Goal: Task Accomplishment & Management: Complete application form

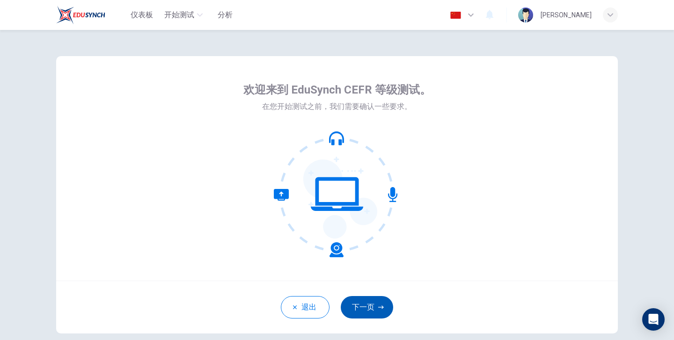
click at [376, 310] on button "下一页" at bounding box center [367, 307] width 52 height 22
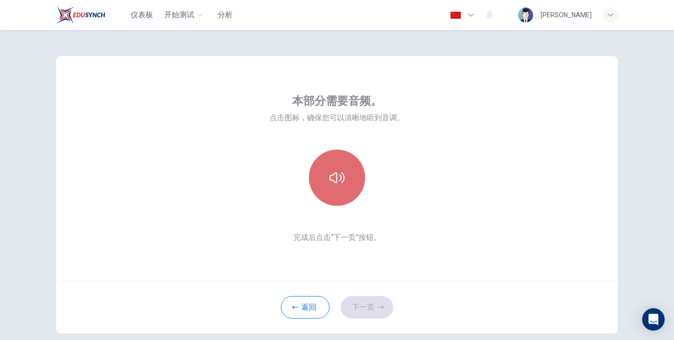
click at [347, 176] on button "button" at bounding box center [337, 178] width 56 height 56
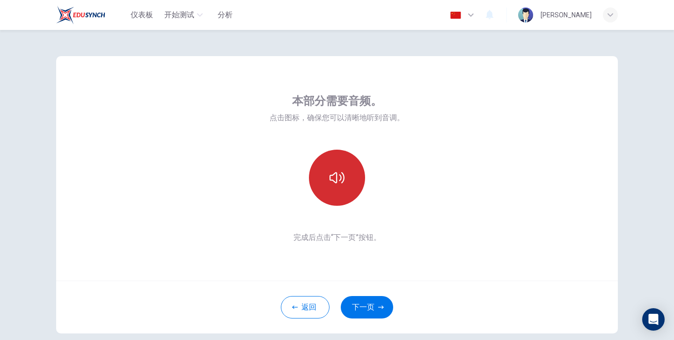
click at [347, 176] on button "button" at bounding box center [337, 178] width 56 height 56
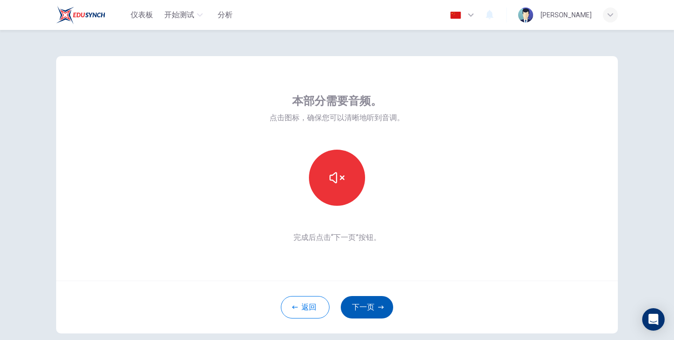
click at [367, 304] on button "下一页" at bounding box center [367, 307] width 52 height 22
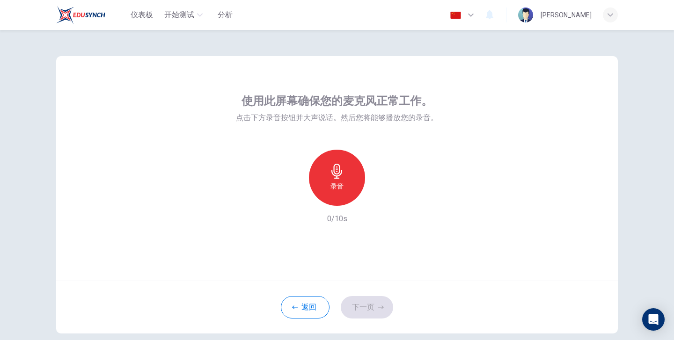
click at [339, 185] on h6 "录音" at bounding box center [337, 186] width 13 height 11
click at [339, 185] on h6 "停止" at bounding box center [337, 186] width 13 height 11
click at [291, 200] on icon "button" at bounding box center [294, 199] width 6 height 6
click at [362, 299] on button "下一页" at bounding box center [367, 307] width 52 height 22
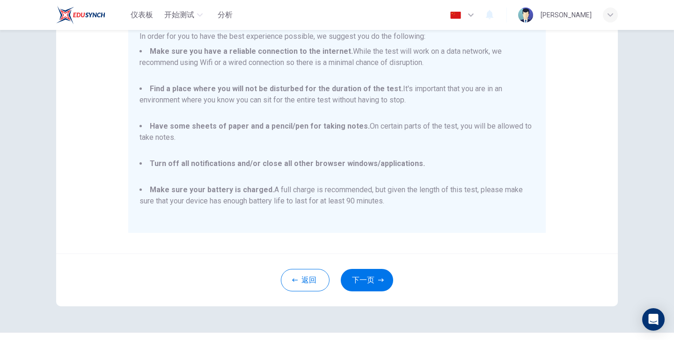
scroll to position [180, 0]
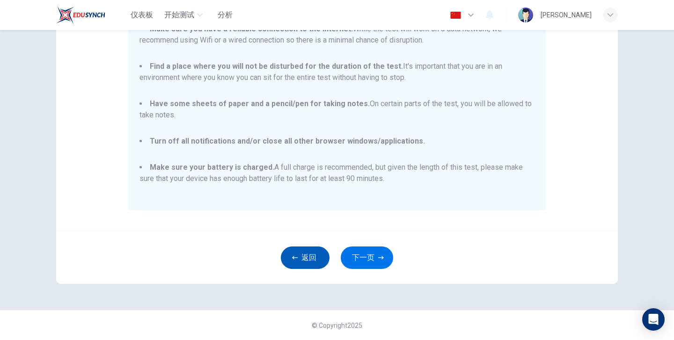
click at [295, 252] on button "返回" at bounding box center [305, 258] width 49 height 22
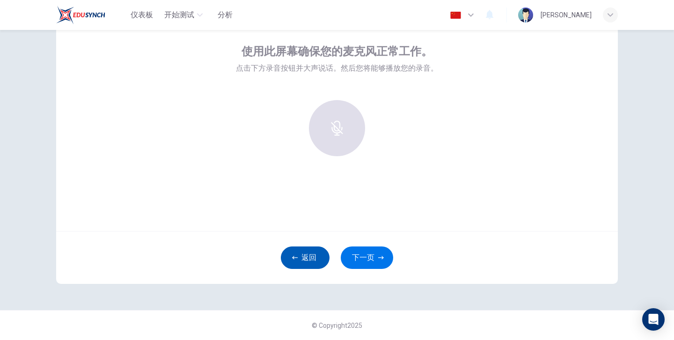
scroll to position [50, 0]
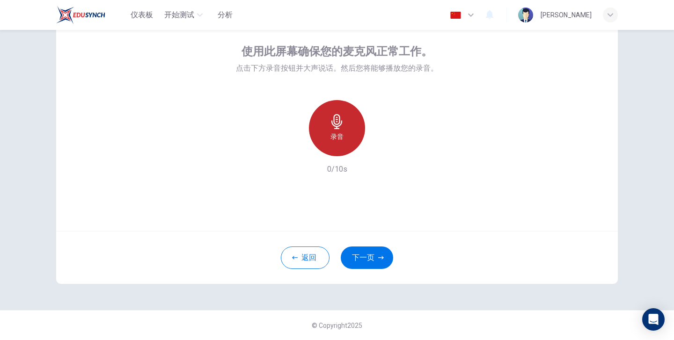
click at [326, 118] on div "录音" at bounding box center [337, 128] width 56 height 56
click at [326, 118] on div "停止" at bounding box center [337, 128] width 56 height 56
click at [382, 154] on div "button" at bounding box center [380, 148] width 15 height 15
click at [378, 150] on icon "button" at bounding box center [380, 148] width 9 height 9
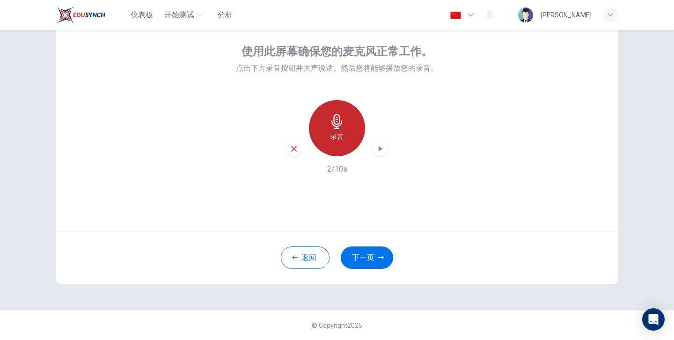
click at [344, 133] on div "录音" at bounding box center [337, 128] width 56 height 56
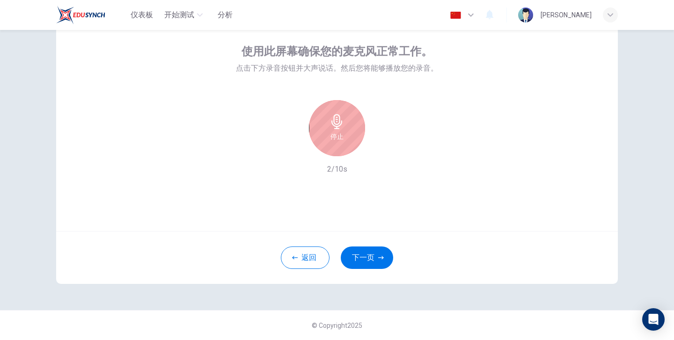
click at [344, 133] on div "停止" at bounding box center [337, 128] width 56 height 56
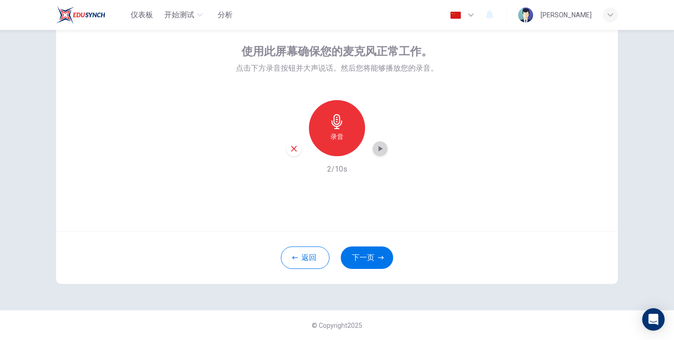
click at [380, 147] on icon "button" at bounding box center [381, 149] width 4 height 6
click at [306, 266] on button "返回" at bounding box center [305, 258] width 49 height 22
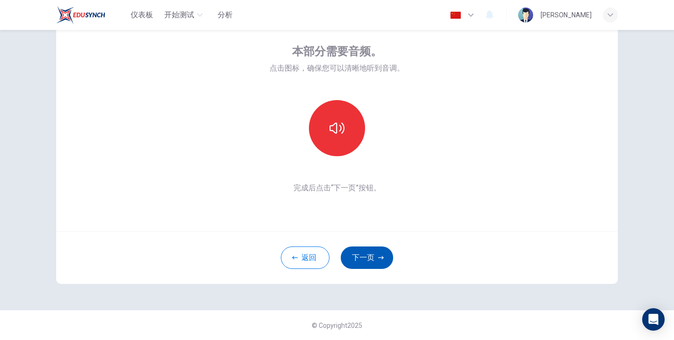
click at [379, 255] on button "下一页" at bounding box center [367, 258] width 52 height 22
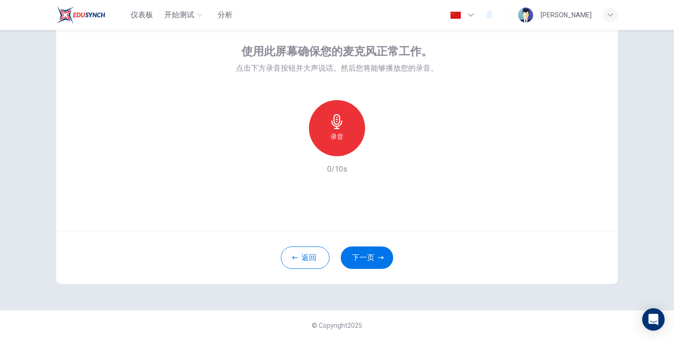
click at [345, 128] on div "录音" at bounding box center [337, 128] width 56 height 56
click at [345, 128] on div "停止" at bounding box center [337, 128] width 56 height 56
click at [380, 146] on icon "button" at bounding box center [380, 148] width 9 height 9
click at [338, 125] on icon "button" at bounding box center [336, 121] width 11 height 15
click at [342, 106] on div "停止" at bounding box center [337, 128] width 56 height 56
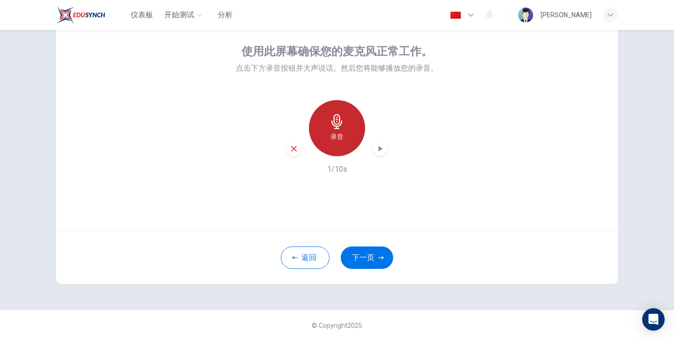
click at [337, 122] on icon "button" at bounding box center [337, 121] width 15 height 15
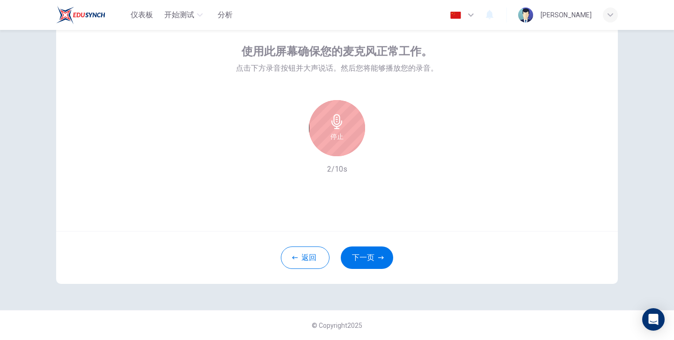
click at [337, 122] on icon "button" at bounding box center [337, 121] width 15 height 15
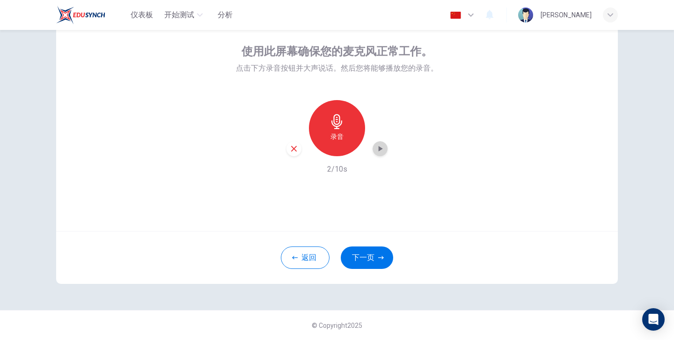
click at [378, 148] on icon "button" at bounding box center [380, 148] width 9 height 9
click at [336, 127] on icon "button" at bounding box center [337, 121] width 15 height 15
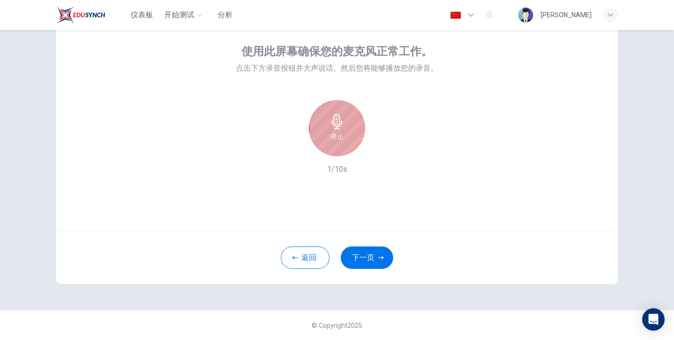
click at [339, 127] on icon "button" at bounding box center [337, 121] width 15 height 15
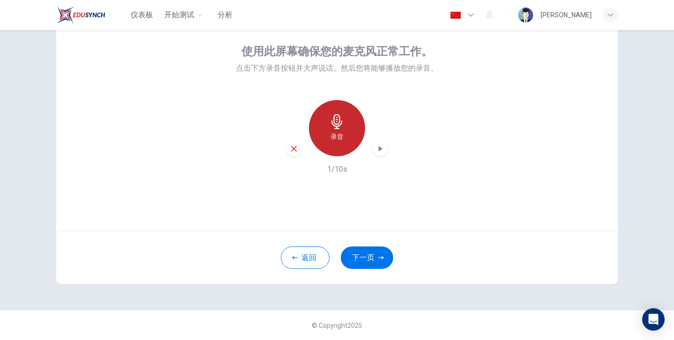
click at [339, 127] on icon "button" at bounding box center [337, 121] width 15 height 15
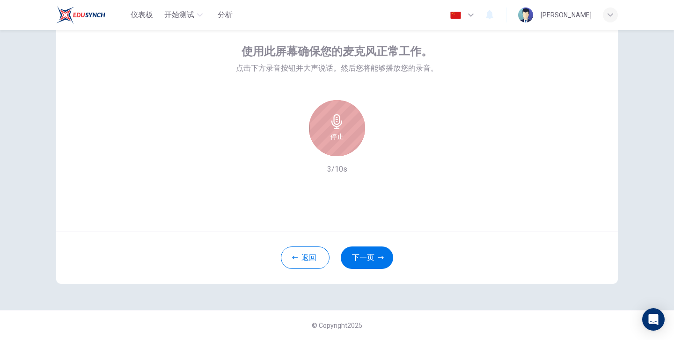
click at [337, 137] on h6 "停止" at bounding box center [337, 136] width 13 height 11
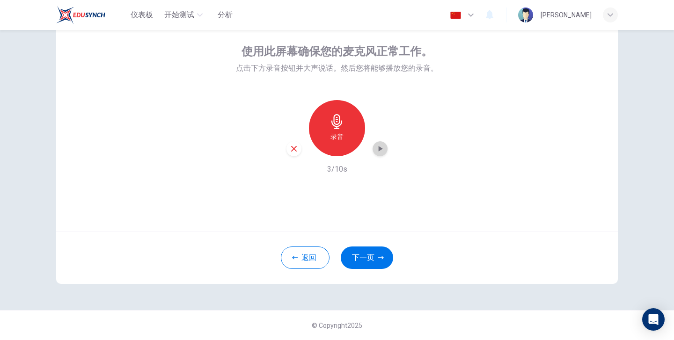
click at [384, 144] on icon "button" at bounding box center [380, 148] width 9 height 9
click at [345, 142] on div "录音" at bounding box center [337, 128] width 56 height 56
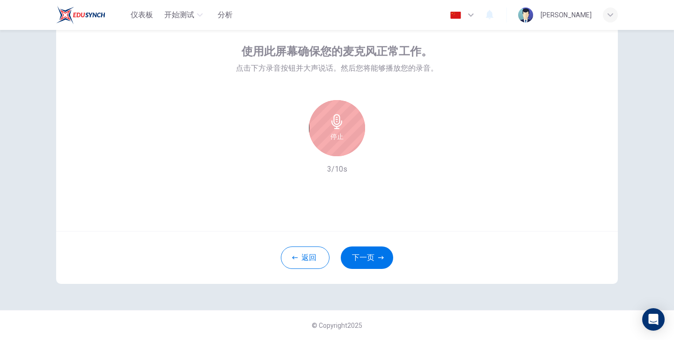
click at [444, 86] on div "使用此屏幕确保您的麦克风正常工作。 点击下方录音按钮并大声说话。然后您将能够播放您的录音。 停止 3/10s" at bounding box center [337, 119] width 562 height 225
click at [633, 16] on div "仪表板 开始测试 分析 中文 zh ​ WONG Harris" at bounding box center [337, 15] width 592 height 30
click at [352, 134] on div "停止" at bounding box center [337, 128] width 56 height 56
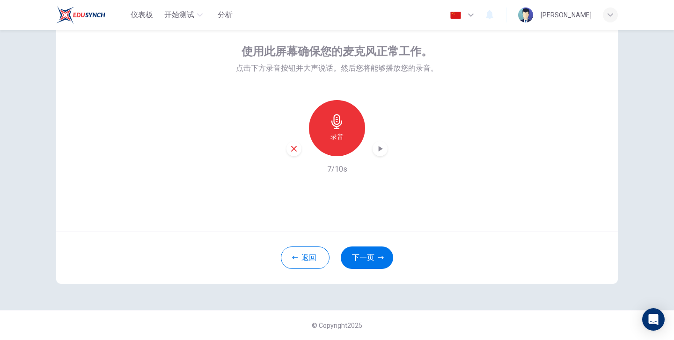
click at [382, 144] on icon "button" at bounding box center [380, 148] width 9 height 9
click at [379, 149] on icon "button" at bounding box center [380, 149] width 7 height 7
click at [338, 116] on icon "button" at bounding box center [337, 121] width 15 height 15
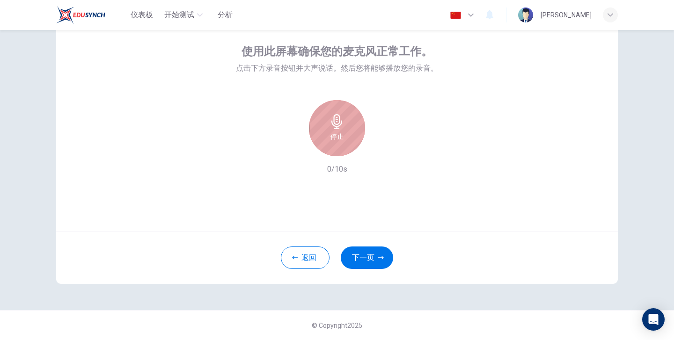
click at [337, 137] on h6 "停止" at bounding box center [337, 136] width 13 height 11
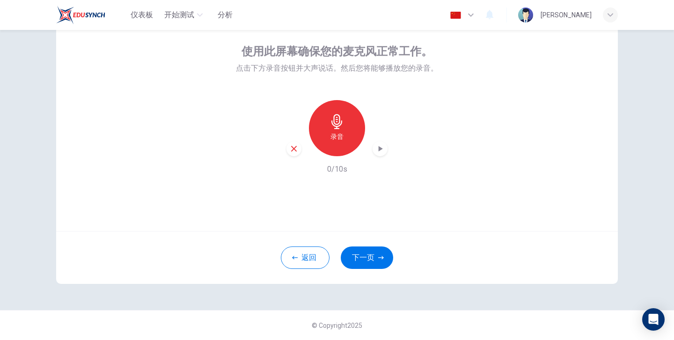
click at [347, 98] on div "使用此屏幕确保您的麦克风正常工作。 点击下方录音按钮并大声说话。然后您将能够播放您的录音。 录音 0/10s" at bounding box center [337, 109] width 202 height 131
click at [345, 100] on div "使用此屏幕确保您的麦克风正常工作。 点击下方录音按钮并大声说话。然后您将能够播放您的录音。 录音 0/10s" at bounding box center [337, 109] width 202 height 131
click at [341, 141] on h6 "录音" at bounding box center [337, 136] width 13 height 11
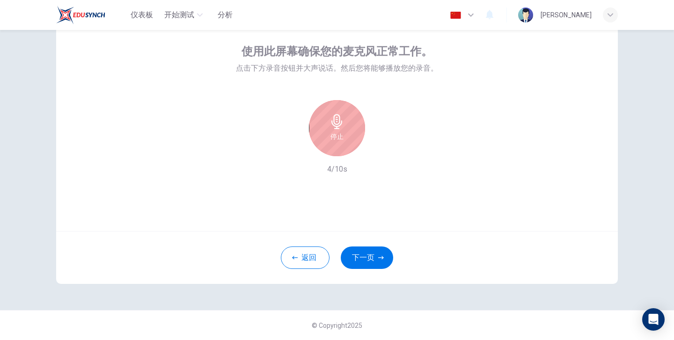
click at [329, 139] on div "停止" at bounding box center [337, 128] width 56 height 56
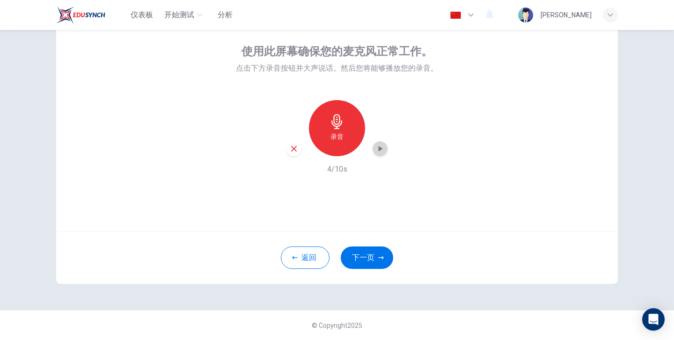
click at [383, 149] on icon "button" at bounding box center [380, 148] width 9 height 9
click at [293, 152] on icon "button" at bounding box center [294, 149] width 8 height 8
click at [346, 124] on div "录音" at bounding box center [337, 128] width 56 height 56
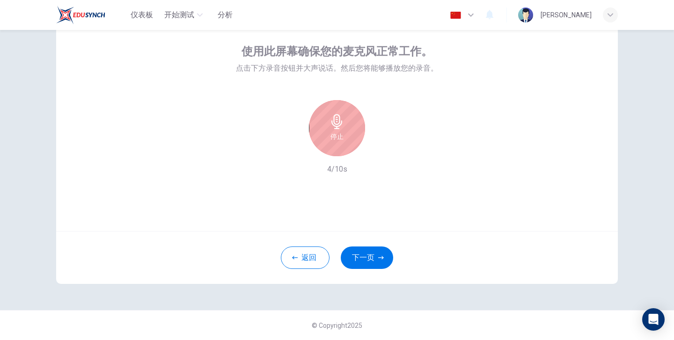
click at [309, 100] on button "停止" at bounding box center [337, 128] width 56 height 56
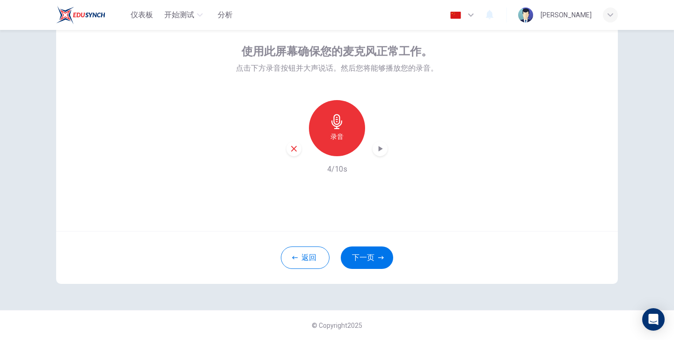
click at [345, 123] on div "录音" at bounding box center [337, 128] width 56 height 56
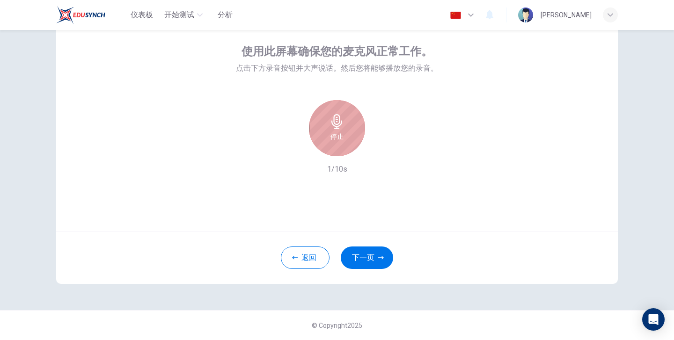
click at [335, 125] on icon "button" at bounding box center [337, 121] width 15 height 15
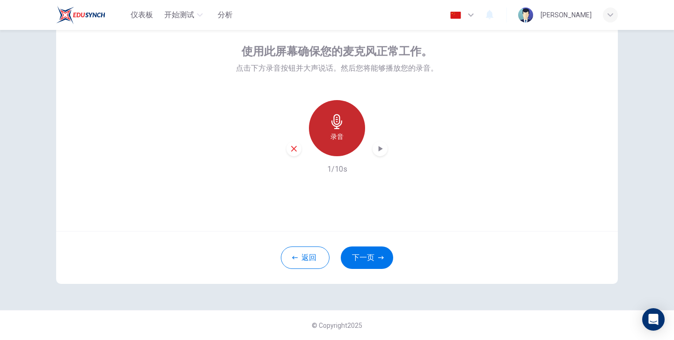
click at [341, 144] on div "录音" at bounding box center [337, 128] width 56 height 56
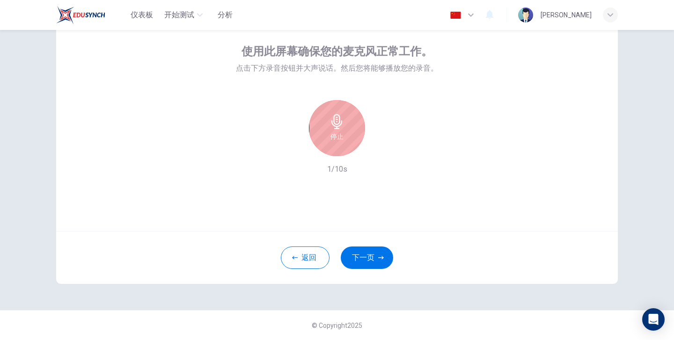
click at [341, 144] on div "停止" at bounding box center [337, 128] width 56 height 56
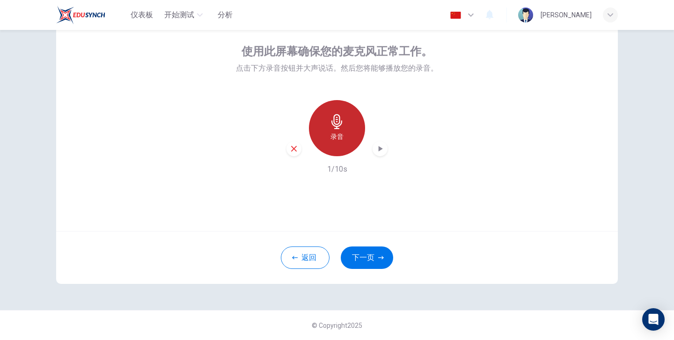
click at [341, 139] on h6 "录音" at bounding box center [337, 136] width 13 height 11
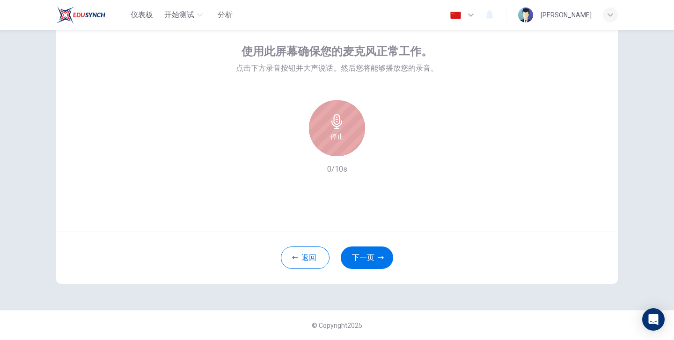
click at [350, 142] on div "停止" at bounding box center [337, 128] width 56 height 56
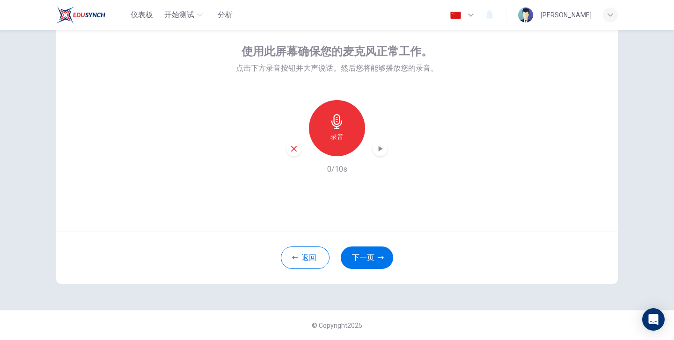
click at [350, 142] on div "录音" at bounding box center [337, 128] width 56 height 56
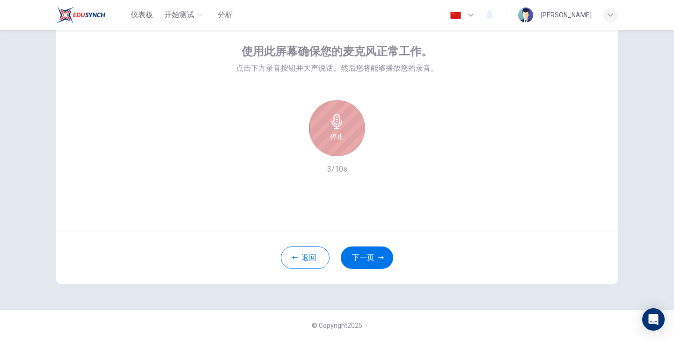
click at [340, 119] on icon "button" at bounding box center [336, 121] width 11 height 15
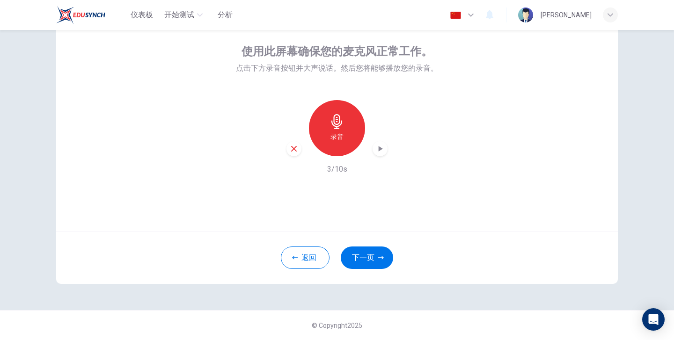
click at [383, 150] on icon "button" at bounding box center [380, 148] width 9 height 9
click at [344, 130] on div "录音" at bounding box center [337, 128] width 56 height 56
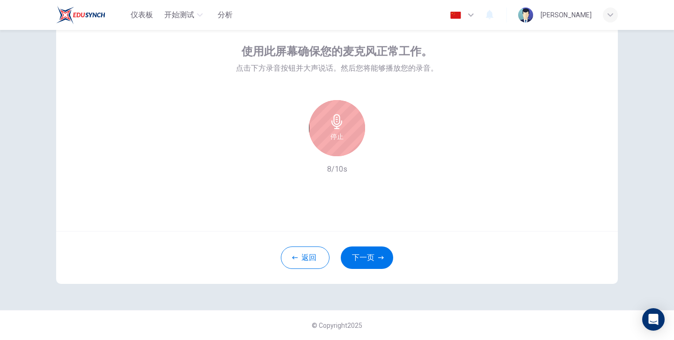
click at [360, 124] on div "停止" at bounding box center [337, 128] width 56 height 56
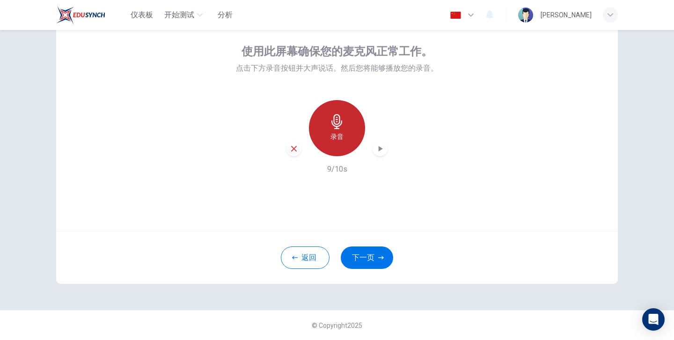
click at [348, 137] on div "录音" at bounding box center [337, 128] width 56 height 56
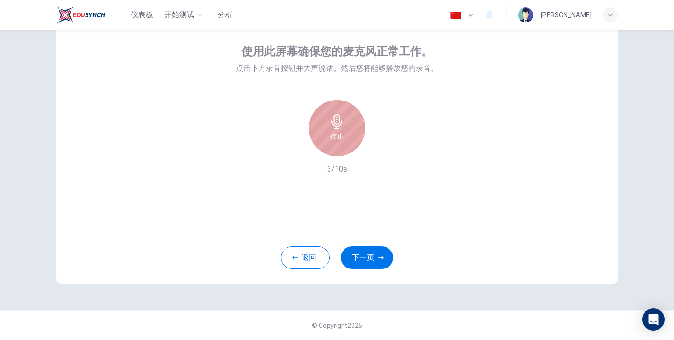
click at [347, 137] on div "停止" at bounding box center [337, 128] width 56 height 56
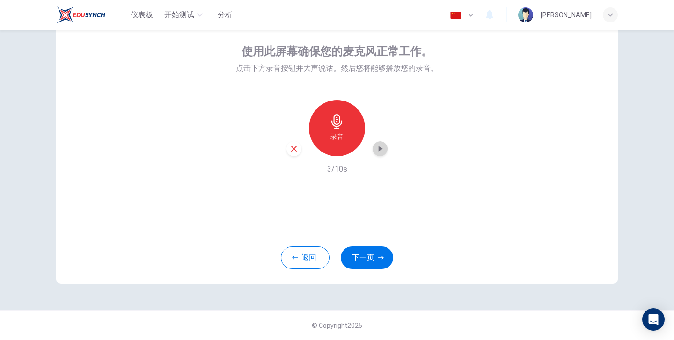
click at [376, 145] on icon "button" at bounding box center [380, 148] width 9 height 9
click at [642, 64] on div "使用此屏幕确保您的麦克风正常工作。 点击下方录音按钮并大声说话。然后您将能够播放您的录音。 录音 3/10s 返回 下一页 © Copyright 2025" at bounding box center [337, 185] width 674 height 310
click at [546, 110] on div "使用此屏幕确保您的麦克风正常工作。 点击下方录音按钮并大声说话。然后您将能够播放您的录音。 录音 3/10s" at bounding box center [337, 119] width 562 height 225
click at [294, 151] on icon "button" at bounding box center [294, 149] width 8 height 8
click at [484, 101] on div "使用此屏幕确保您的麦克风正常工作。 点击下方录音按钮并大声说话。然后您将能够播放您的录音。 录音 0/10s" at bounding box center [337, 119] width 562 height 225
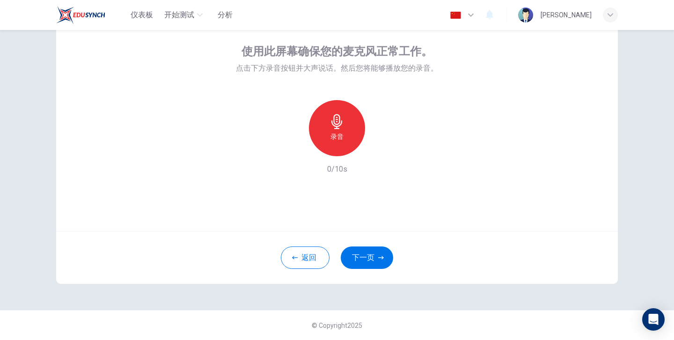
click at [460, 150] on div "使用此屏幕确保您的麦克风正常工作。 点击下方录音按钮并大声说话。然后您将能够播放您的录音。 录音 0/10s" at bounding box center [337, 119] width 562 height 225
click at [348, 141] on div "录音" at bounding box center [337, 128] width 56 height 56
click at [348, 141] on div "停止" at bounding box center [337, 128] width 56 height 56
click at [393, 146] on div "录音 2/10s" at bounding box center [337, 137] width 202 height 75
click at [386, 146] on div "button" at bounding box center [380, 148] width 15 height 15
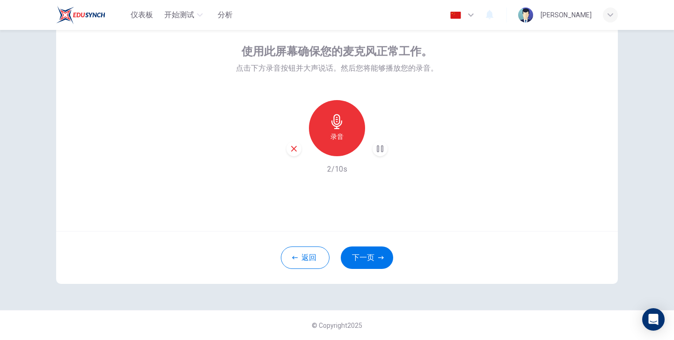
click at [382, 150] on icon "button" at bounding box center [380, 148] width 9 height 9
click at [297, 150] on icon "button" at bounding box center [294, 149] width 8 height 8
click at [339, 136] on h6 "录音" at bounding box center [337, 136] width 13 height 11
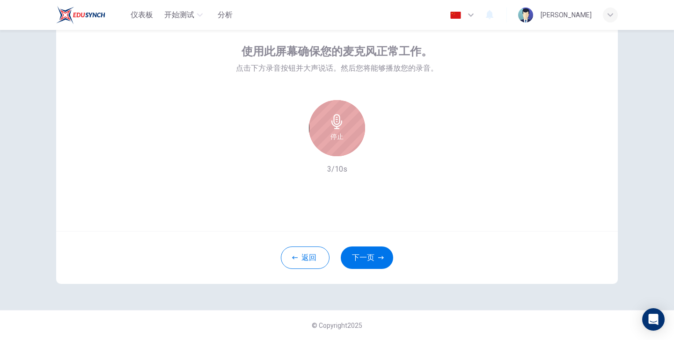
click at [309, 121] on div "停止" at bounding box center [337, 128] width 56 height 56
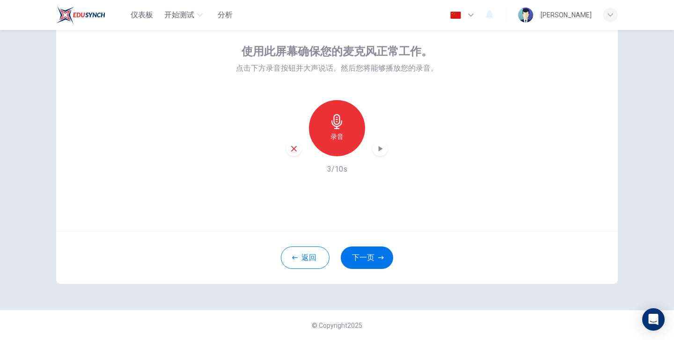
click at [379, 142] on div "button" at bounding box center [380, 148] width 15 height 15
click at [293, 150] on icon "button" at bounding box center [294, 149] width 6 height 6
click at [293, 150] on div "录音" at bounding box center [337, 128] width 101 height 56
click at [344, 139] on div "录音" at bounding box center [337, 128] width 56 height 56
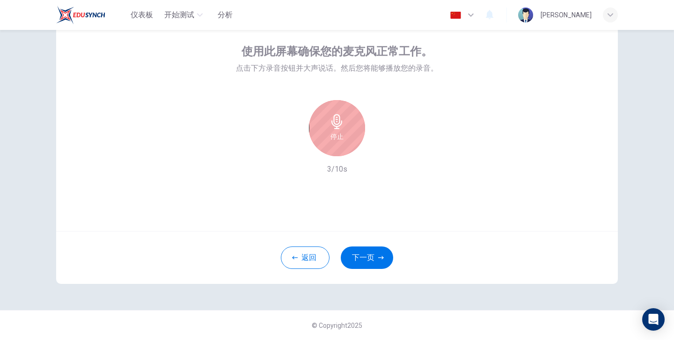
click at [344, 139] on div "停止" at bounding box center [337, 128] width 56 height 56
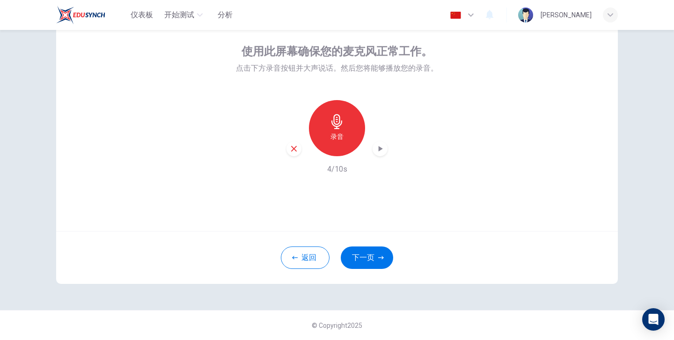
click at [383, 147] on icon "button" at bounding box center [380, 148] width 9 height 9
click at [292, 147] on icon "button" at bounding box center [294, 149] width 6 height 6
click at [325, 147] on div "录音" at bounding box center [337, 128] width 56 height 56
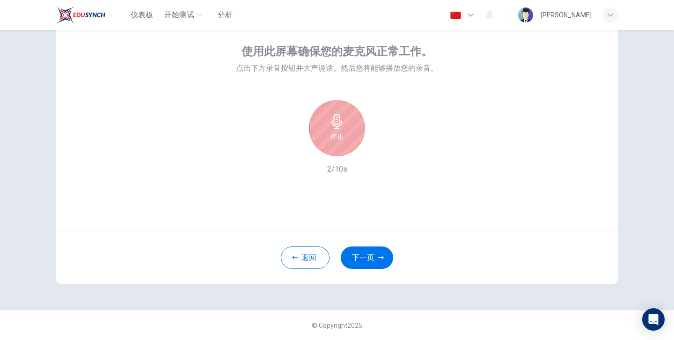
click at [429, 128] on div "停止 2/10s" at bounding box center [337, 137] width 202 height 75
click at [317, 130] on div "停止" at bounding box center [337, 128] width 56 height 56
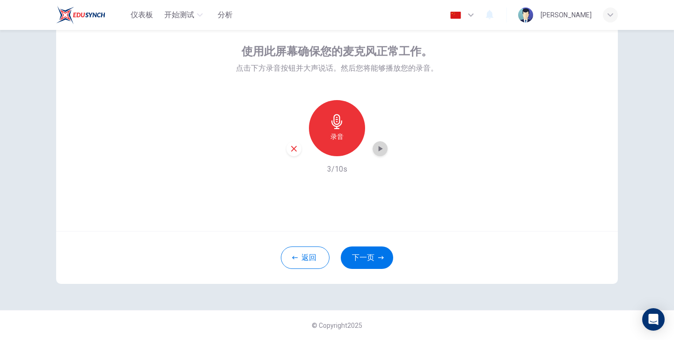
click at [381, 150] on icon "button" at bounding box center [380, 148] width 9 height 9
click at [378, 150] on icon "button" at bounding box center [380, 148] width 9 height 9
click at [332, 115] on icon "button" at bounding box center [337, 121] width 15 height 15
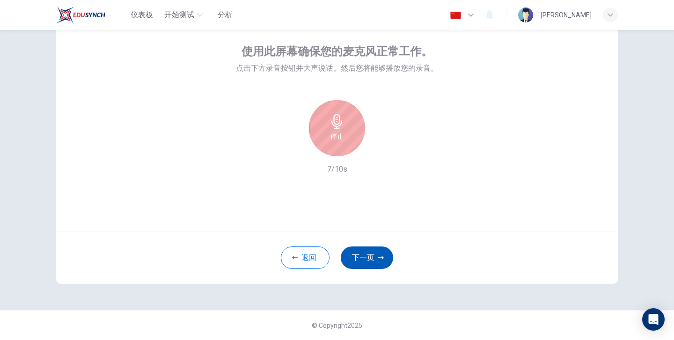
click at [359, 254] on button "下一页" at bounding box center [367, 258] width 52 height 22
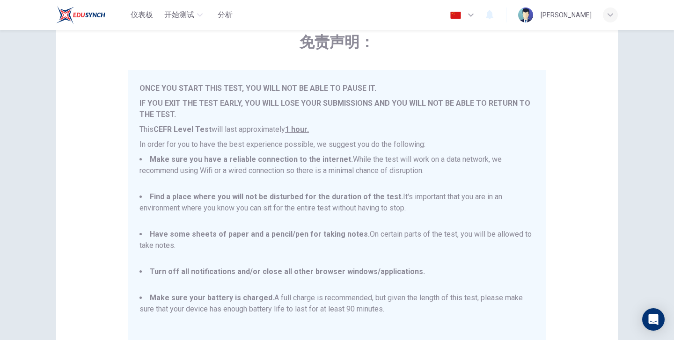
scroll to position [180, 0]
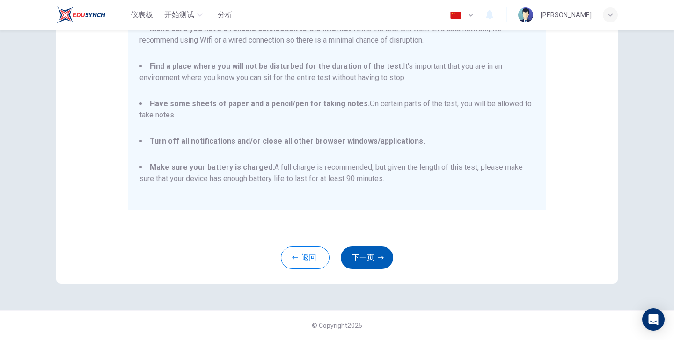
click at [357, 268] on button "下一页" at bounding box center [367, 258] width 52 height 22
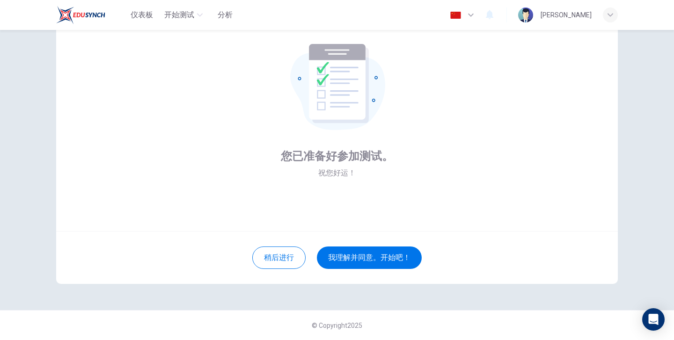
scroll to position [0, 0]
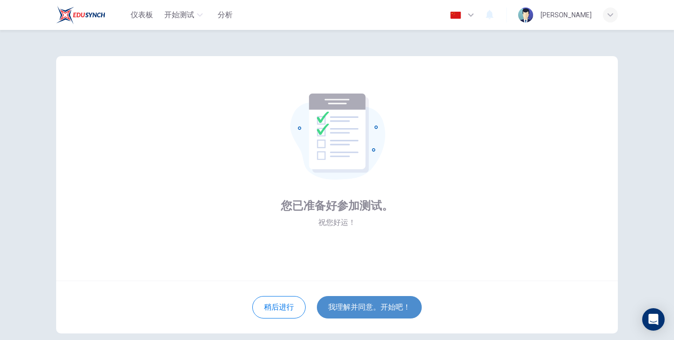
click at [384, 315] on button "我理解并同意。开始吧！" at bounding box center [369, 307] width 105 height 22
click at [368, 313] on button "我理解并同意。开始吧！" at bounding box center [369, 307] width 105 height 22
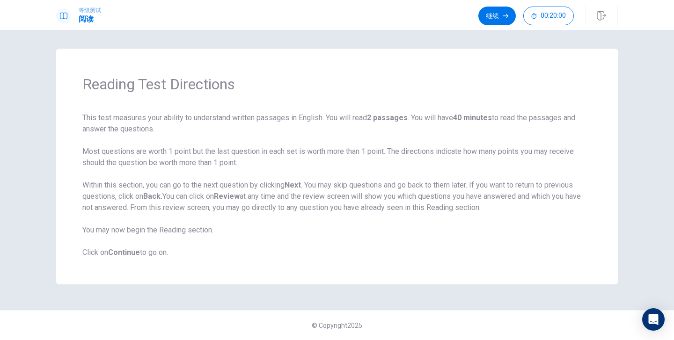
click at [486, 28] on div "等级测试 阅读 继续 00:20:00" at bounding box center [337, 15] width 674 height 30
click at [489, 15] on button "继续" at bounding box center [497, 16] width 37 height 19
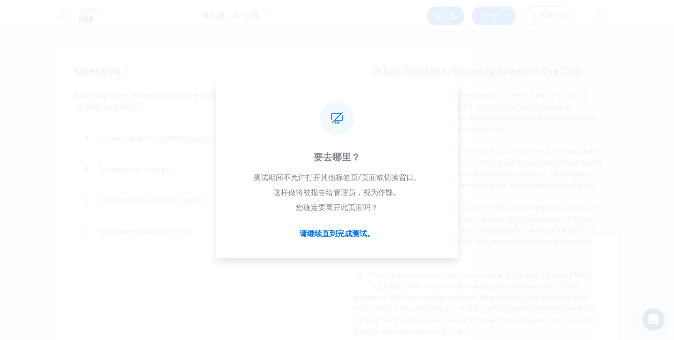
click at [329, 238] on div "Question 1 According to the passage, what is one reason people in cities are tu…" at bounding box center [196, 154] width 281 height 210
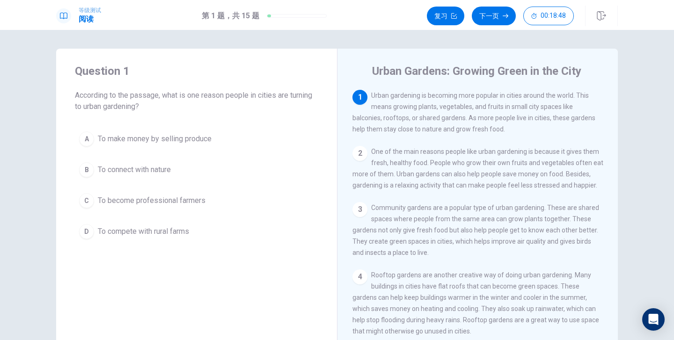
click at [329, 236] on div "Question 1 According to the passage, what is one reason people in cities are tu…" at bounding box center [196, 154] width 281 height 210
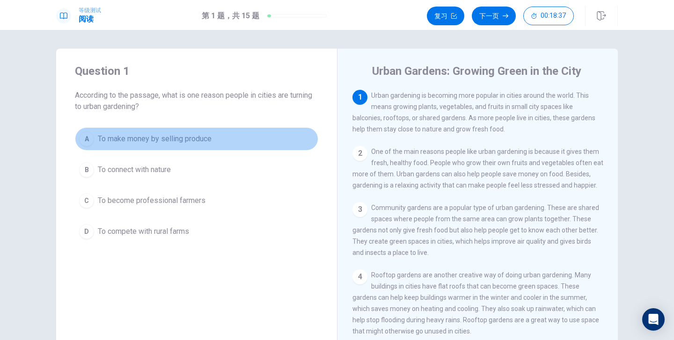
click at [88, 144] on div "A" at bounding box center [86, 139] width 15 height 15
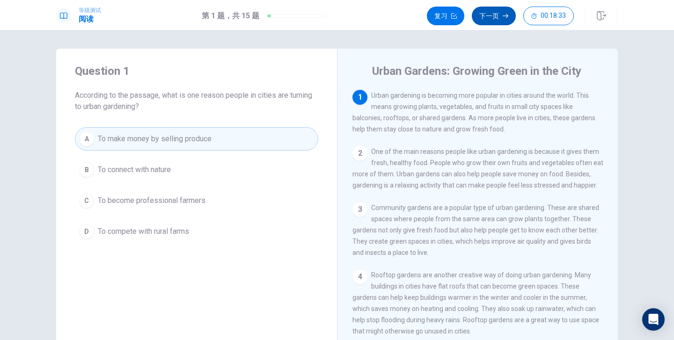
click at [492, 10] on button "下一页" at bounding box center [494, 16] width 44 height 19
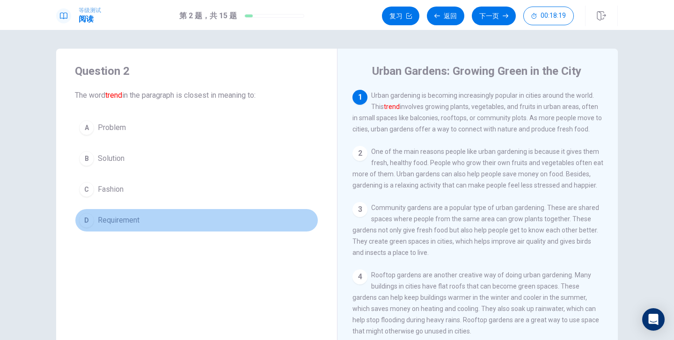
click at [90, 216] on div "D" at bounding box center [86, 220] width 15 height 15
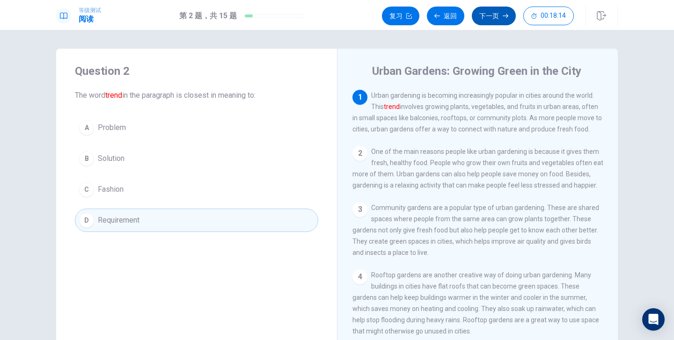
click at [487, 12] on button "下一页" at bounding box center [494, 16] width 44 height 19
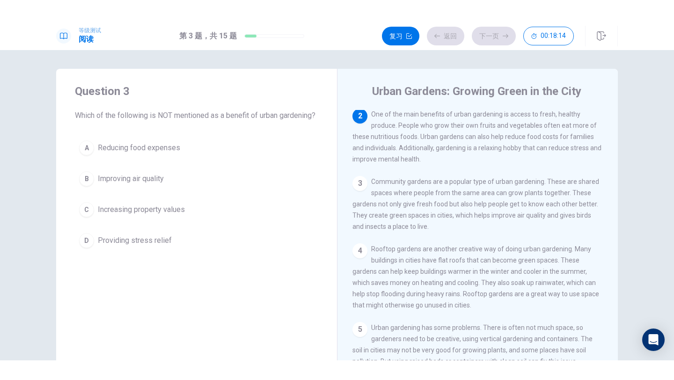
scroll to position [58, 0]
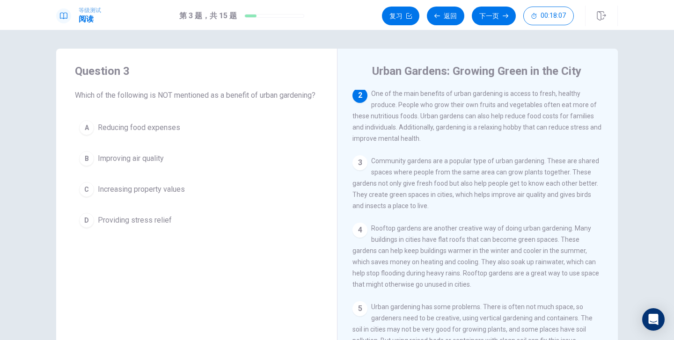
click at [220, 170] on button "B Improving air quality" at bounding box center [196, 158] width 243 height 23
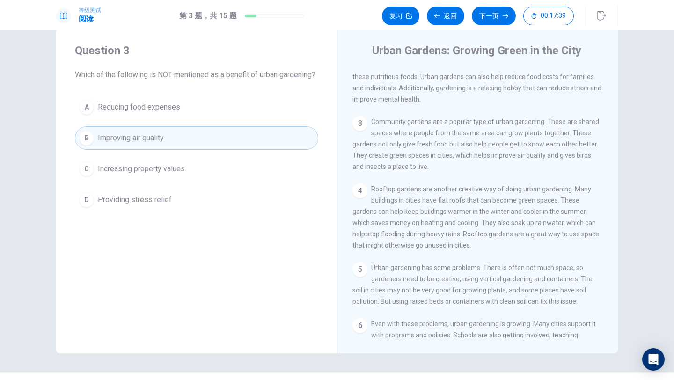
scroll to position [0, 0]
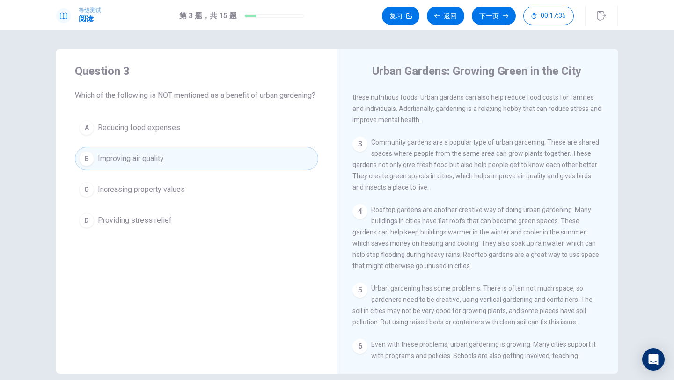
click at [270, 313] on div "Question 3 Which of the following is NOT mentioned as a benefit of urban garden…" at bounding box center [196, 211] width 281 height 325
drag, startPoint x: 108, startPoint y: 239, endPoint x: 103, endPoint y: 237, distance: 5.2
click at [108, 232] on button "D Providing stress relief" at bounding box center [196, 220] width 243 height 23
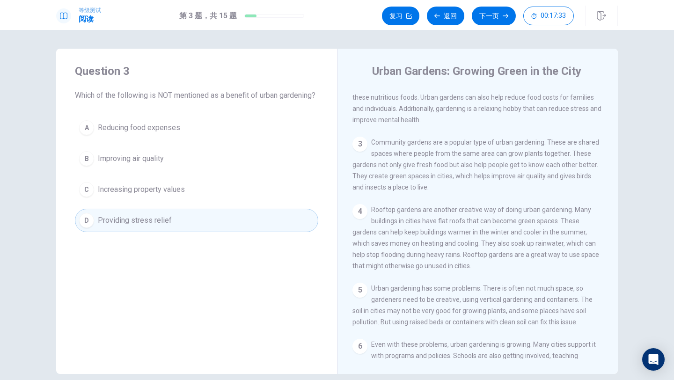
click at [96, 227] on button "D Providing stress relief" at bounding box center [196, 220] width 243 height 23
click at [139, 195] on span "Increasing property values" at bounding box center [141, 189] width 87 height 11
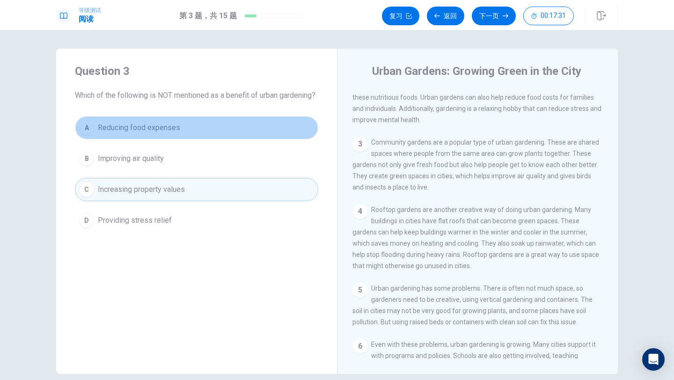
click at [139, 133] on span "Reducing food expenses" at bounding box center [139, 127] width 82 height 11
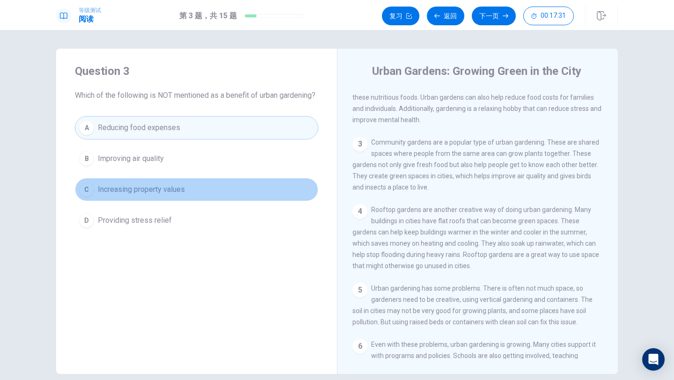
click at [126, 195] on span "Increasing property values" at bounding box center [141, 189] width 87 height 11
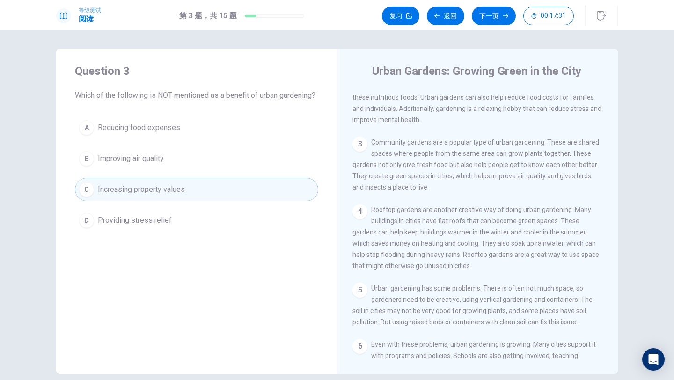
click at [144, 164] on span "Improving air quality" at bounding box center [131, 158] width 66 height 11
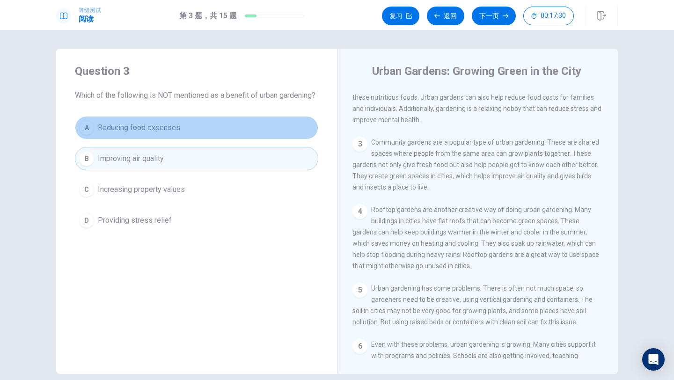
click at [145, 140] on button "A Reducing food expenses" at bounding box center [196, 127] width 243 height 23
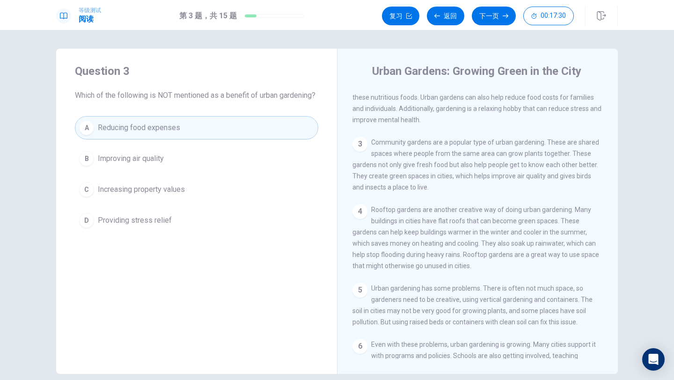
click at [145, 170] on button "B Improving air quality" at bounding box center [196, 158] width 243 height 23
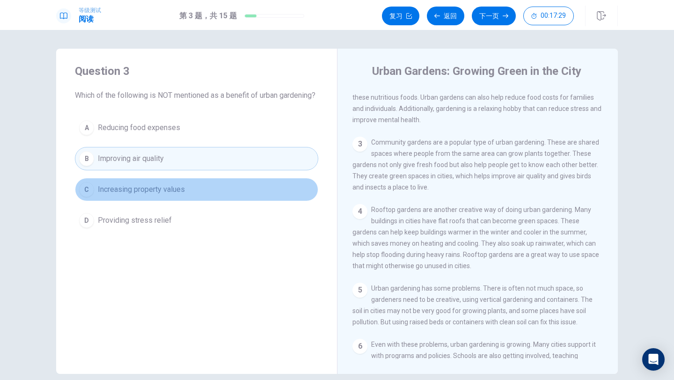
click at [145, 201] on button "C Increasing property values" at bounding box center [196, 189] width 243 height 23
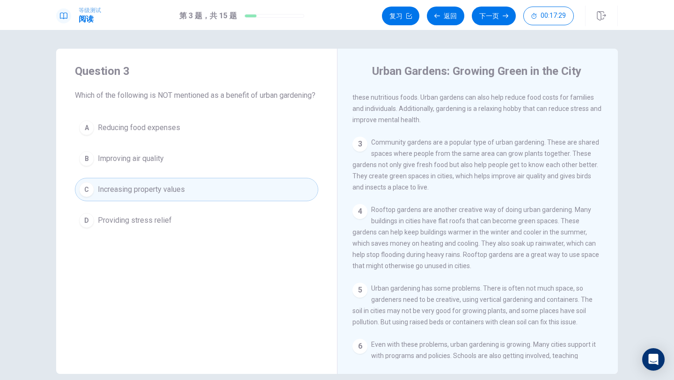
click at [146, 164] on span "Improving air quality" at bounding box center [131, 158] width 66 height 11
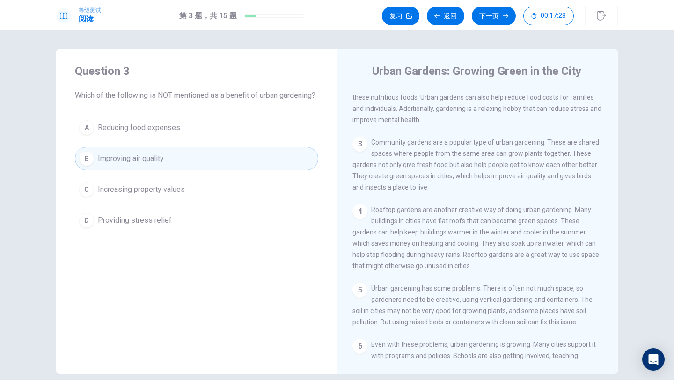
click at [145, 215] on div "A Reducing food expenses B Improving air quality C Increasing property values D…" at bounding box center [196, 174] width 243 height 116
click at [145, 226] on span "Providing stress relief" at bounding box center [135, 220] width 74 height 11
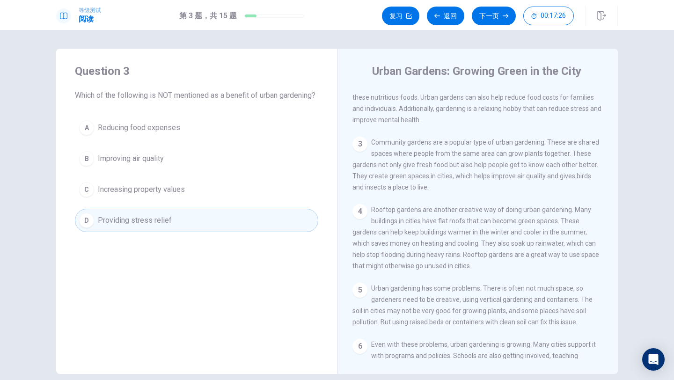
click at [163, 283] on div "Question 3 Which of the following is NOT mentioned as a benefit of urban garden…" at bounding box center [196, 211] width 281 height 325
click at [163, 284] on div "Question 3 Which of the following is NOT mentioned as a benefit of urban garden…" at bounding box center [196, 211] width 281 height 325
click at [393, 10] on button "复习" at bounding box center [400, 16] width 37 height 19
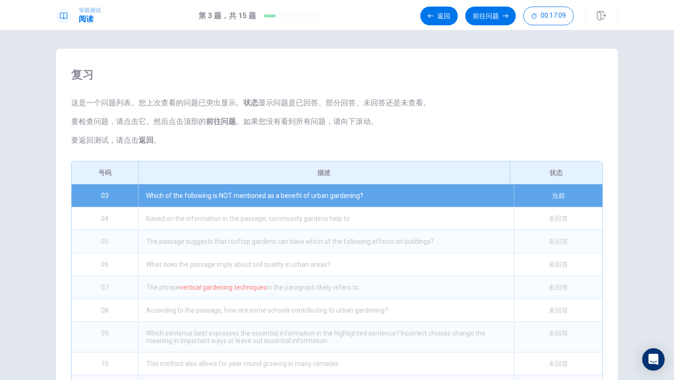
click at [369, 72] on span "复习" at bounding box center [337, 74] width 532 height 15
click at [344, 44] on div "复习 这是一个问题列表。您上次查看的问题已突出显示。 状态 显示问题是已回答、部分回答、未回答还是未查看。 要检查问题，请点击它。然后点击顶部的 前往问题 。…" at bounding box center [337, 205] width 674 height 350
click at [431, 11] on button "返回" at bounding box center [438, 16] width 37 height 19
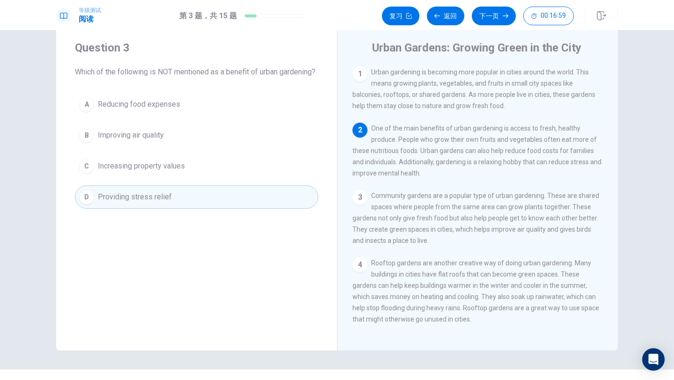
scroll to position [21, 0]
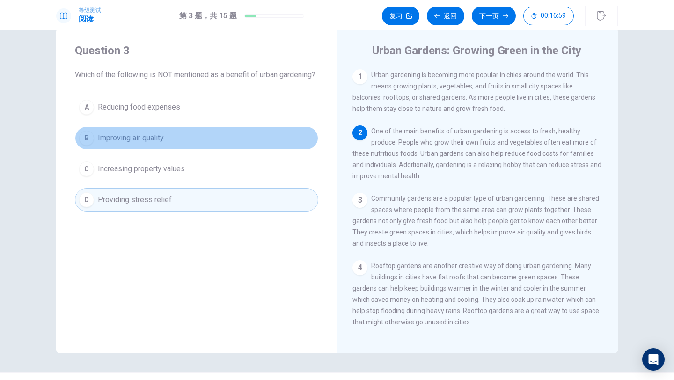
click at [205, 150] on button "B Improving air quality" at bounding box center [196, 137] width 243 height 23
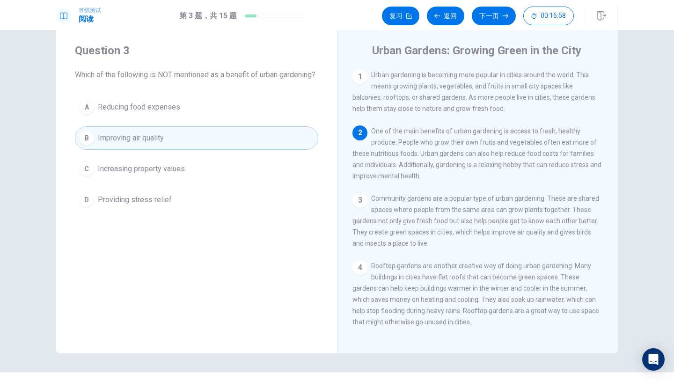
click at [204, 195] on div "A Reducing food expenses B Improving air quality C Increasing property values D…" at bounding box center [196, 154] width 243 height 116
click at [208, 171] on button "C Increasing property values" at bounding box center [196, 168] width 243 height 23
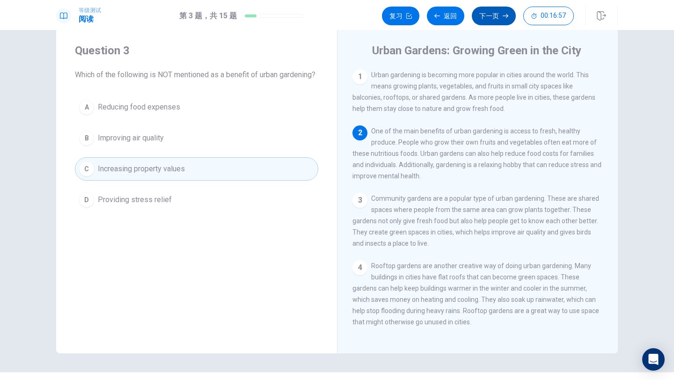
click at [487, 12] on button "下一页" at bounding box center [494, 16] width 44 height 19
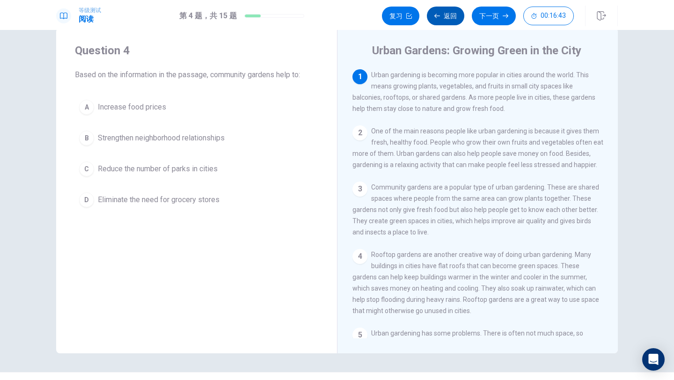
click at [441, 18] on button "返回" at bounding box center [445, 16] width 37 height 19
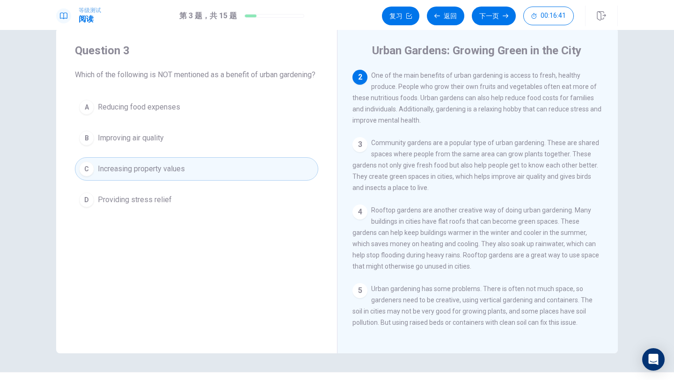
scroll to position [58, 0]
click at [178, 163] on div "A Reducing food expenses B Improving air quality C Increasing property values D…" at bounding box center [196, 154] width 243 height 116
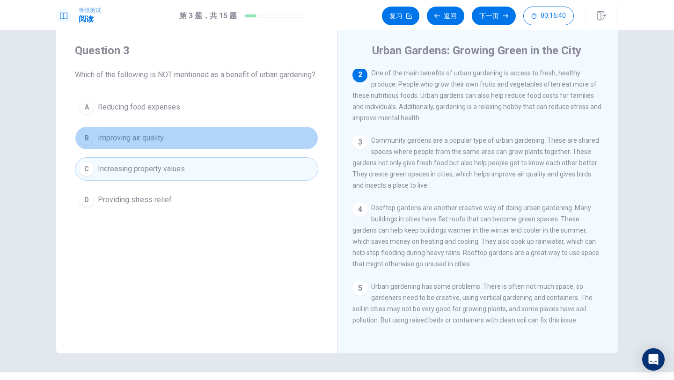
click at [188, 144] on button "B Improving air quality" at bounding box center [196, 137] width 243 height 23
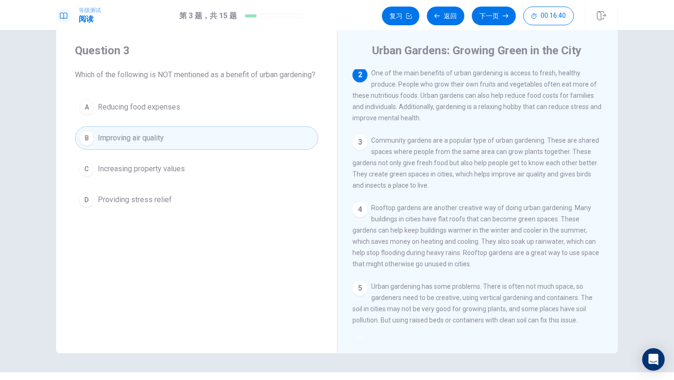
click at [205, 118] on button "A Reducing food expenses" at bounding box center [196, 107] width 243 height 23
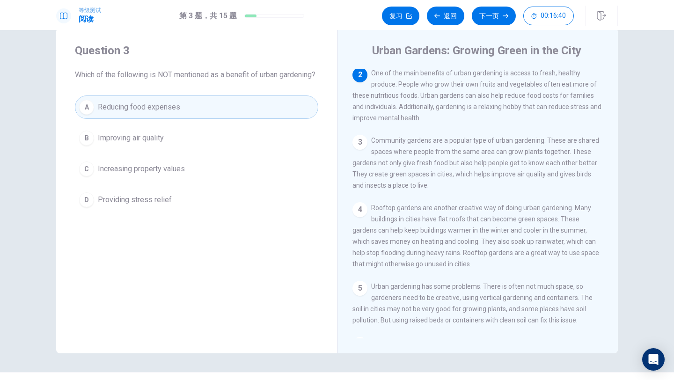
click at [203, 181] on button "C Increasing property values" at bounding box center [196, 168] width 243 height 23
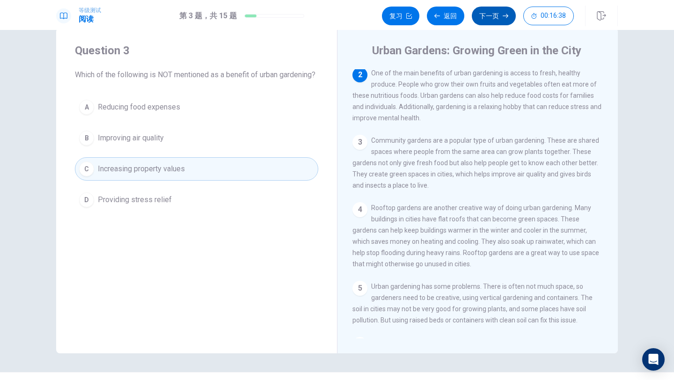
click at [481, 22] on button "下一页" at bounding box center [494, 16] width 44 height 19
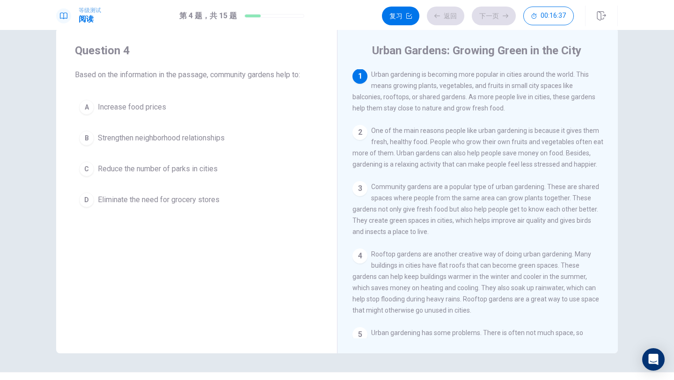
scroll to position [0, 0]
click at [361, 132] on div "2" at bounding box center [360, 132] width 15 height 15
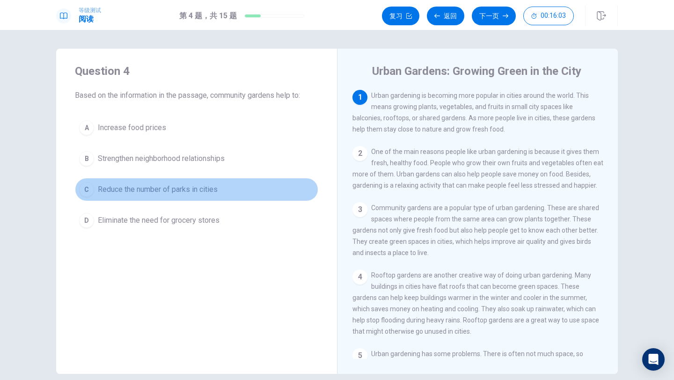
click at [88, 184] on div "C" at bounding box center [86, 189] width 15 height 15
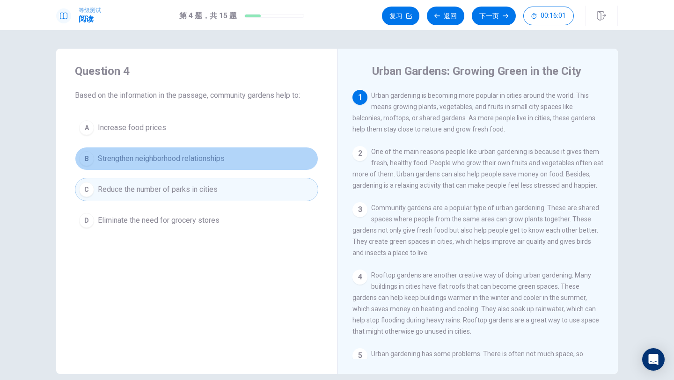
click at [103, 163] on span "Strengthen neighborhood relationships" at bounding box center [161, 158] width 127 height 11
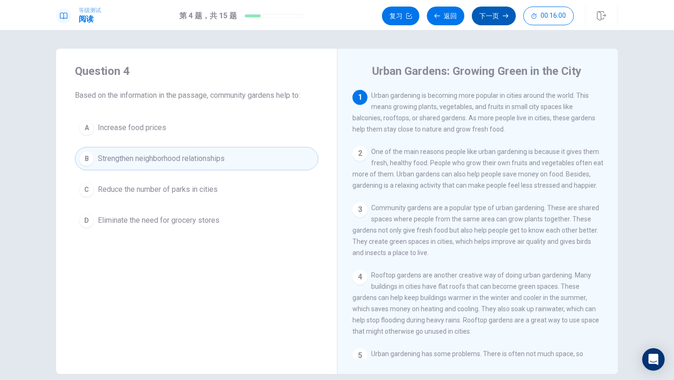
click at [493, 8] on button "下一页" at bounding box center [494, 16] width 44 height 19
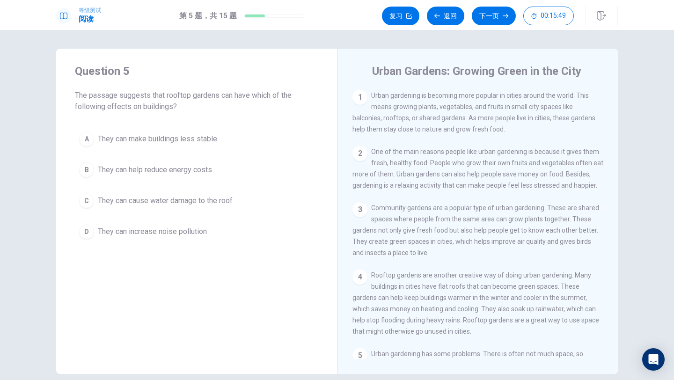
click at [101, 230] on span "They can increase noise pollution" at bounding box center [152, 231] width 109 height 11
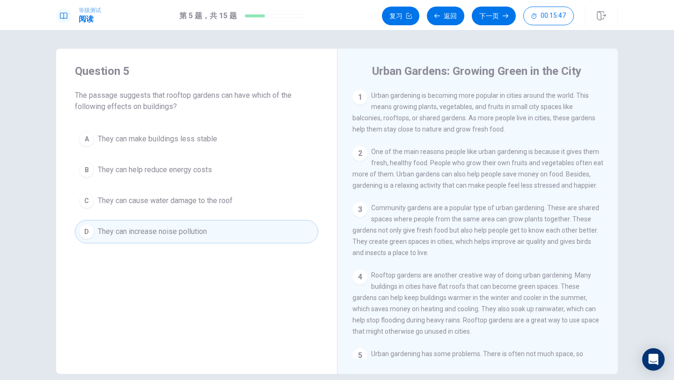
click at [94, 171] on button "B They can help reduce energy costs" at bounding box center [196, 169] width 243 height 23
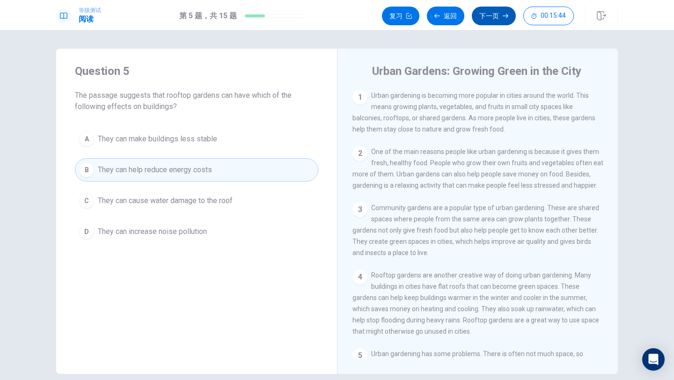
click at [490, 21] on button "下一页" at bounding box center [494, 16] width 44 height 19
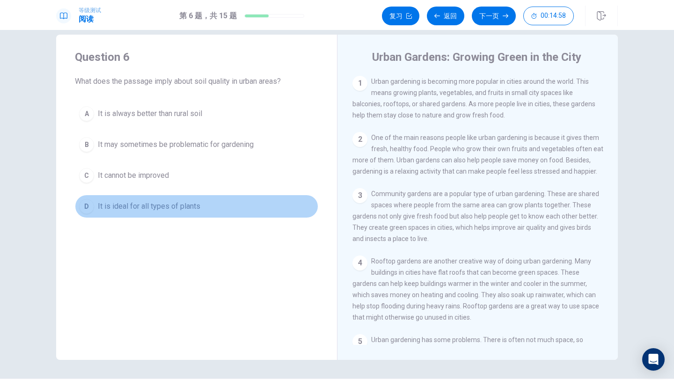
click at [98, 214] on button "D It is ideal for all types of plants" at bounding box center [196, 206] width 243 height 23
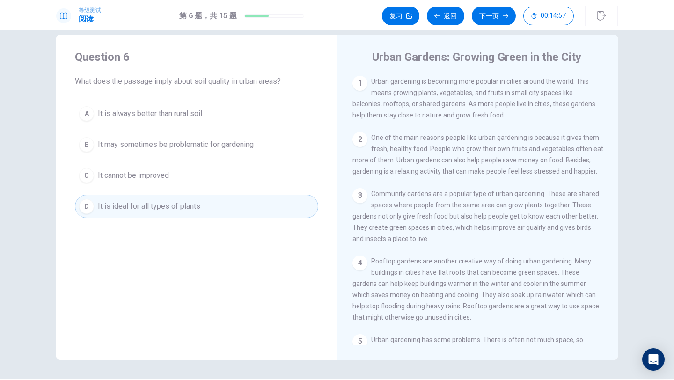
scroll to position [7, 0]
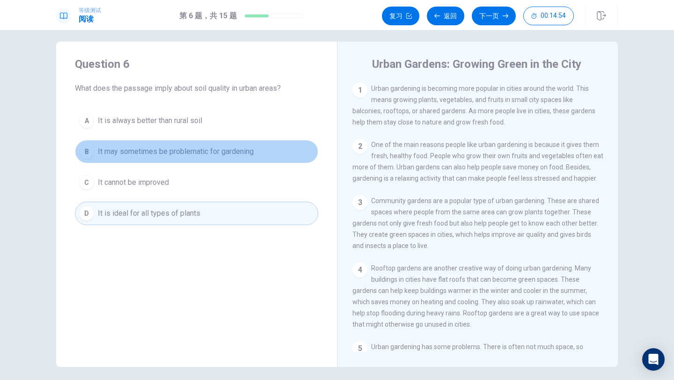
click at [184, 155] on span "It may sometimes be problematic for gardening" at bounding box center [176, 151] width 156 height 11
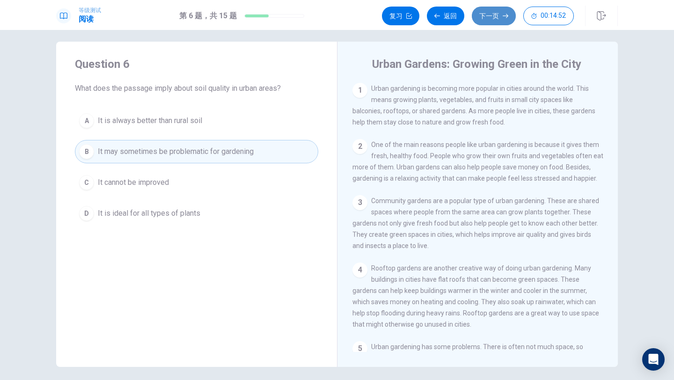
click at [494, 16] on button "下一页" at bounding box center [494, 16] width 44 height 19
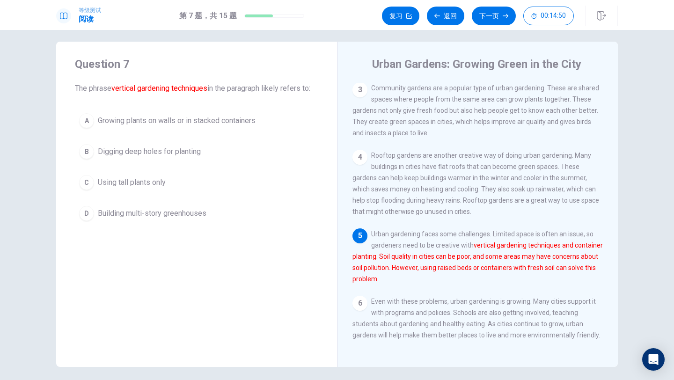
scroll to position [125, 0]
click at [19, 114] on div "Question 7 The phrase vertical gardening techniques in the paragraph likely ref…" at bounding box center [337, 205] width 674 height 350
click at [18, 114] on div "Question 7 The phrase vertical gardening techniques in the paragraph likely ref…" at bounding box center [337, 205] width 674 height 350
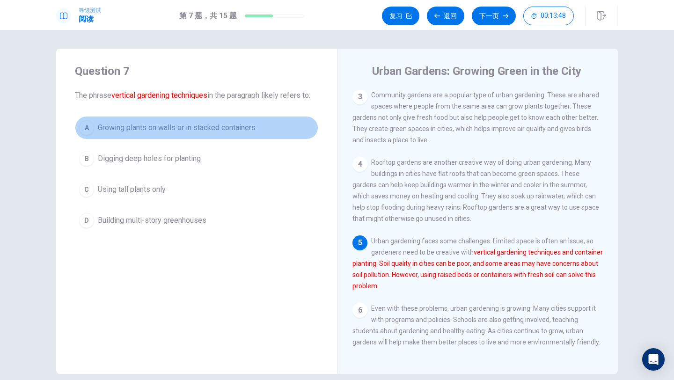
click at [98, 128] on span "Growing plants on walls or in stacked containers" at bounding box center [177, 127] width 158 height 11
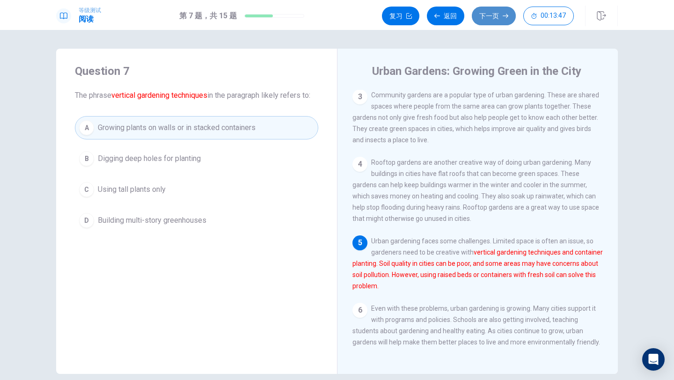
click at [498, 17] on button "下一页" at bounding box center [494, 16] width 44 height 19
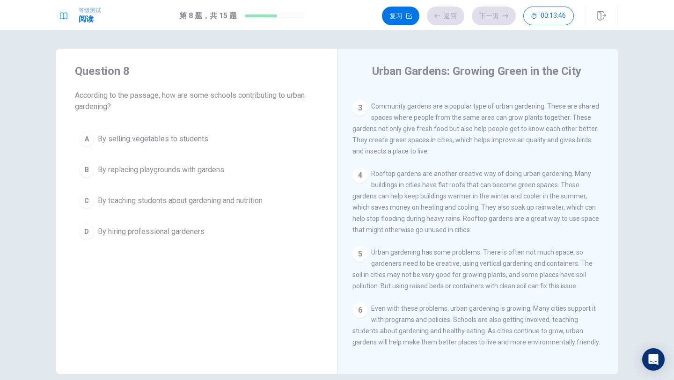
click at [154, 172] on span "By replacing playgrounds with gardens" at bounding box center [161, 169] width 126 height 11
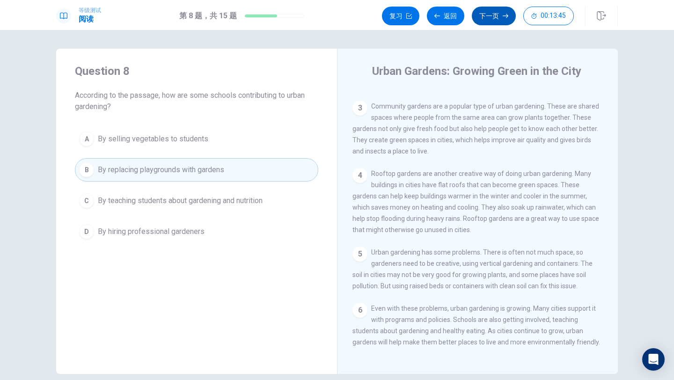
click at [483, 17] on button "下一页" at bounding box center [494, 16] width 44 height 19
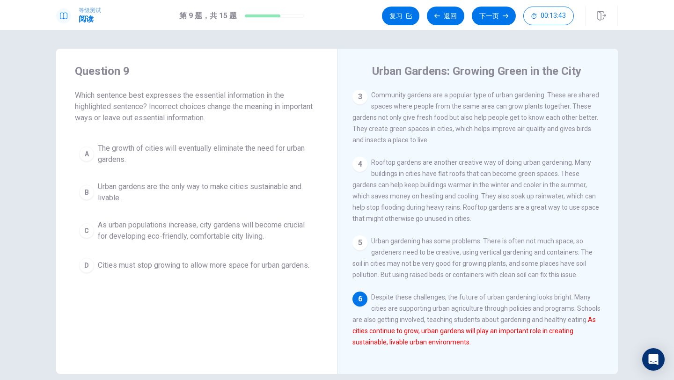
scroll to position [12, 0]
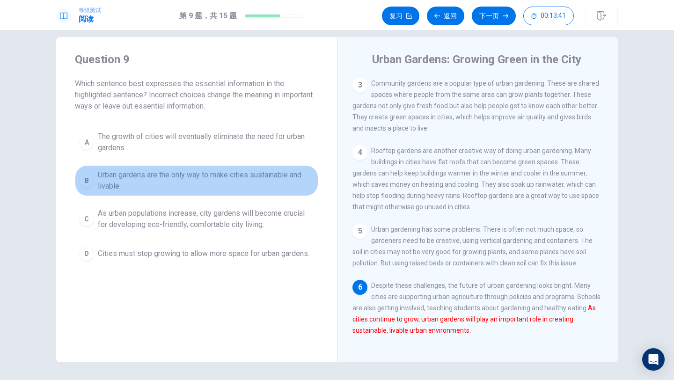
click at [93, 184] on button "B Urban gardens are the only way to make cities sustainable and livable." at bounding box center [196, 180] width 243 height 31
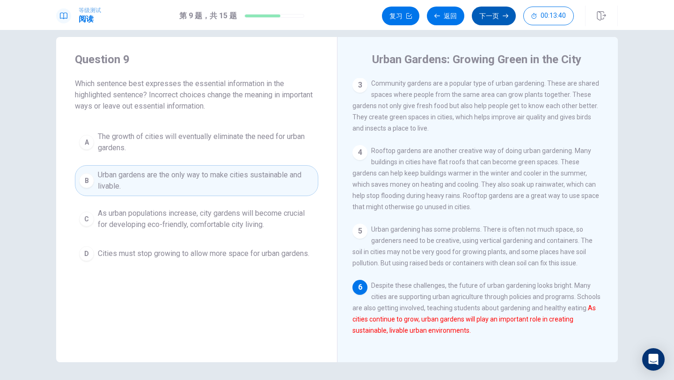
click at [495, 21] on button "下一页" at bounding box center [494, 16] width 44 height 19
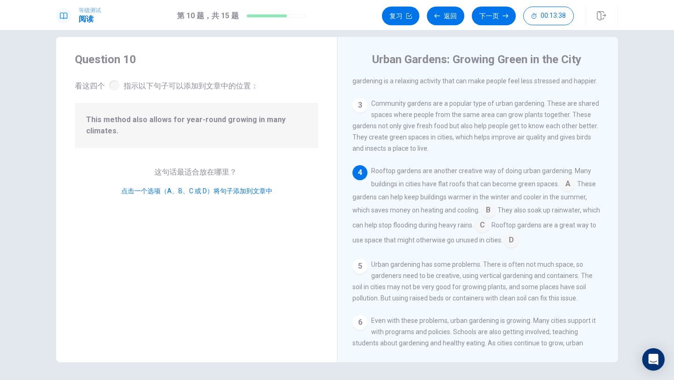
scroll to position [8, 0]
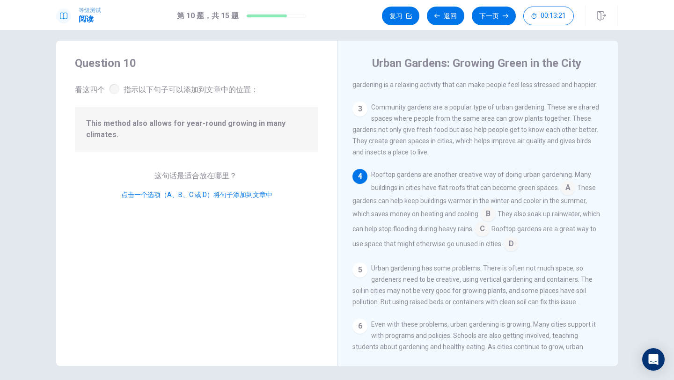
click at [572, 194] on input at bounding box center [567, 188] width 15 height 15
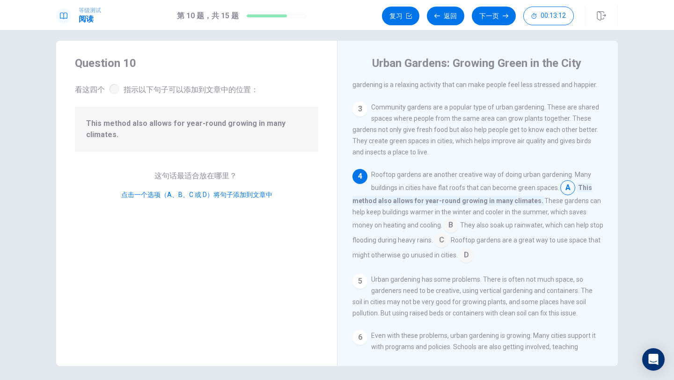
click at [457, 229] on input at bounding box center [450, 226] width 15 height 15
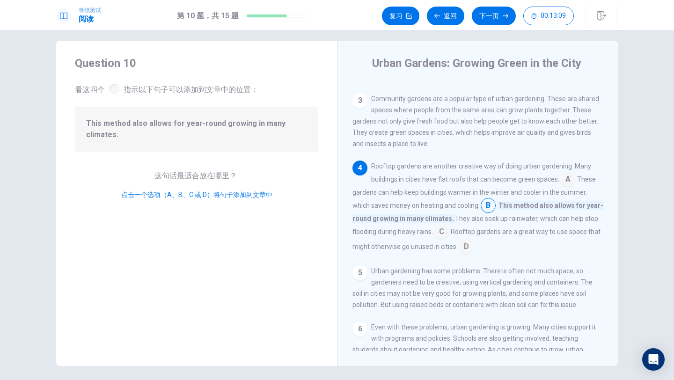
scroll to position [102, 0]
click at [459, 253] on input at bounding box center [466, 246] width 15 height 15
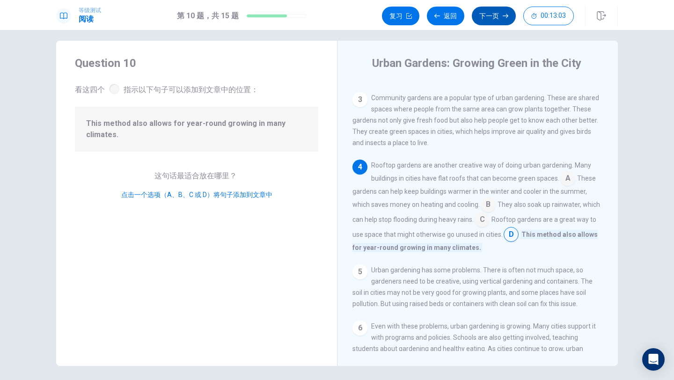
click at [484, 19] on button "下一页" at bounding box center [494, 16] width 44 height 19
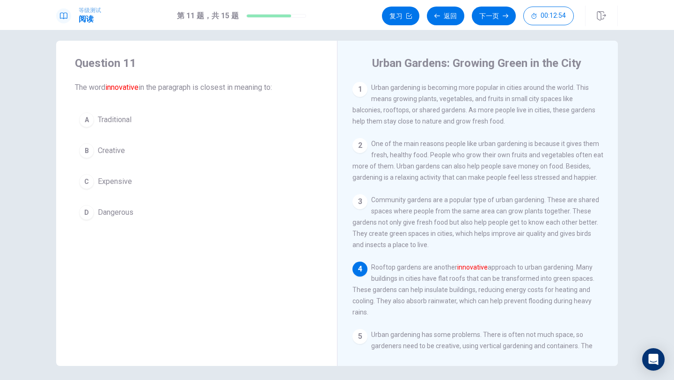
click at [106, 120] on span "Traditional" at bounding box center [115, 119] width 34 height 11
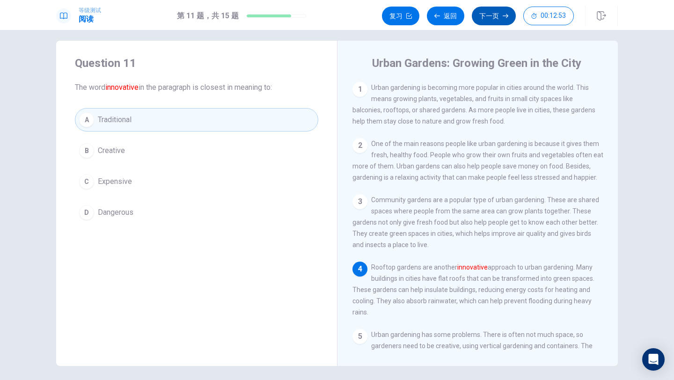
click at [486, 22] on button "下一页" at bounding box center [494, 16] width 44 height 19
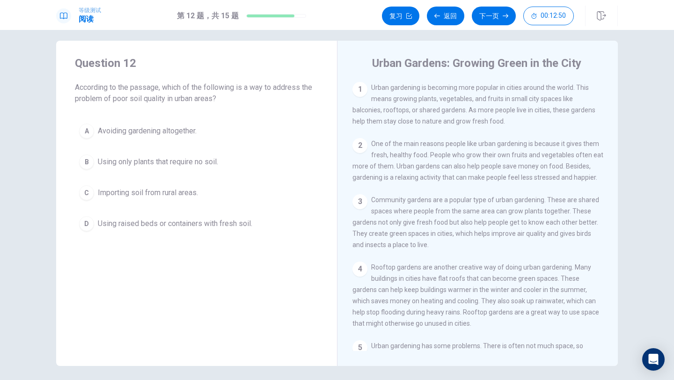
click at [92, 200] on button "C Importing soil from rural areas." at bounding box center [196, 192] width 243 height 23
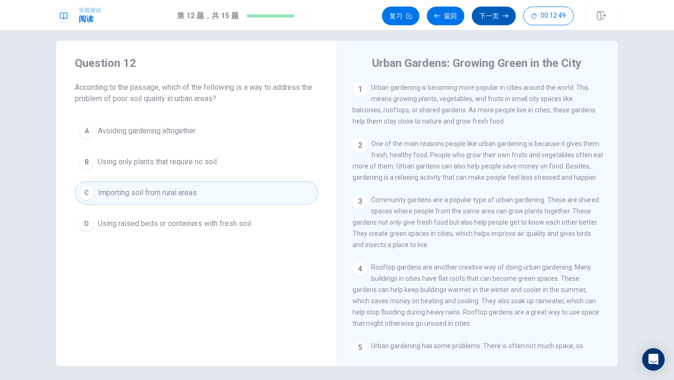
click at [496, 11] on button "下一页" at bounding box center [494, 16] width 44 height 19
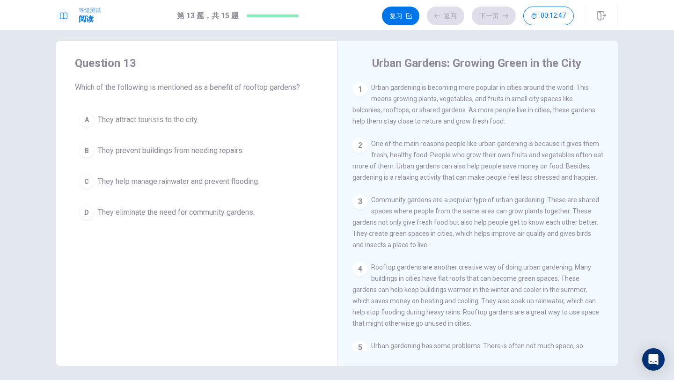
click at [146, 194] on div "A They attract tourists to the city. B They prevent buildings from needing repa…" at bounding box center [196, 166] width 243 height 116
click at [484, 13] on button "下一页" at bounding box center [494, 16] width 44 height 19
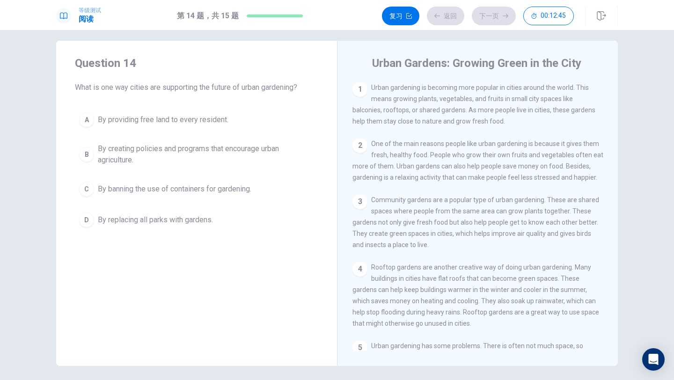
click at [113, 201] on div "A By providing free land to every resident. B By creating policies and programs…" at bounding box center [196, 170] width 243 height 124
click at [114, 216] on span "By replacing all parks with gardens." at bounding box center [155, 219] width 115 height 11
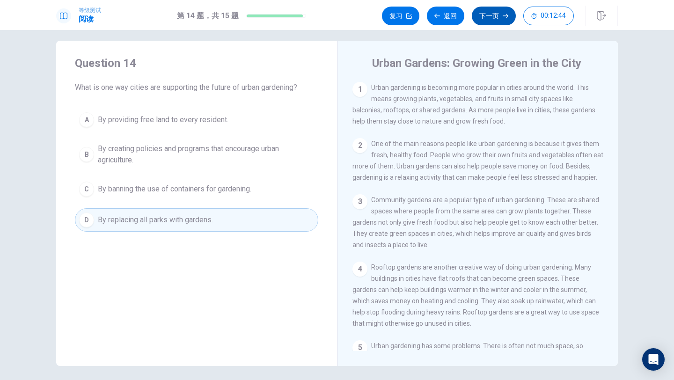
click at [481, 19] on button "下一页" at bounding box center [494, 16] width 44 height 19
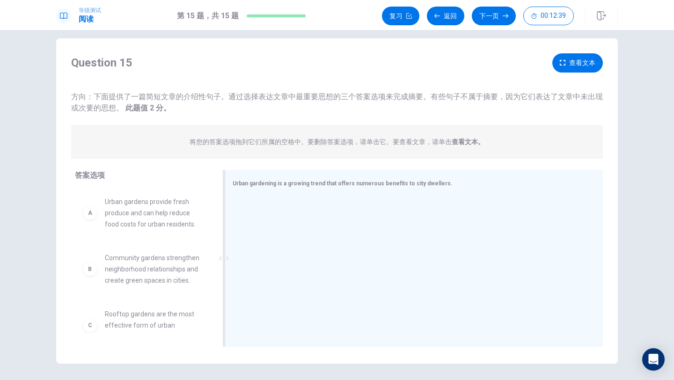
scroll to position [10, 0]
drag, startPoint x: 267, startPoint y: 182, endPoint x: 196, endPoint y: 188, distance: 71.5
click at [197, 188] on div "答案选项 A Urban gardens provide fresh produce and can help reduce food costs for u…" at bounding box center [337, 261] width 562 height 182
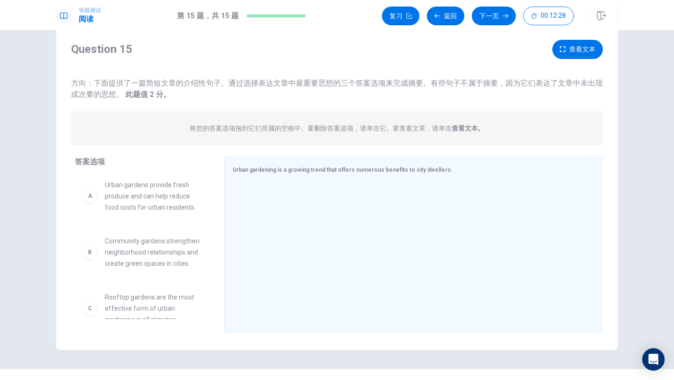
scroll to position [0, 0]
click at [93, 198] on div "A" at bounding box center [89, 199] width 15 height 15
click at [87, 204] on div "A" at bounding box center [89, 199] width 15 height 15
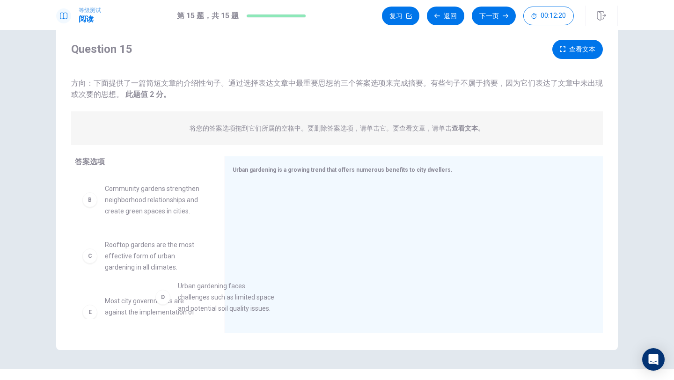
scroll to position [58, 0]
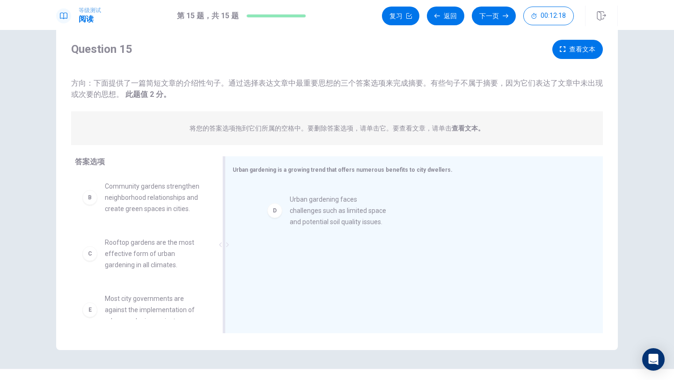
drag, startPoint x: 91, startPoint y: 317, endPoint x: 279, endPoint y: 211, distance: 215.3
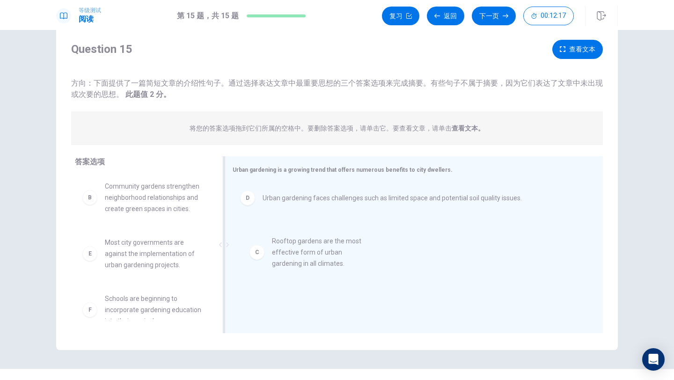
drag, startPoint x: 130, startPoint y: 261, endPoint x: 303, endPoint y: 259, distance: 173.2
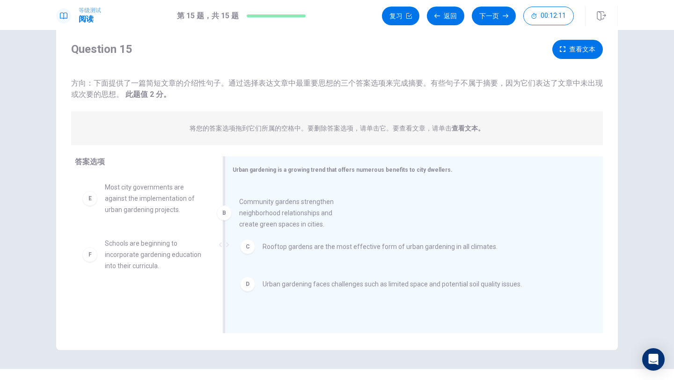
drag, startPoint x: 147, startPoint y: 200, endPoint x: 287, endPoint y: 218, distance: 141.1
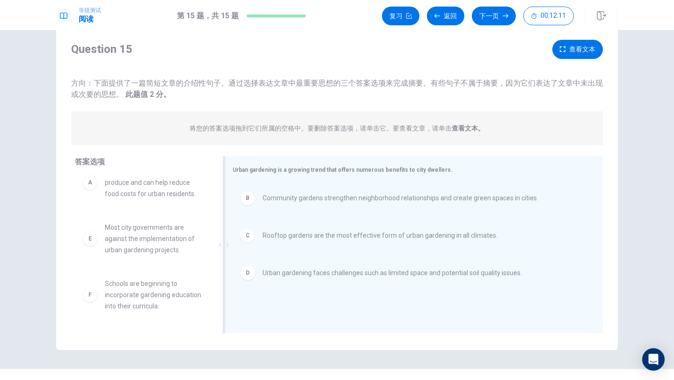
scroll to position [17, 0]
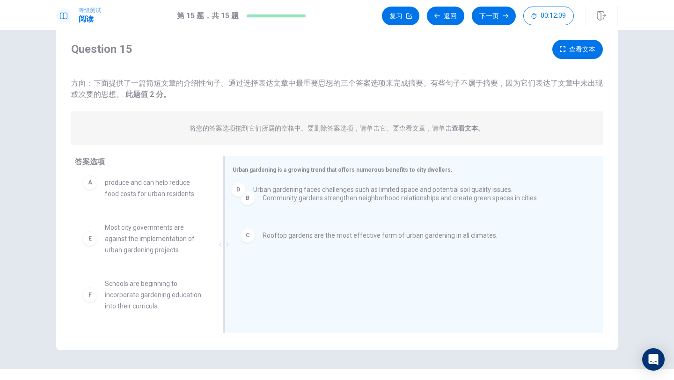
drag, startPoint x: 314, startPoint y: 278, endPoint x: 307, endPoint y: 182, distance: 96.2
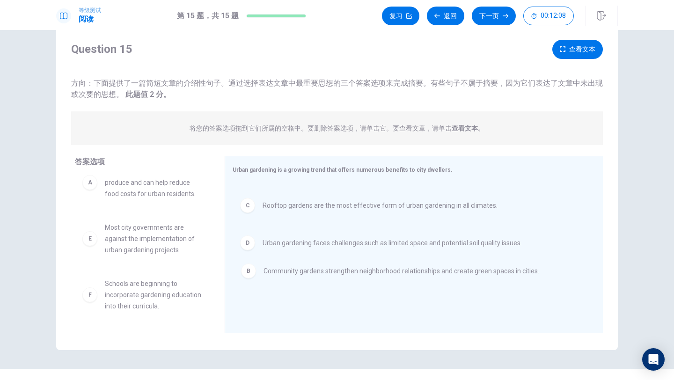
drag, startPoint x: 308, startPoint y: 228, endPoint x: 309, endPoint y: 283, distance: 54.8
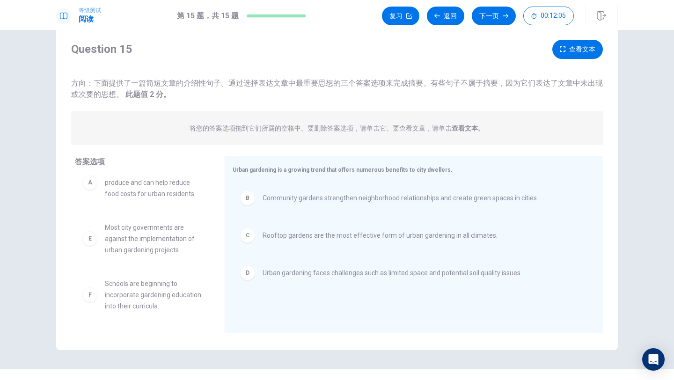
click at [243, 196] on div "B" at bounding box center [247, 198] width 15 height 15
click at [246, 193] on div "C" at bounding box center [247, 198] width 15 height 15
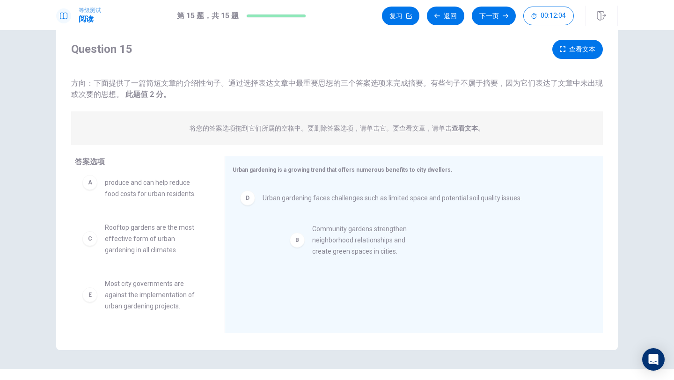
drag, startPoint x: 135, startPoint y: 242, endPoint x: 345, endPoint y: 243, distance: 209.8
click at [253, 235] on div "D" at bounding box center [247, 235] width 15 height 15
click at [253, 235] on div "B Community gardens strengthen neighborhood relationships and create green spac…" at bounding box center [410, 245] width 355 height 125
click at [252, 202] on div "B" at bounding box center [247, 198] width 15 height 15
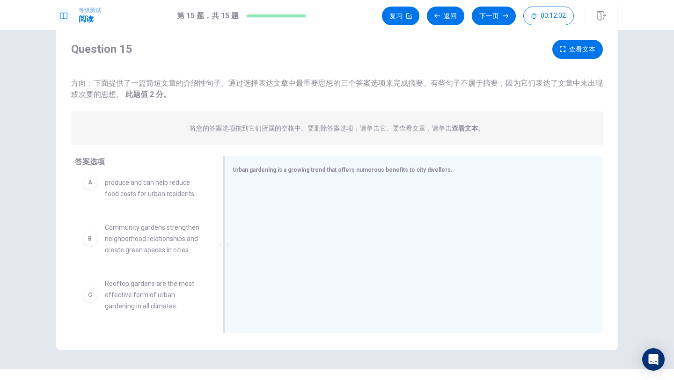
click at [252, 202] on div at bounding box center [410, 245] width 355 height 125
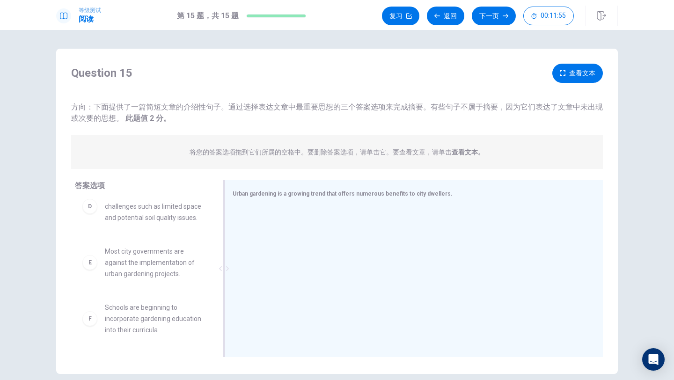
scroll to position [43, 0]
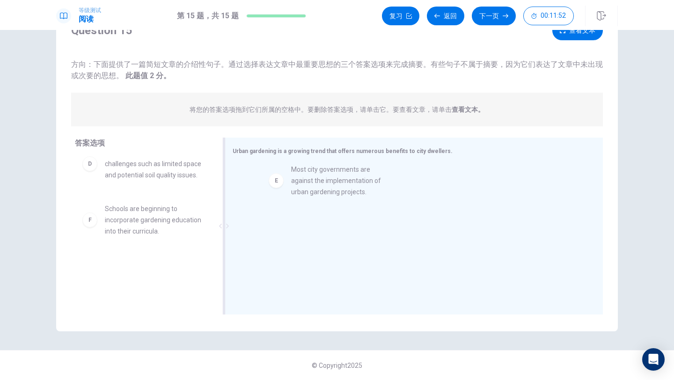
drag, startPoint x: 140, startPoint y: 235, endPoint x: 330, endPoint y: 195, distance: 193.7
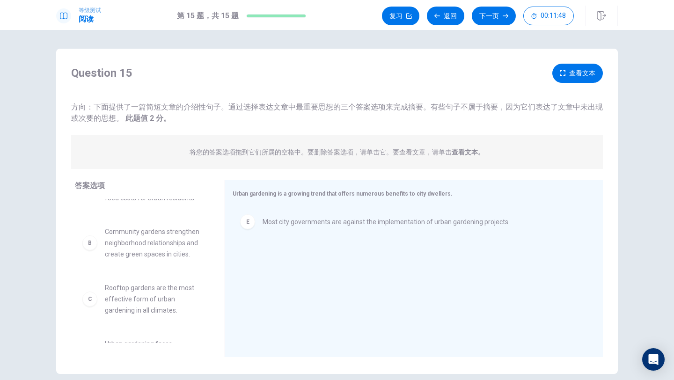
scroll to position [0, 0]
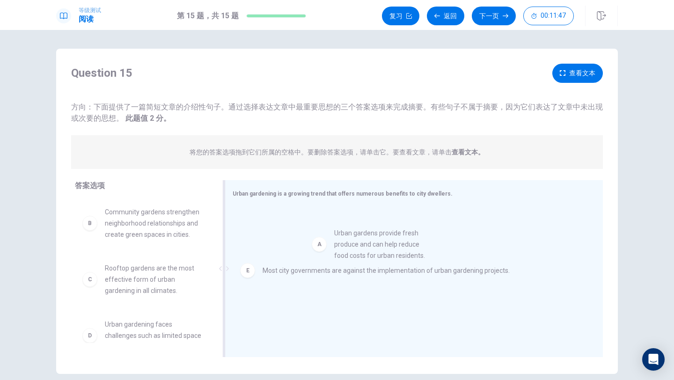
drag, startPoint x: 151, startPoint y: 231, endPoint x: 373, endPoint y: 255, distance: 223.7
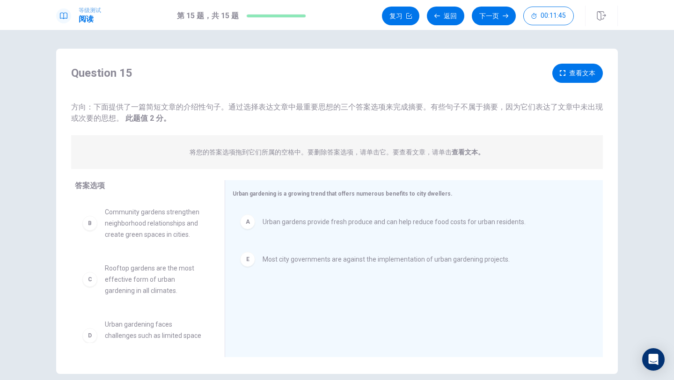
scroll to position [6, 0]
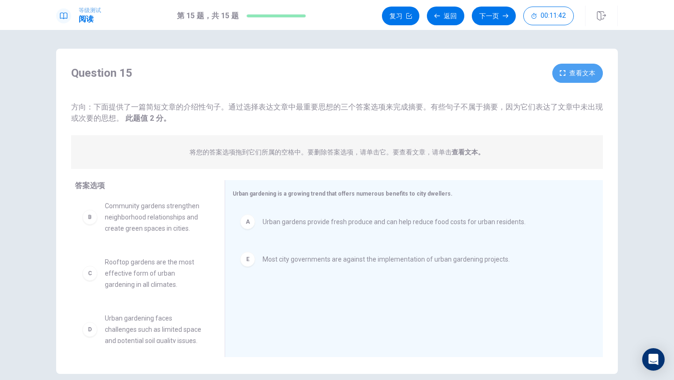
click at [588, 81] on button "查看文本" at bounding box center [577, 73] width 51 height 19
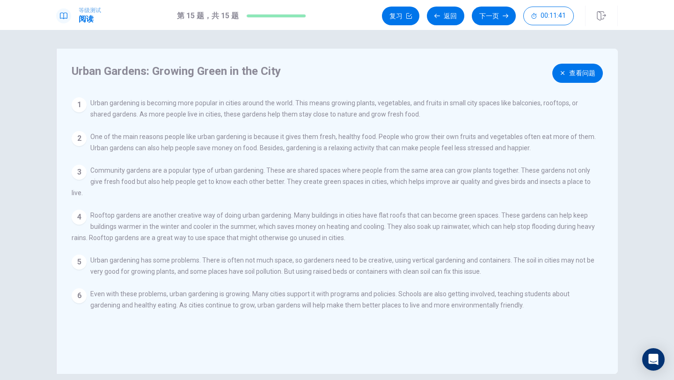
click at [579, 75] on button "查看问题" at bounding box center [577, 73] width 51 height 19
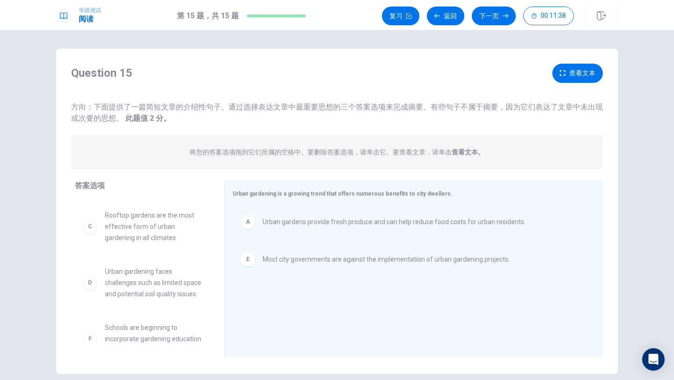
scroll to position [55, 0]
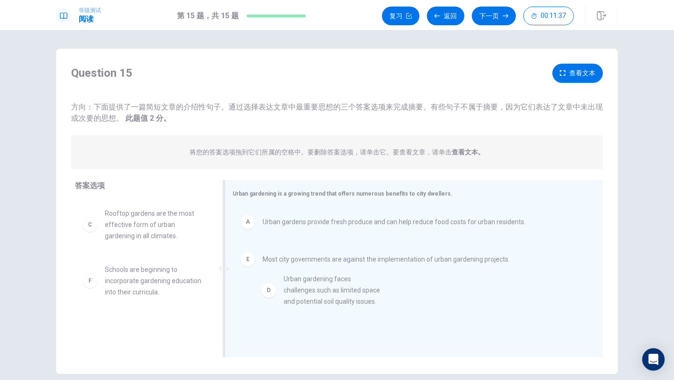
drag, startPoint x: 119, startPoint y: 274, endPoint x: 339, endPoint y: 293, distance: 220.9
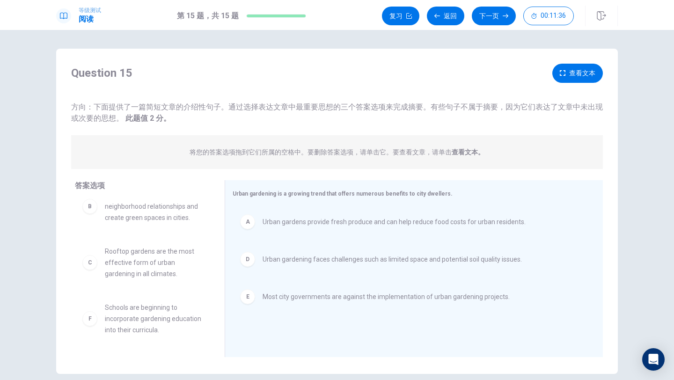
scroll to position [17, 0]
click at [490, 14] on button "下一页" at bounding box center [494, 16] width 44 height 19
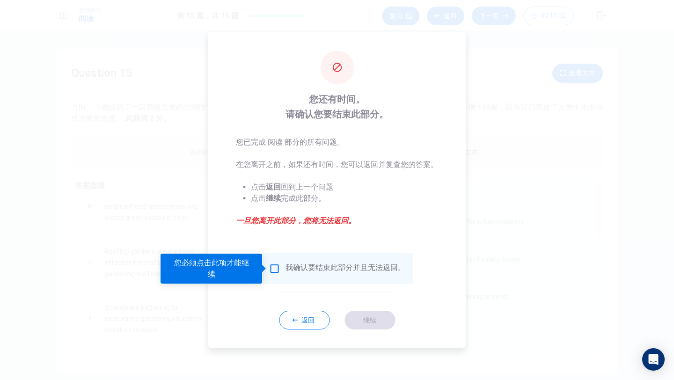
click at [271, 270] on input "您必须点击此项才能继续" at bounding box center [274, 268] width 11 height 11
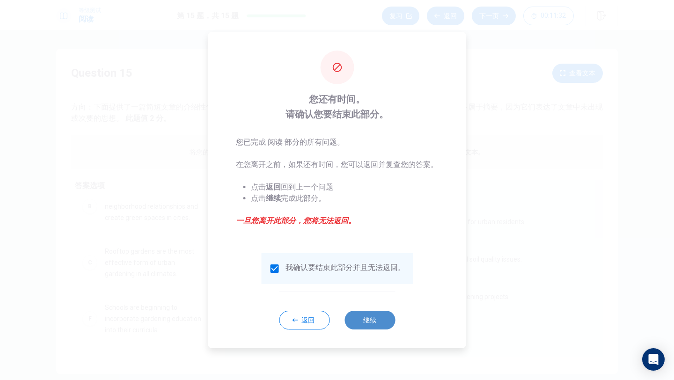
click at [370, 321] on button "继续" at bounding box center [370, 320] width 51 height 19
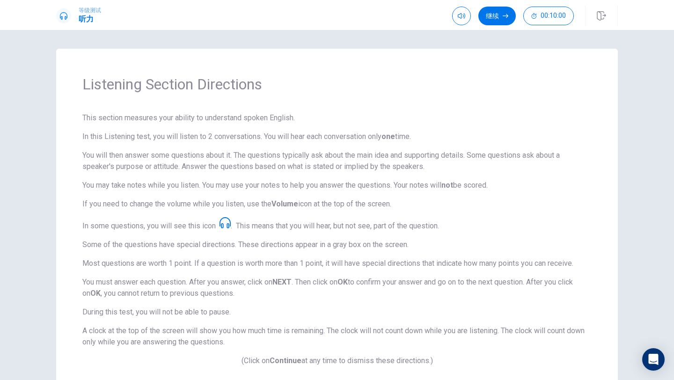
scroll to position [19, 0]
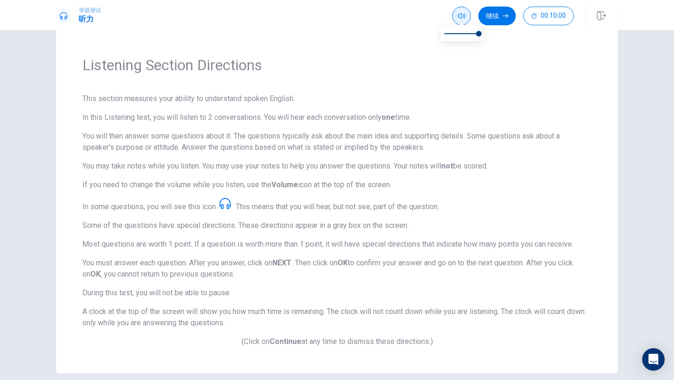
click at [460, 22] on span at bounding box center [461, 23] width 7 height 5
type input "0.8"
click at [473, 33] on span at bounding box center [472, 34] width 6 height 6
click at [494, 15] on button "继续" at bounding box center [497, 16] width 37 height 19
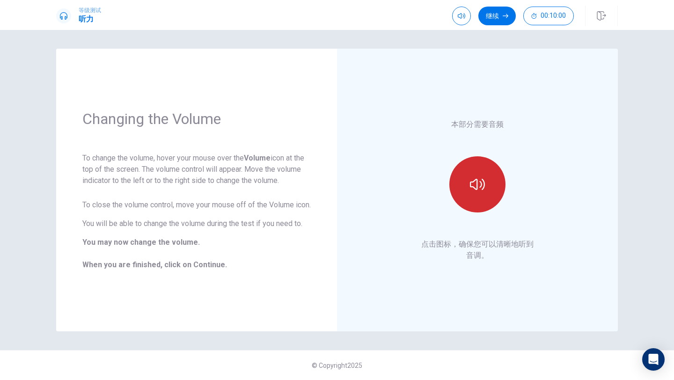
click at [472, 182] on icon "button" at bounding box center [477, 184] width 15 height 11
click at [496, 21] on button "继续" at bounding box center [497, 16] width 37 height 19
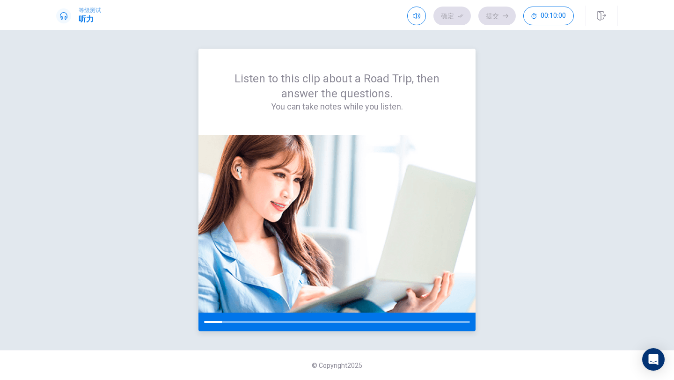
drag, startPoint x: 220, startPoint y: 322, endPoint x: 231, endPoint y: 322, distance: 10.8
click at [231, 322] on div at bounding box center [337, 322] width 266 height 2
click at [192, 222] on div "Listen to this clip about a Road Trip, then answer the questions. You can take …" at bounding box center [337, 190] width 562 height 283
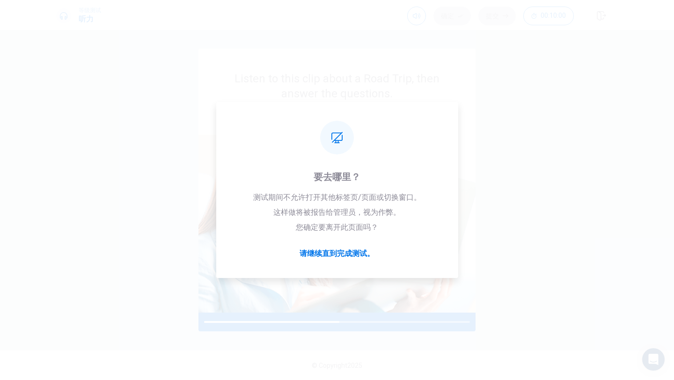
click at [172, 186] on div "Listen to this clip about a Road Trip, then answer the questions. You can take …" at bounding box center [337, 190] width 562 height 283
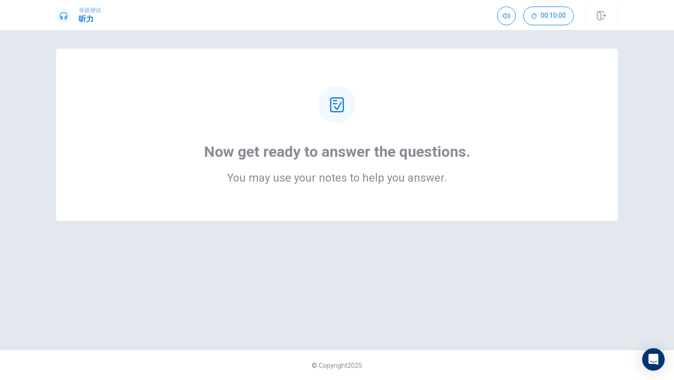
click at [346, 99] on div at bounding box center [336, 104] width 37 height 37
click at [346, 115] on div at bounding box center [336, 104] width 37 height 37
click at [325, 175] on h2 "You may use your notes to help you answer." at bounding box center [337, 177] width 266 height 11
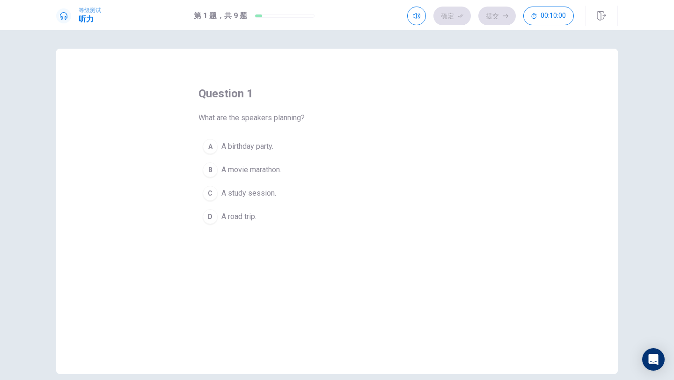
click at [538, 137] on div "question 1 What are the speakers planning? A A birthday party. B A movie marath…" at bounding box center [337, 211] width 562 height 325
click at [224, 222] on button "D A road trip." at bounding box center [337, 216] width 277 height 23
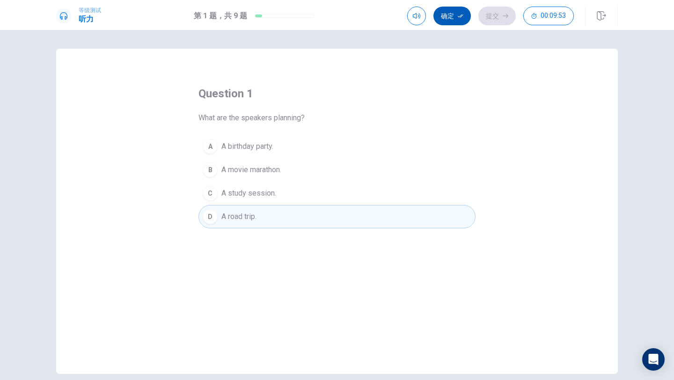
click at [454, 15] on button "确定" at bounding box center [452, 16] width 37 height 19
click at [505, 17] on icon "button" at bounding box center [506, 16] width 6 height 6
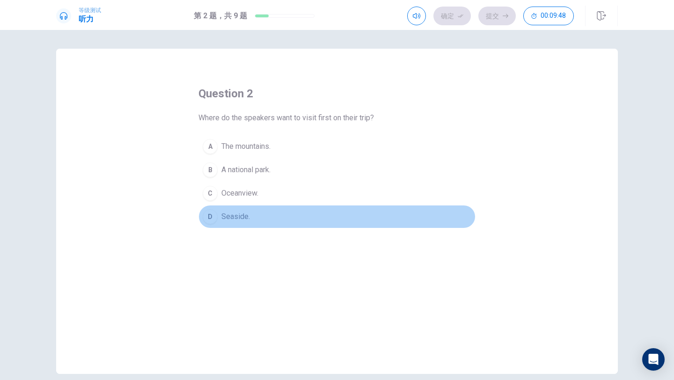
click at [232, 213] on span "Seaside." at bounding box center [235, 216] width 29 height 11
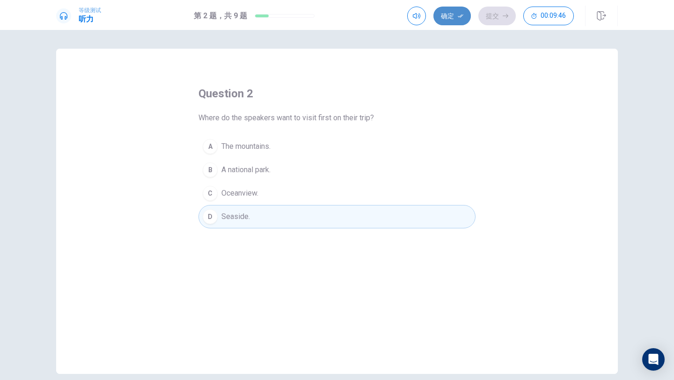
click at [449, 15] on button "确定" at bounding box center [452, 16] width 37 height 19
click at [493, 15] on button "提交" at bounding box center [497, 16] width 37 height 19
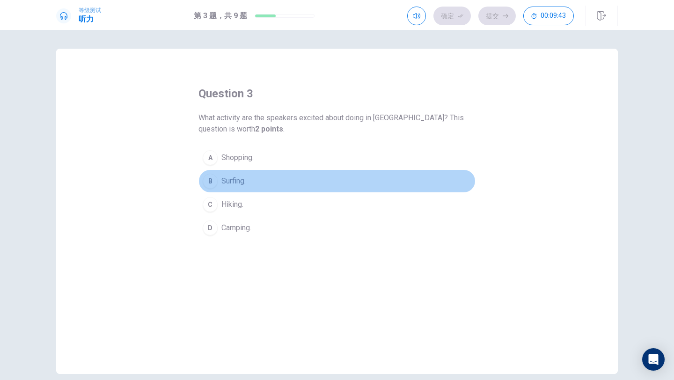
click at [240, 182] on span "Surfing." at bounding box center [233, 181] width 24 height 11
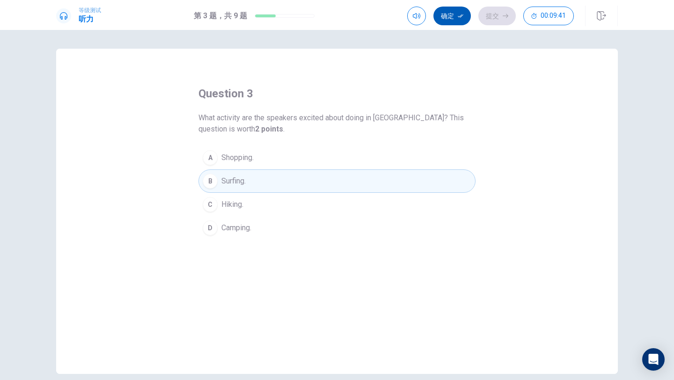
click at [459, 8] on button "确定" at bounding box center [452, 16] width 37 height 19
click at [499, 11] on button "提交" at bounding box center [497, 16] width 37 height 19
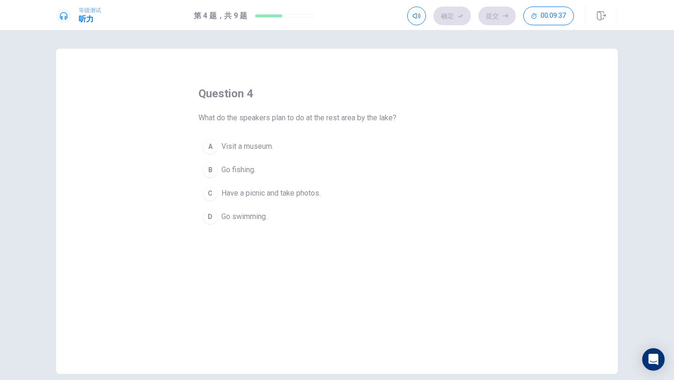
click at [258, 191] on span "Have a picnic and take photos." at bounding box center [270, 193] width 99 height 11
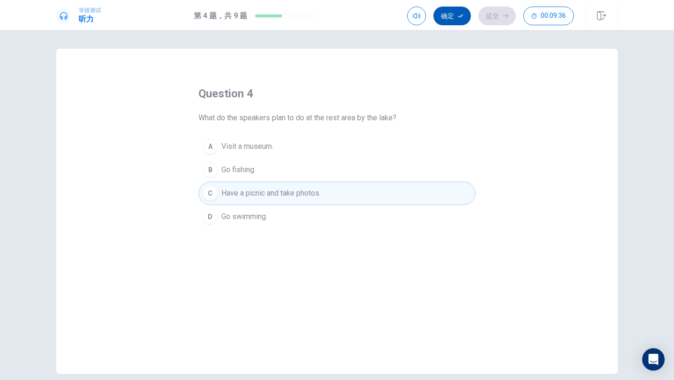
click at [456, 18] on button "确定" at bounding box center [452, 16] width 37 height 19
click at [488, 14] on button "提交" at bounding box center [497, 16] width 37 height 19
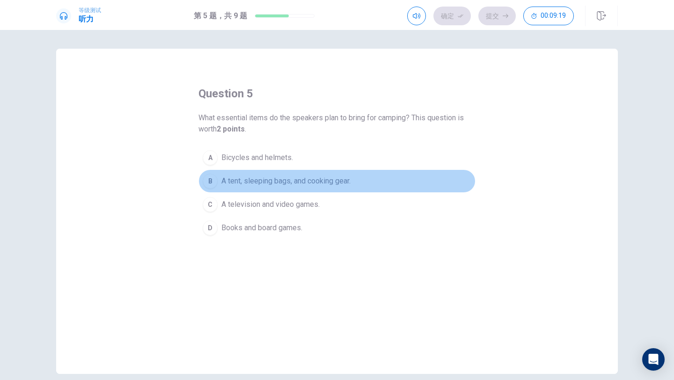
click at [240, 184] on span "A tent, sleeping bags, and cooking gear." at bounding box center [285, 181] width 129 height 11
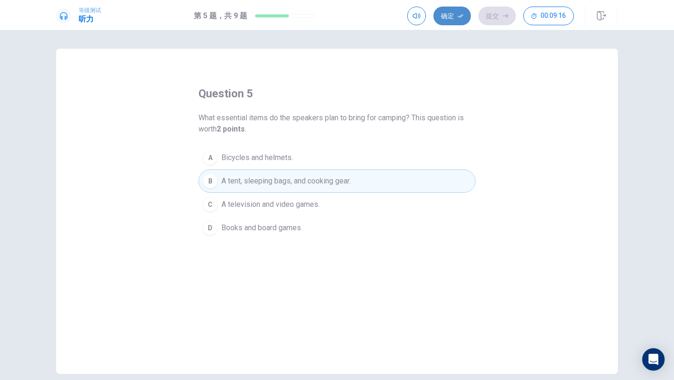
click at [448, 20] on button "确定" at bounding box center [452, 16] width 37 height 19
click at [495, 15] on button "提交" at bounding box center [497, 16] width 37 height 19
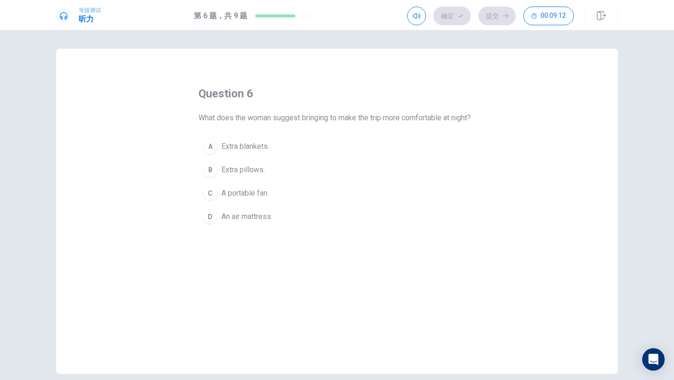
click at [278, 228] on button "D An air mattress." at bounding box center [337, 216] width 277 height 23
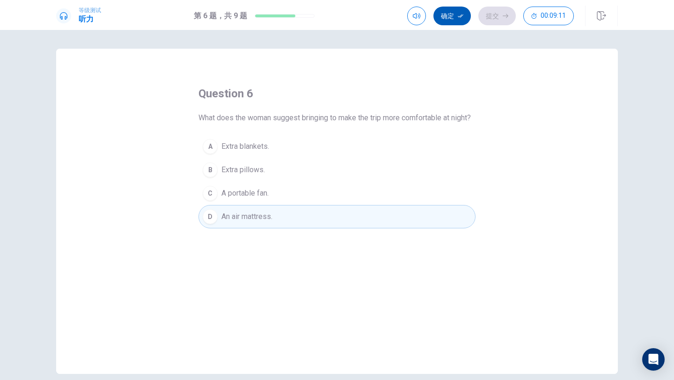
click at [447, 15] on button "确定" at bounding box center [452, 16] width 37 height 19
click at [504, 22] on button "提交" at bounding box center [497, 16] width 37 height 19
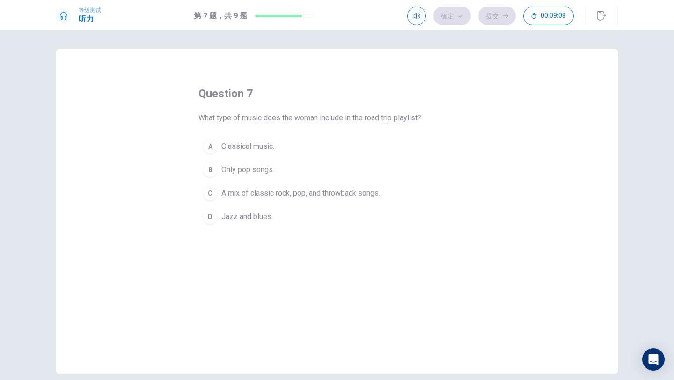
click at [260, 163] on button "B Only pop songs. ." at bounding box center [337, 169] width 277 height 23
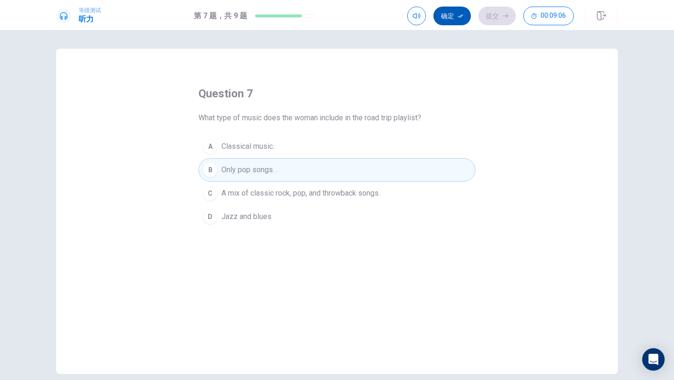
click at [455, 20] on button "确定" at bounding box center [452, 16] width 37 height 19
click at [483, 18] on button "提交" at bounding box center [497, 16] width 37 height 19
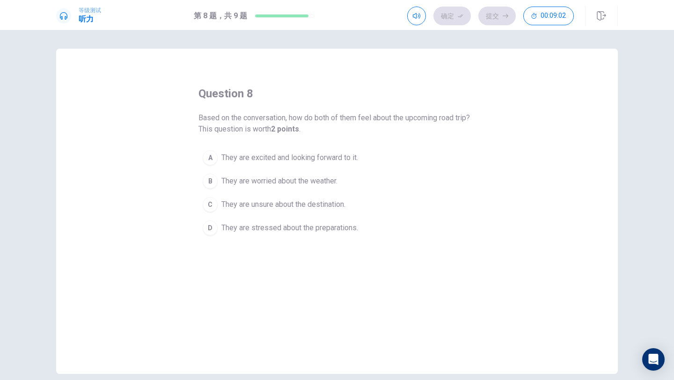
click at [250, 173] on button "B They are worried about the weather." at bounding box center [337, 180] width 277 height 23
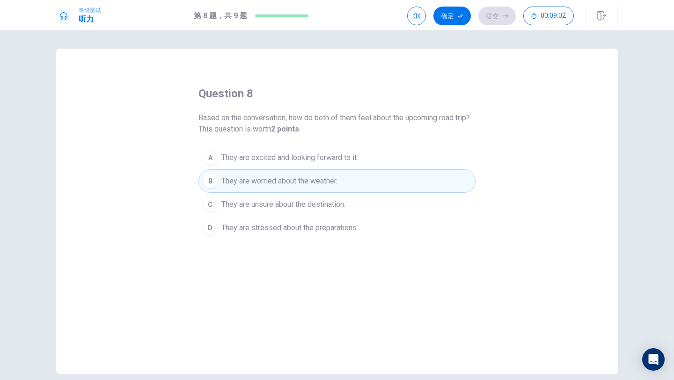
click at [304, 145] on div "question 8 Based on the conversation, how do both of them feel about the upcomi…" at bounding box center [337, 163] width 277 height 154
click at [308, 158] on span "They are excited and looking forward to it." at bounding box center [289, 157] width 137 height 11
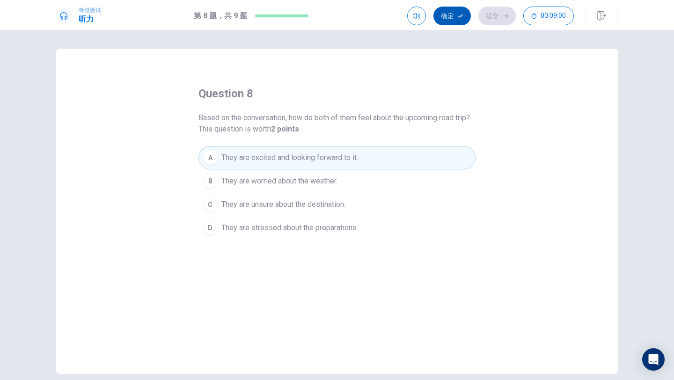
click at [449, 21] on button "确定" at bounding box center [452, 16] width 37 height 19
click at [502, 15] on button "提交" at bounding box center [497, 16] width 37 height 19
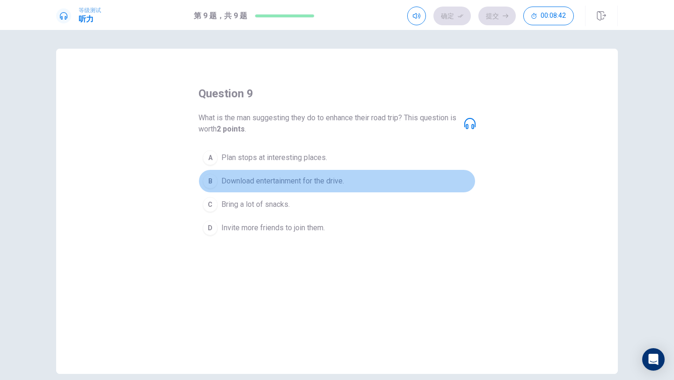
click at [212, 181] on div "B" at bounding box center [210, 181] width 15 height 15
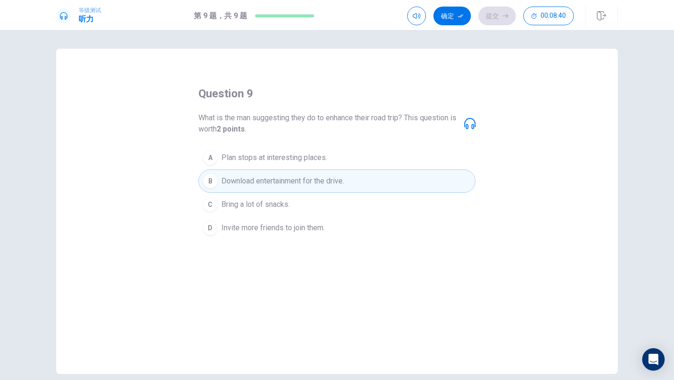
click at [448, 17] on button "确定" at bounding box center [452, 16] width 37 height 19
click at [485, 11] on button "提交" at bounding box center [497, 16] width 37 height 19
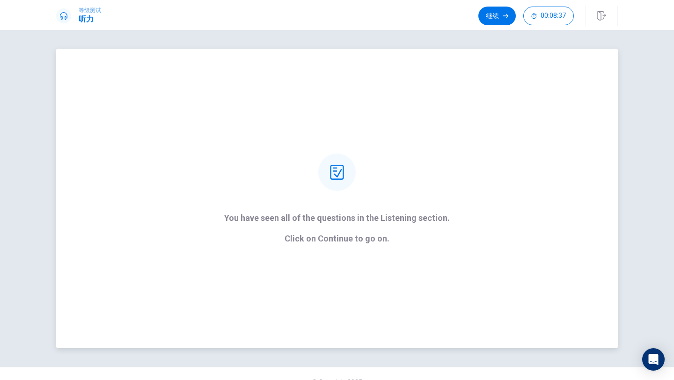
click at [351, 182] on div at bounding box center [336, 172] width 37 height 37
click at [491, 18] on button "继续" at bounding box center [497, 16] width 37 height 19
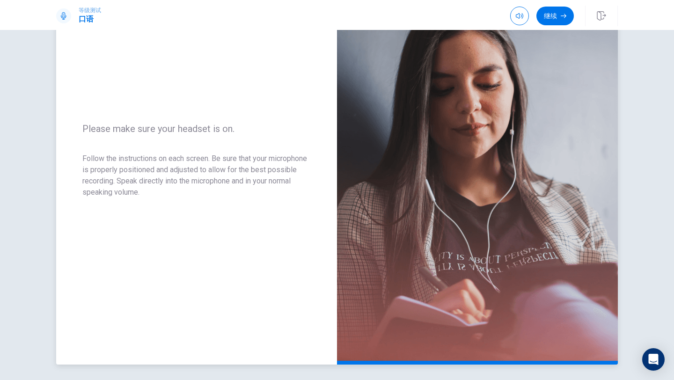
scroll to position [94, 0]
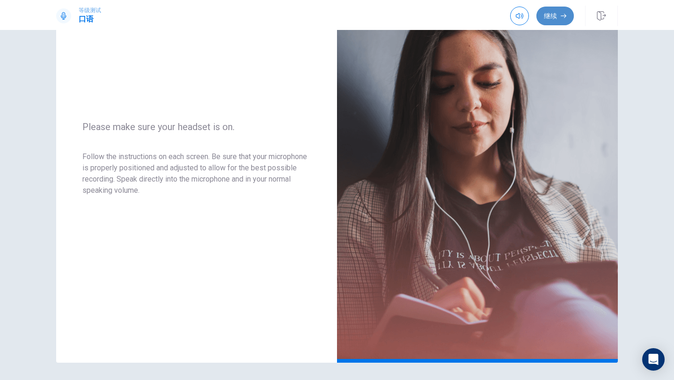
click at [556, 21] on button "继续" at bounding box center [555, 16] width 37 height 19
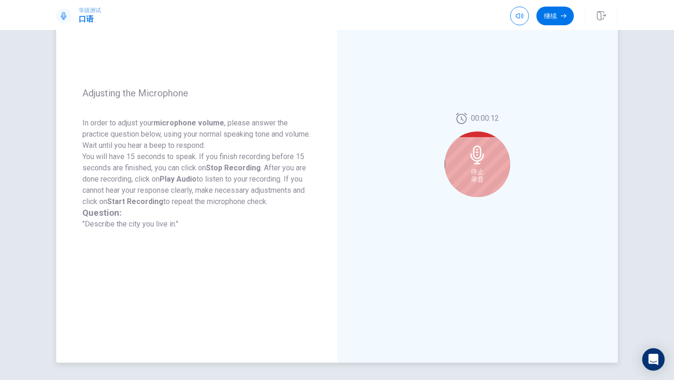
click at [494, 165] on div "停止 录音" at bounding box center [478, 165] width 66 height 66
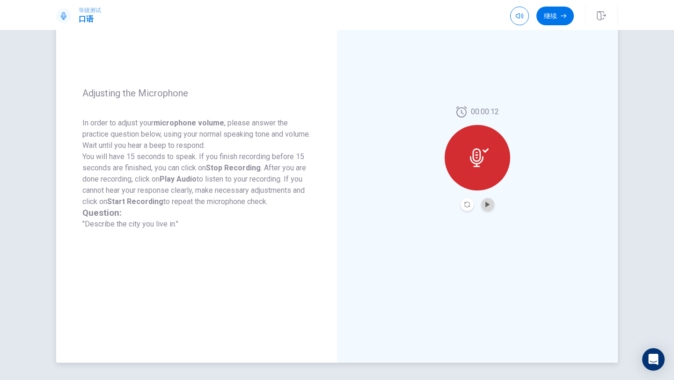
click at [490, 199] on button "Play Audio" at bounding box center [487, 204] width 13 height 13
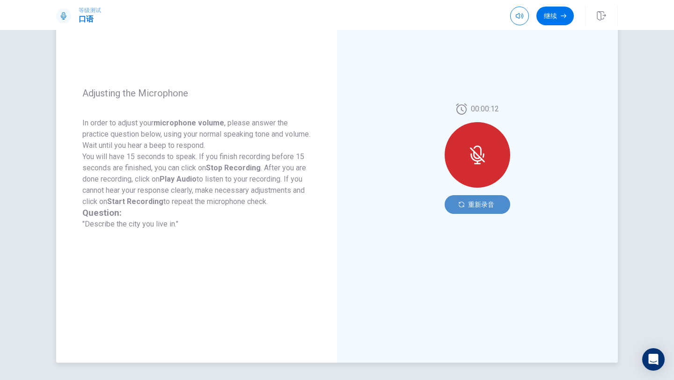
click at [497, 208] on button "重新录音" at bounding box center [478, 204] width 66 height 19
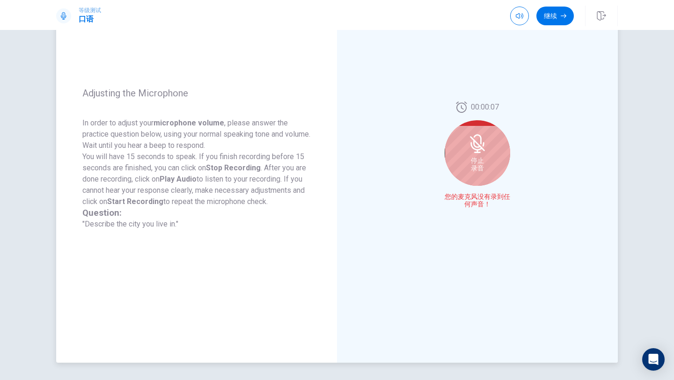
click at [491, 171] on div "停止 录音" at bounding box center [478, 153] width 66 height 66
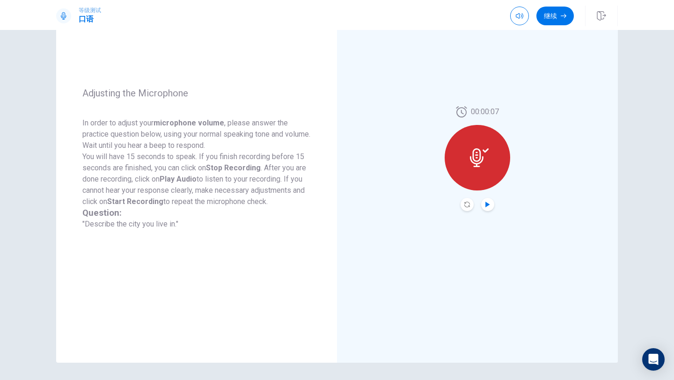
click at [488, 204] on icon "Play Audio" at bounding box center [488, 205] width 4 height 6
click at [573, 184] on div "00:00:07" at bounding box center [477, 159] width 281 height 408
click at [467, 208] on button "Record Again" at bounding box center [467, 204] width 13 height 13
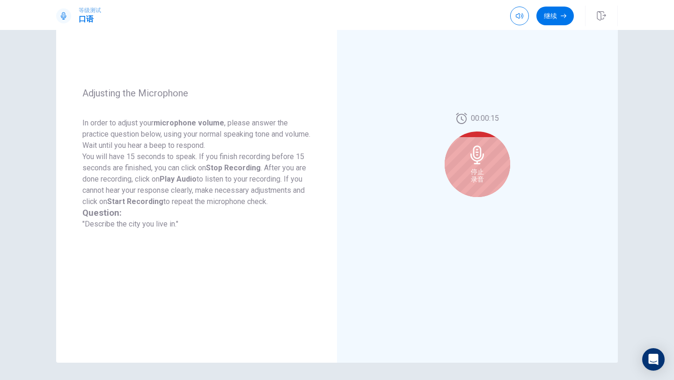
click at [490, 204] on div "00:00:15 停止 录音" at bounding box center [478, 159] width 66 height 92
click at [489, 174] on div "停止 录音" at bounding box center [478, 165] width 66 height 66
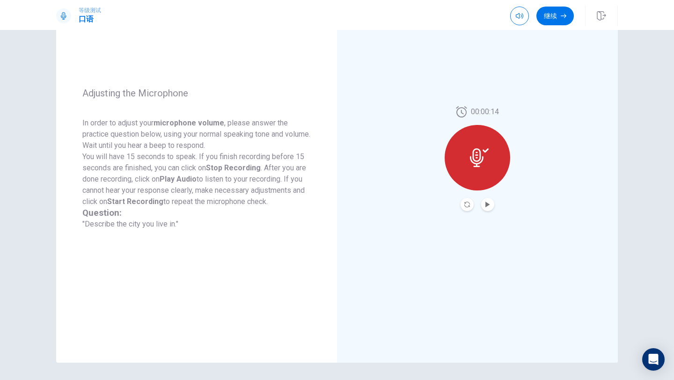
click at [489, 174] on div at bounding box center [478, 158] width 66 height 66
click at [471, 204] on button "Record Again" at bounding box center [467, 204] width 13 height 13
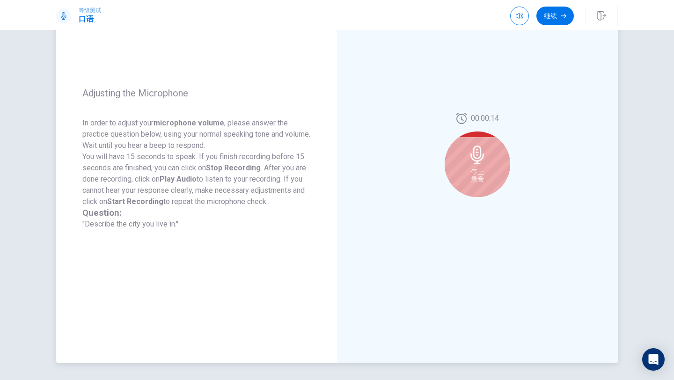
click at [493, 181] on div "停止 录音" at bounding box center [478, 165] width 66 height 66
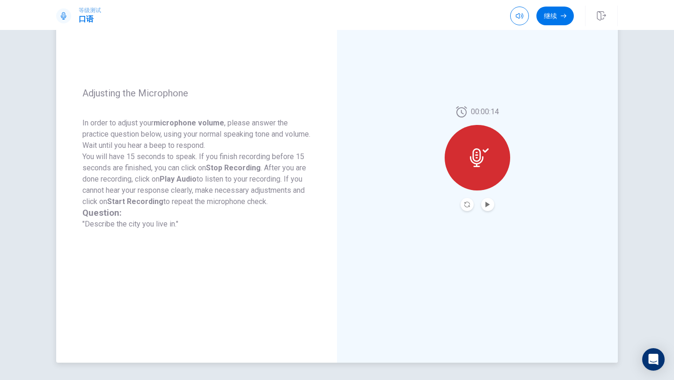
click at [493, 181] on div at bounding box center [478, 158] width 66 height 66
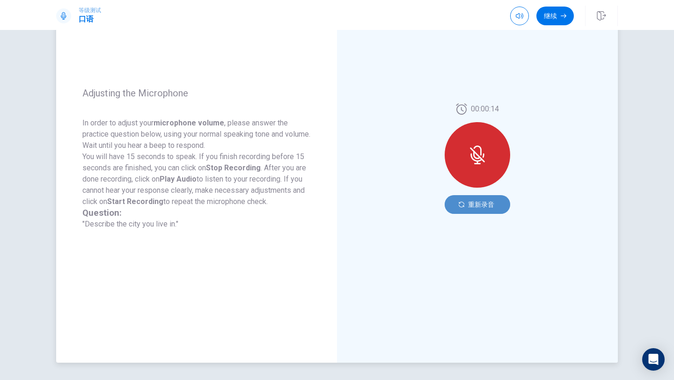
click at [492, 198] on button "重新录音" at bounding box center [478, 204] width 66 height 19
click at [469, 203] on button "重新录音" at bounding box center [478, 204] width 66 height 19
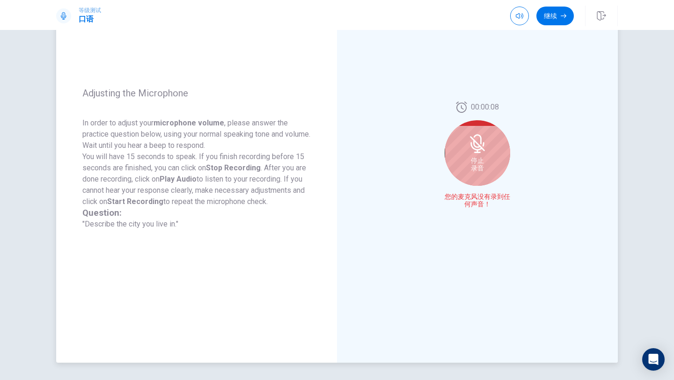
click at [487, 146] on div "停止 录音" at bounding box center [478, 153] width 66 height 66
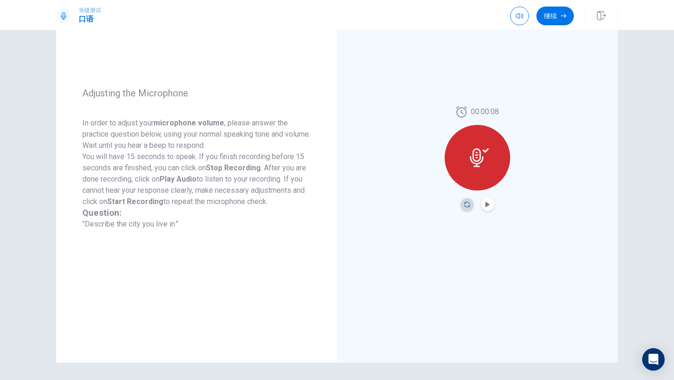
click at [465, 202] on icon "Record Again" at bounding box center [467, 205] width 6 height 6
click at [474, 155] on icon at bounding box center [479, 157] width 19 height 19
click at [487, 200] on button "Play Audio" at bounding box center [487, 204] width 13 height 13
click at [479, 140] on div at bounding box center [478, 158] width 66 height 66
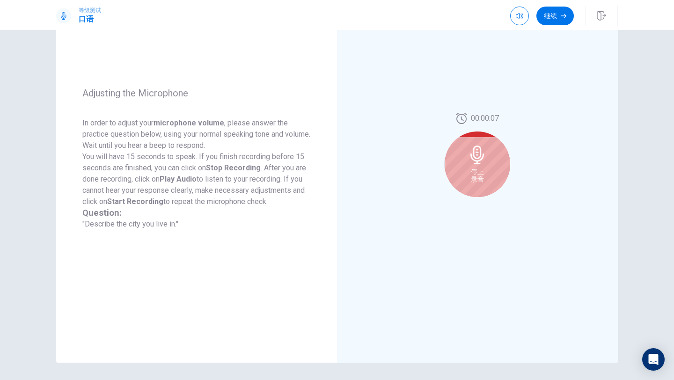
click at [405, 96] on div "00:00:07 停止 录音" at bounding box center [477, 159] width 281 height 408
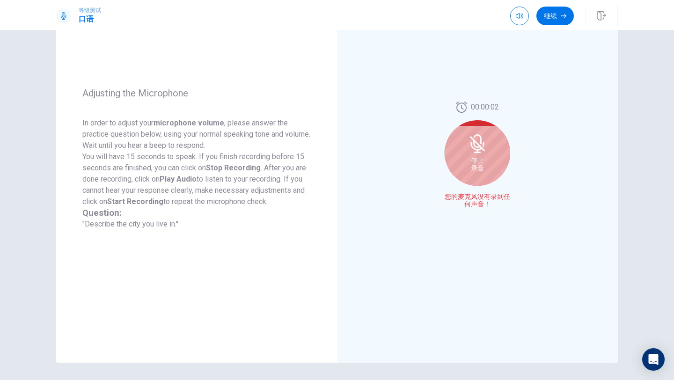
click at [488, 160] on div "停止 录音" at bounding box center [478, 153] width 66 height 66
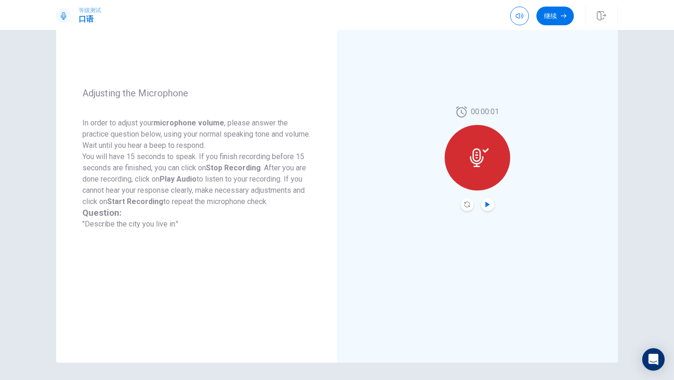
click at [487, 206] on icon "Play Audio" at bounding box center [488, 205] width 6 height 6
click at [469, 204] on icon "Record Again" at bounding box center [467, 205] width 6 height 6
click at [651, 96] on div "Adjusting the Microphone In order to adjust your microphone volume , please ans…" at bounding box center [337, 205] width 674 height 350
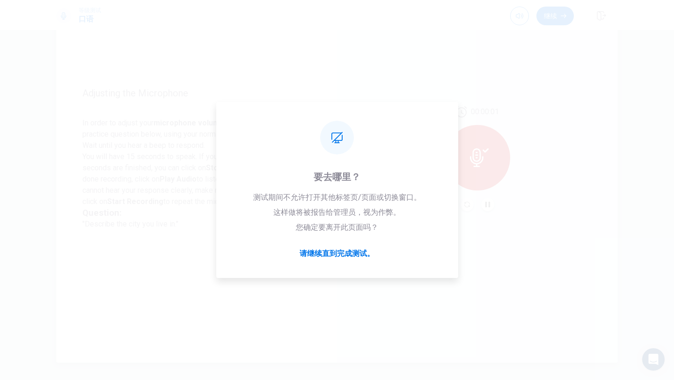
click at [597, 109] on div "00:00:01" at bounding box center [477, 159] width 281 height 408
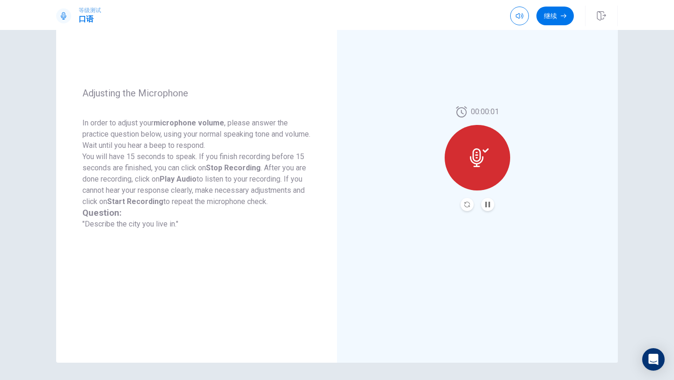
click at [634, 99] on div "Adjusting the Microphone In order to adjust your microphone volume , please ans…" at bounding box center [337, 205] width 674 height 350
click at [562, 67] on div "00:00:01" at bounding box center [477, 159] width 281 height 408
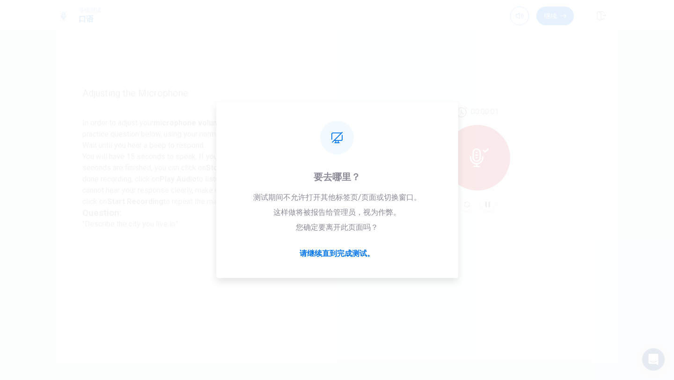
click at [628, 21] on div "等级测试 口语 继续" at bounding box center [337, 16] width 592 height 21
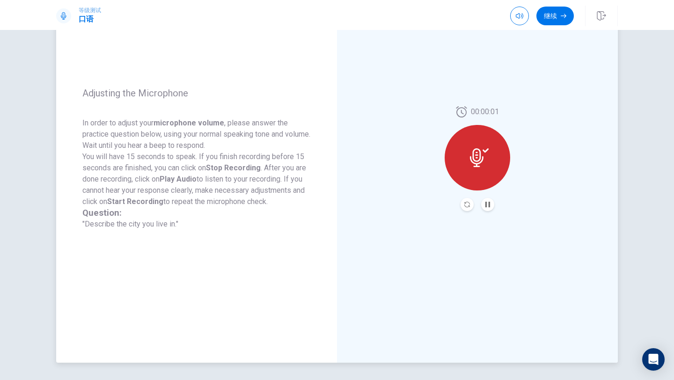
click at [610, 50] on div "00:00:01" at bounding box center [477, 159] width 281 height 408
click at [415, 36] on div "00:00:01" at bounding box center [477, 159] width 281 height 408
click at [334, 16] on div "等级测试 口语 继续" at bounding box center [337, 16] width 592 height 21
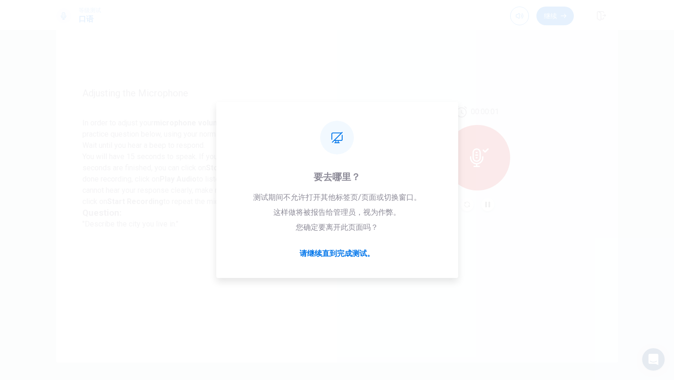
click at [616, 26] on div "等级测试 口语 继续" at bounding box center [337, 15] width 674 height 30
click at [621, 46] on div "Adjusting the Microphone In order to adjust your microphone volume , please ans…" at bounding box center [337, 159] width 592 height 408
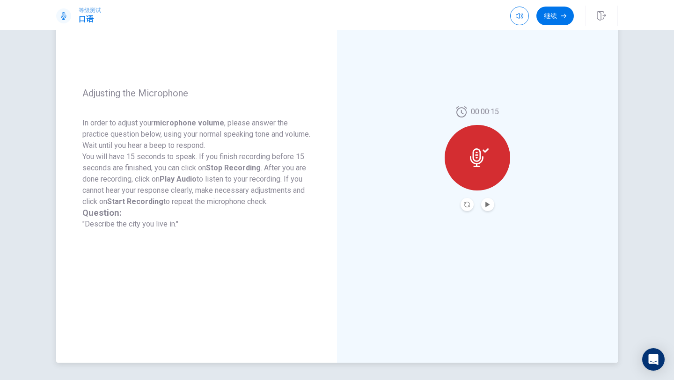
click at [574, 74] on div "00:00:15" at bounding box center [477, 159] width 281 height 408
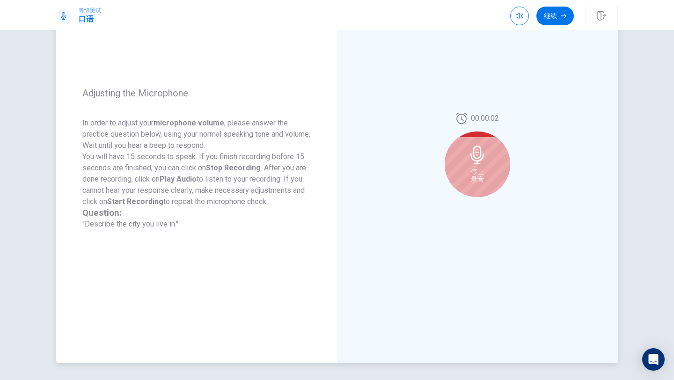
click at [478, 182] on span "停止 录音" at bounding box center [477, 175] width 13 height 15
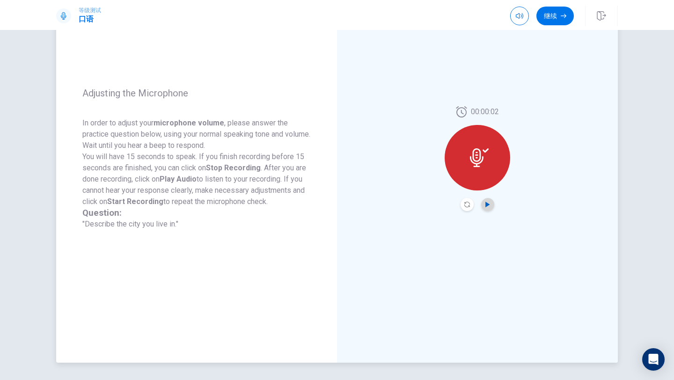
click at [487, 207] on icon "Play Audio" at bounding box center [488, 205] width 6 height 6
click at [468, 205] on icon "Record Again" at bounding box center [467, 205] width 6 height 6
click at [465, 201] on button "Record Again" at bounding box center [467, 204] width 13 height 13
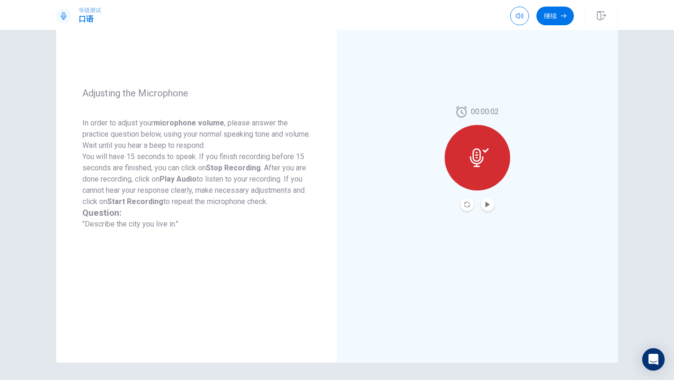
click at [497, 168] on div at bounding box center [478, 158] width 66 height 66
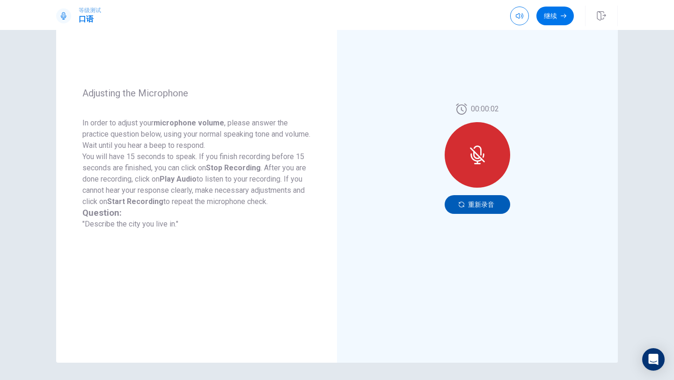
click at [503, 208] on button "重新录音" at bounding box center [478, 204] width 66 height 19
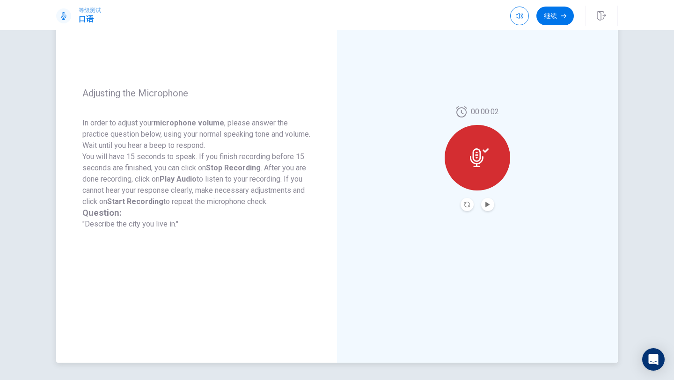
click at [478, 148] on icon at bounding box center [479, 157] width 19 height 19
click at [486, 205] on icon "Play Audio" at bounding box center [488, 205] width 4 height 6
click at [499, 141] on div at bounding box center [478, 158] width 66 height 66
click at [466, 204] on icon "Record Again" at bounding box center [467, 205] width 6 height 6
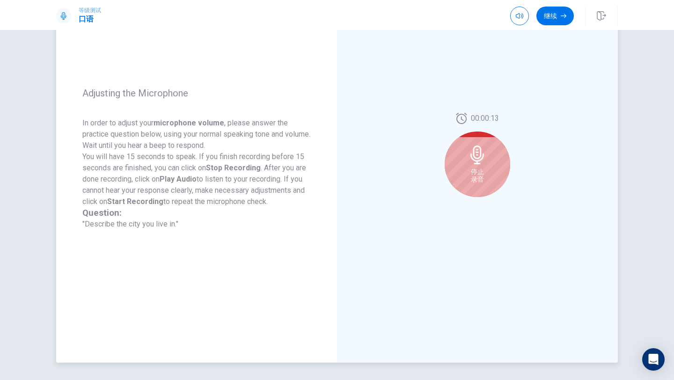
click at [480, 193] on div "停止 录音" at bounding box center [478, 165] width 66 height 66
click at [477, 189] on div "停止 录音" at bounding box center [478, 165] width 66 height 66
click at [365, 36] on div "00:00:08 停止 录音" at bounding box center [477, 159] width 281 height 408
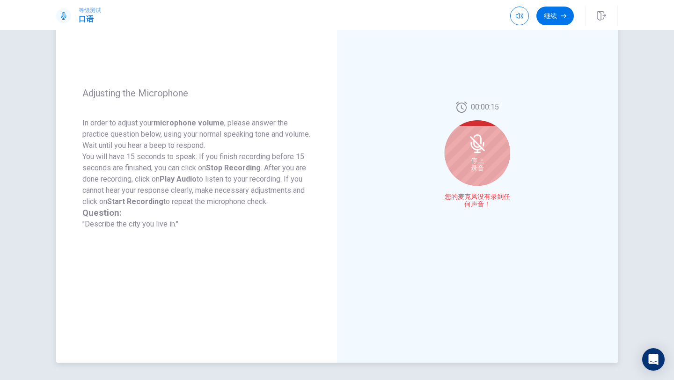
click at [475, 173] on div "停止 录音" at bounding box center [478, 153] width 66 height 66
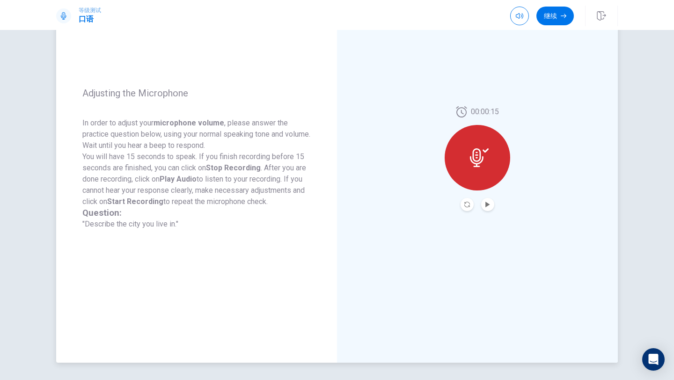
click at [479, 169] on div at bounding box center [478, 158] width 66 height 66
click at [464, 204] on icon "Record Again" at bounding box center [467, 205] width 6 height 6
click at [481, 160] on icon at bounding box center [477, 157] width 14 height 19
click at [486, 205] on icon "Play Audio" at bounding box center [488, 205] width 4 height 6
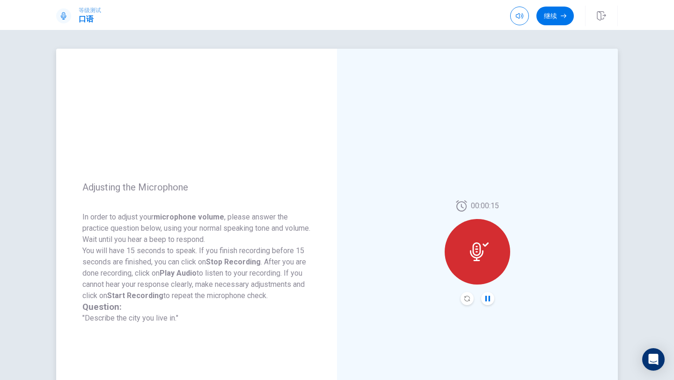
scroll to position [20, 0]
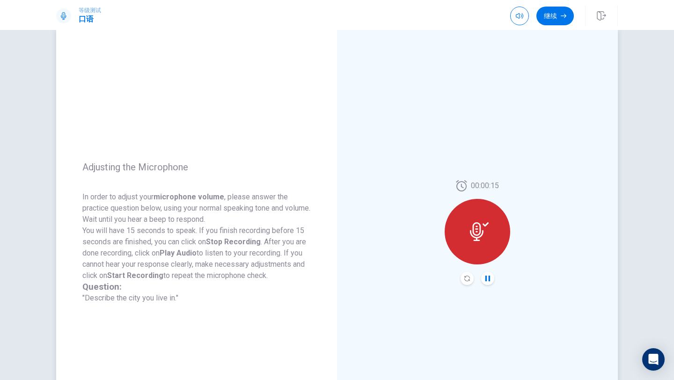
click at [468, 241] on div at bounding box center [478, 232] width 66 height 66
click at [468, 283] on button "Record Again" at bounding box center [467, 278] width 13 height 13
click at [489, 235] on div at bounding box center [478, 232] width 66 height 66
click at [604, 20] on icon "button" at bounding box center [601, 15] width 9 height 9
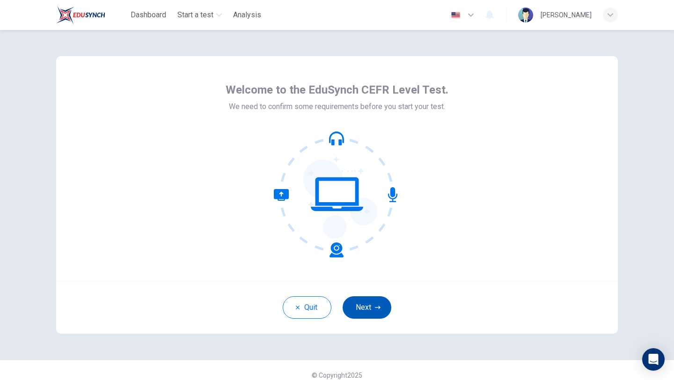
click at [374, 307] on button "Next" at bounding box center [367, 307] width 49 height 22
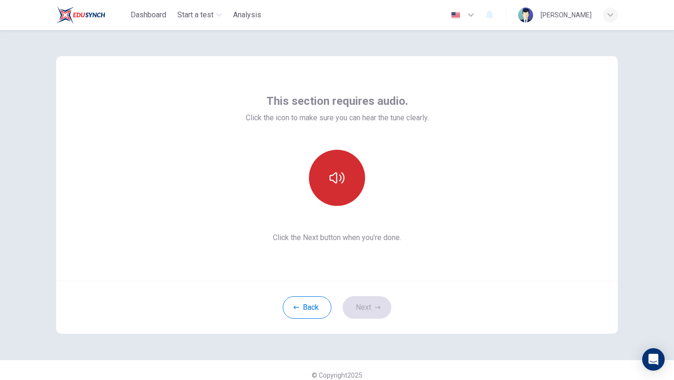
click at [344, 183] on icon "button" at bounding box center [337, 177] width 15 height 15
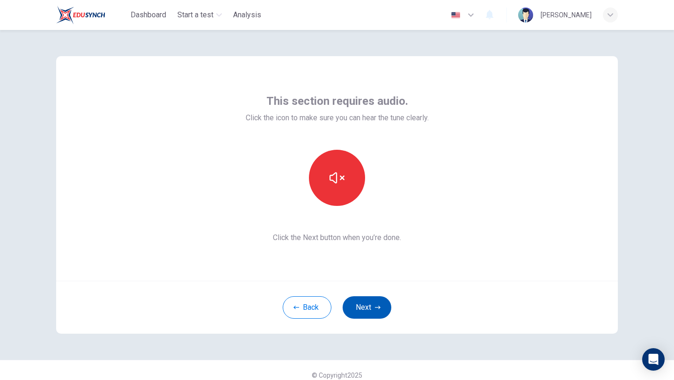
click at [382, 309] on button "Next" at bounding box center [367, 307] width 49 height 22
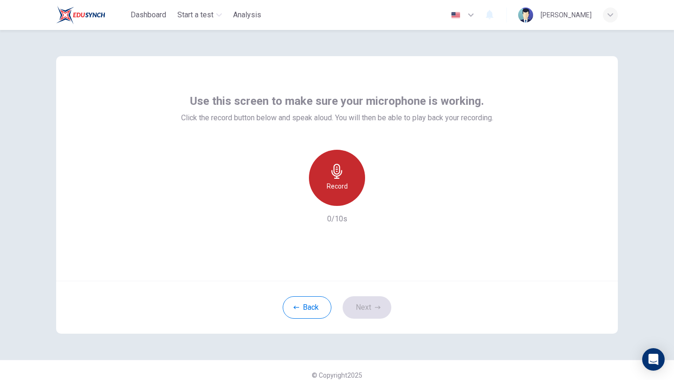
click at [337, 171] on icon "button" at bounding box center [336, 171] width 11 height 15
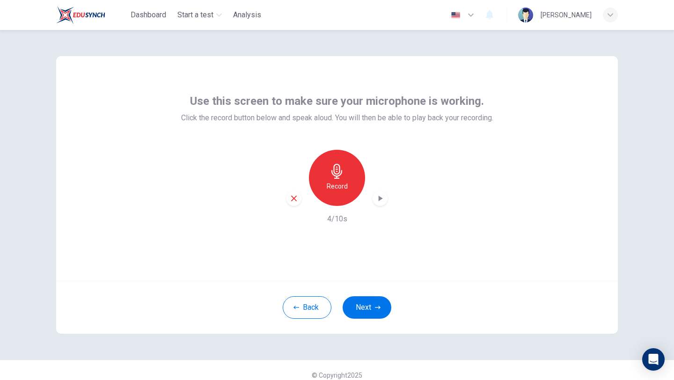
click at [383, 194] on icon "button" at bounding box center [380, 198] width 9 height 9
click at [382, 199] on icon "button" at bounding box center [381, 199] width 4 height 6
click at [453, 243] on div "Use this screen to make sure your microphone is working. Click the record butto…" at bounding box center [337, 168] width 562 height 225
click at [337, 176] on icon "button" at bounding box center [336, 171] width 11 height 15
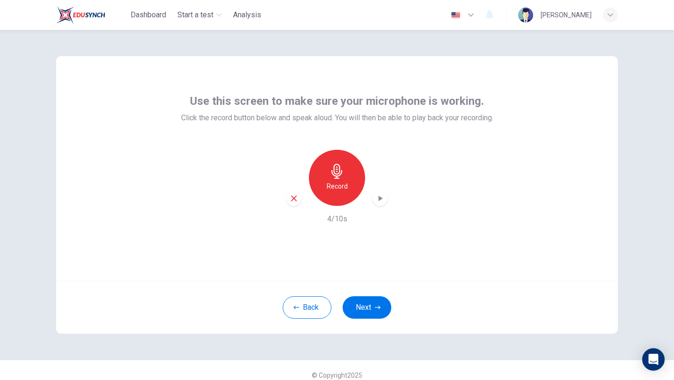
click at [382, 201] on icon "button" at bounding box center [380, 198] width 9 height 9
click at [305, 313] on button "Back" at bounding box center [307, 307] width 49 height 22
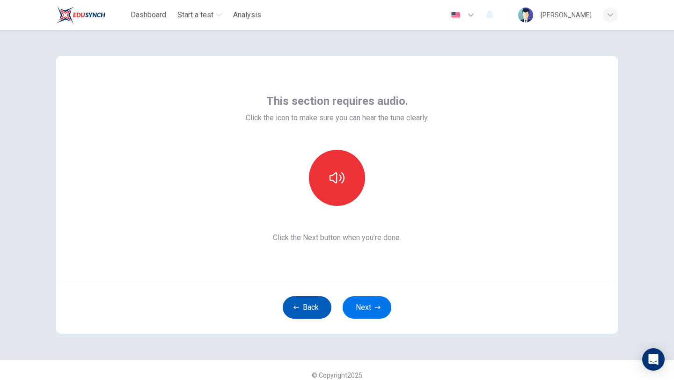
click at [305, 313] on button "Back" at bounding box center [307, 307] width 49 height 22
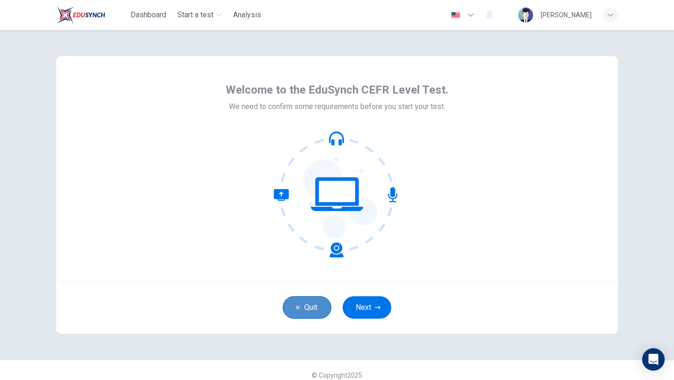
click at [305, 313] on button "Quit" at bounding box center [307, 307] width 49 height 22
click at [318, 306] on button "Quit" at bounding box center [307, 307] width 49 height 22
click at [358, 302] on button "Next" at bounding box center [367, 307] width 49 height 22
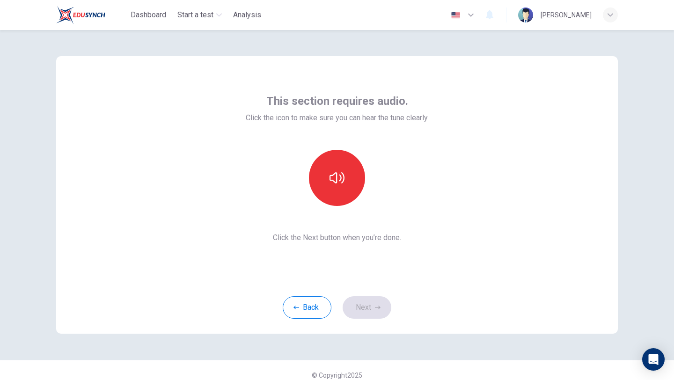
click at [338, 206] on div "This section requires audio. Click the icon to make sure you can hear the tune …" at bounding box center [337, 169] width 183 height 150
click at [337, 195] on button "button" at bounding box center [337, 178] width 56 height 56
click at [363, 309] on button "Next" at bounding box center [367, 307] width 49 height 22
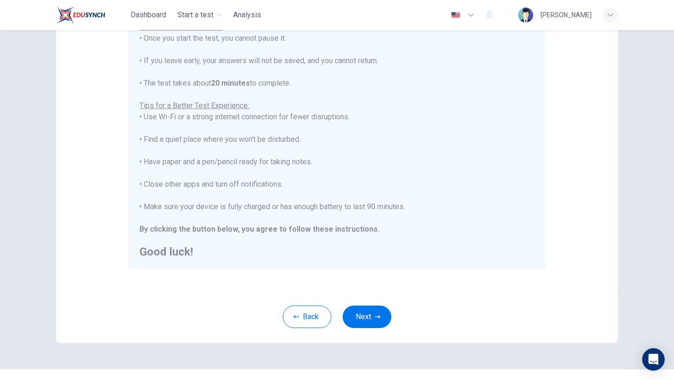
scroll to position [140, 0]
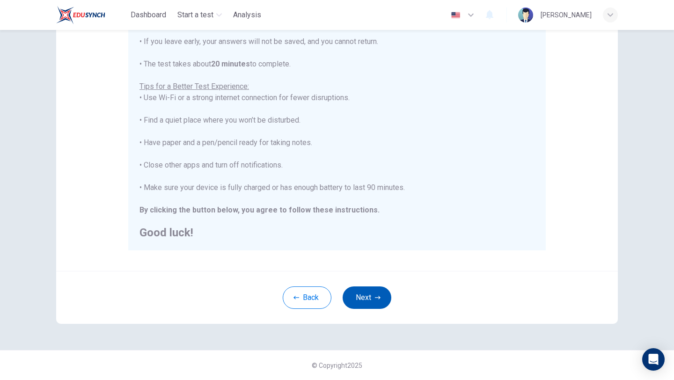
click at [367, 299] on button "Next" at bounding box center [367, 298] width 49 height 22
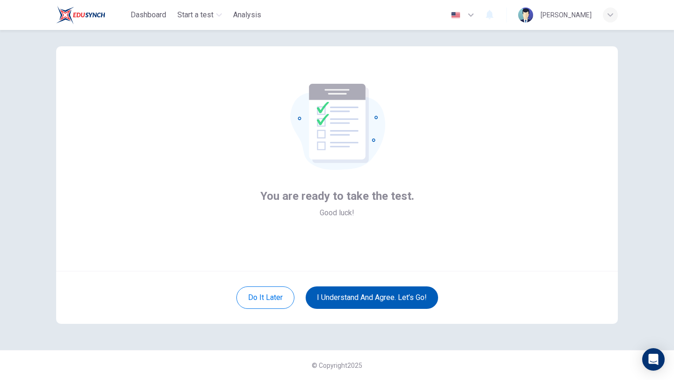
scroll to position [10, 0]
click at [366, 299] on button "I understand and agree. Let’s go!" at bounding box center [372, 298] width 133 height 22
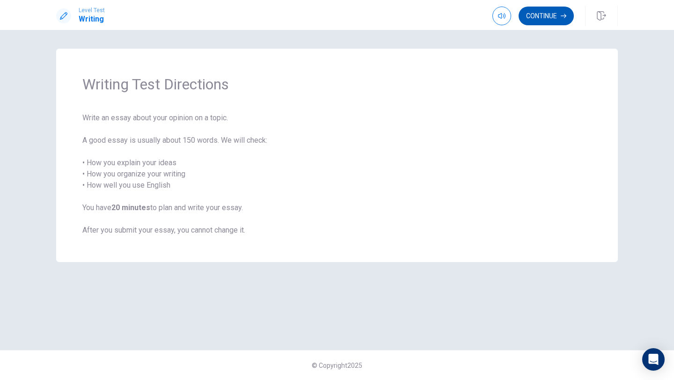
click at [547, 18] on button "Continue" at bounding box center [546, 16] width 55 height 19
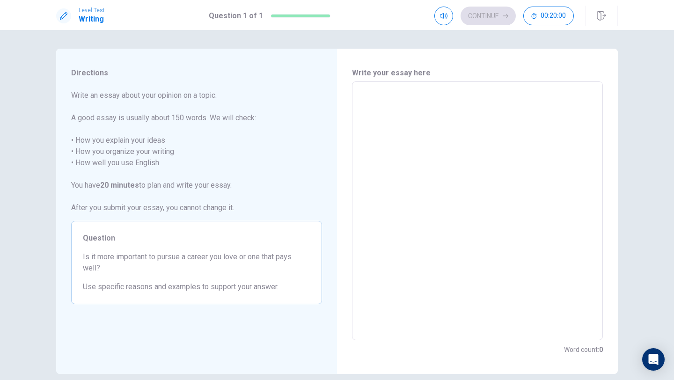
click at [389, 114] on textarea at bounding box center [478, 210] width 238 height 243
click at [389, 114] on textarea "To enrich screen reader interactions, please activate Accessibility in Grammarl…" at bounding box center [478, 210] width 238 height 243
click at [385, 127] on textarea "To enrich screen reader interactions, please activate Accessibility in Grammarl…" at bounding box center [478, 210] width 238 height 243
click at [102, 267] on span "Is it more important to pursue a career you love or one that pays well?" at bounding box center [197, 262] width 228 height 22
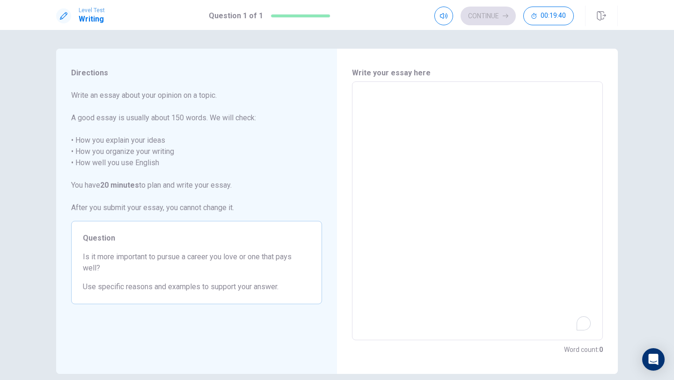
drag, startPoint x: 99, startPoint y: 266, endPoint x: 86, endPoint y: 255, distance: 17.6
click at [86, 255] on span "Is it more important to pursue a career you love or one that pays well?" at bounding box center [197, 262] width 228 height 22
drag, startPoint x: 83, startPoint y: 257, endPoint x: 104, endPoint y: 273, distance: 26.7
click at [104, 273] on span "Is it more important to pursue a career you love or one that pays well?" at bounding box center [197, 262] width 228 height 22
click at [400, 88] on div "x ​" at bounding box center [477, 210] width 251 height 259
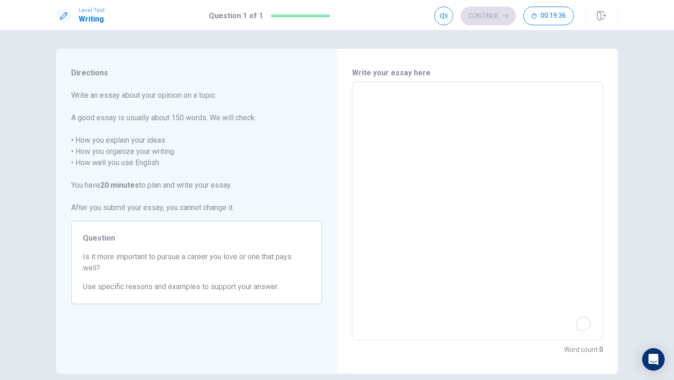
click at [395, 93] on textarea "To enrich screen reader interactions, please activate Accessibility in Grammarl…" at bounding box center [478, 210] width 238 height 243
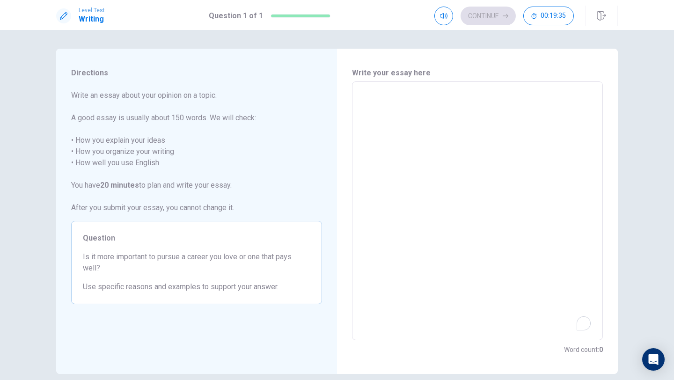
click at [395, 93] on textarea "To enrich screen reader interactions, please activate Accessibility in Grammarl…" at bounding box center [478, 210] width 238 height 243
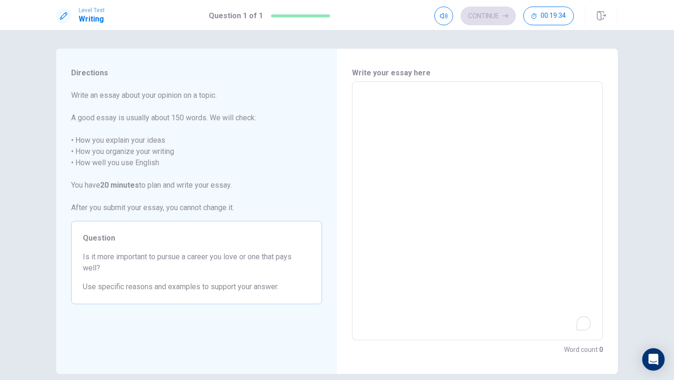
click at [395, 93] on textarea "To enrich screen reader interactions, please activate Accessibility in Grammarl…" at bounding box center [478, 210] width 238 height 243
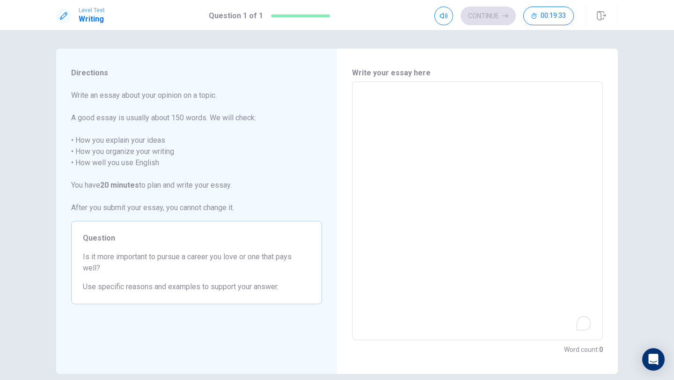
click at [395, 93] on textarea "To enrich screen reader interactions, please activate Accessibility in Grammarl…" at bounding box center [478, 210] width 238 height 243
click at [603, 19] on icon "button" at bounding box center [601, 15] width 9 height 9
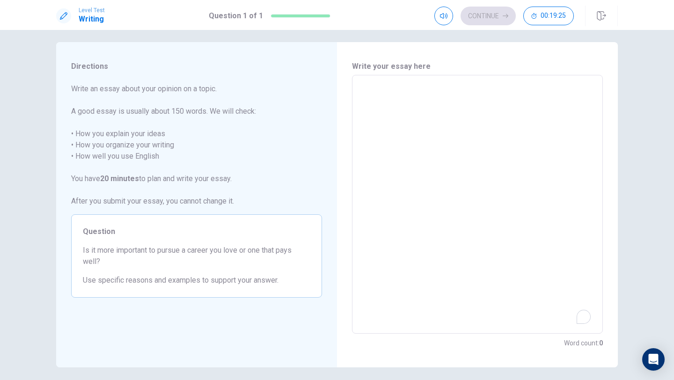
click at [378, 96] on textarea "To enrich screen reader interactions, please activate Accessibility in Grammarl…" at bounding box center [478, 204] width 238 height 243
click at [376, 96] on textarea "To enrich screen reader interactions, please activate Accessibility in Grammarl…" at bounding box center [478, 204] width 238 height 243
click at [401, 110] on textarea "To enrich screen reader interactions, please activate Accessibility in Grammarl…" at bounding box center [478, 204] width 238 height 243
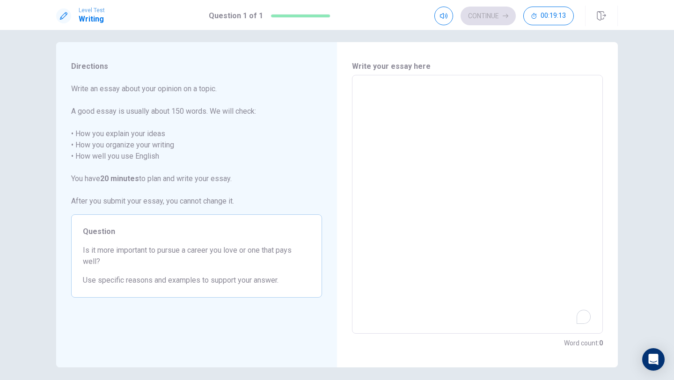
click at [400, 103] on textarea "To enrich screen reader interactions, please activate Accessibility in Grammarl…" at bounding box center [478, 204] width 238 height 243
drag, startPoint x: 83, startPoint y: 279, endPoint x: 54, endPoint y: 243, distance: 45.9
click at [55, 245] on div "Directions Write an essay about your opinion on a topic. A good essay is usuall…" at bounding box center [337, 204] width 592 height 325
drag, startPoint x: 100, startPoint y: 260, endPoint x: 77, endPoint y: 252, distance: 24.3
click at [77, 252] on div "Question Is it more important to pursue a career you love or one that pays well…" at bounding box center [196, 255] width 251 height 83
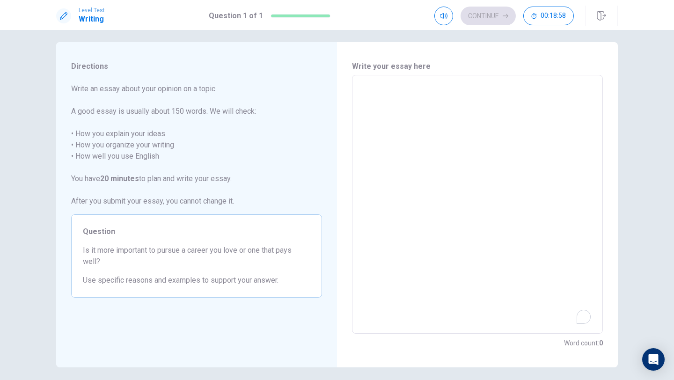
click at [405, 117] on textarea "To enrich screen reader interactions, please activate Accessibility in Grammarl…" at bounding box center [478, 204] width 238 height 243
type textarea "I"
type textarea "x"
type textarea "I"
type textarea "x"
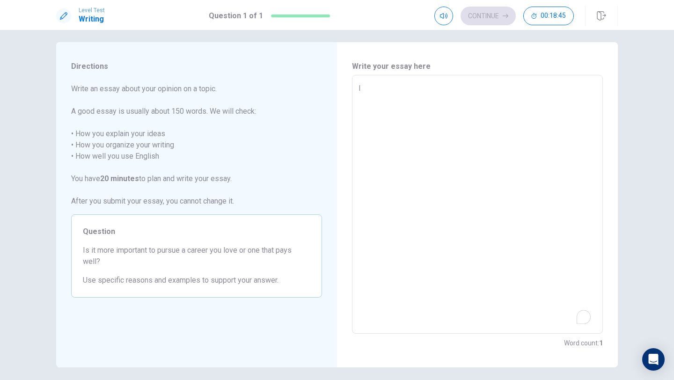
type textarea "I t"
type textarea "x"
type textarea "I th"
type textarea "x"
type textarea "I thi"
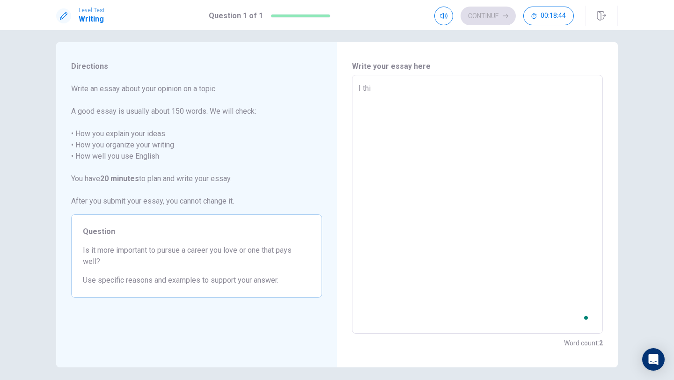
type textarea "x"
type textarea "I thin"
type textarea "x"
type textarea "I think"
type textarea "x"
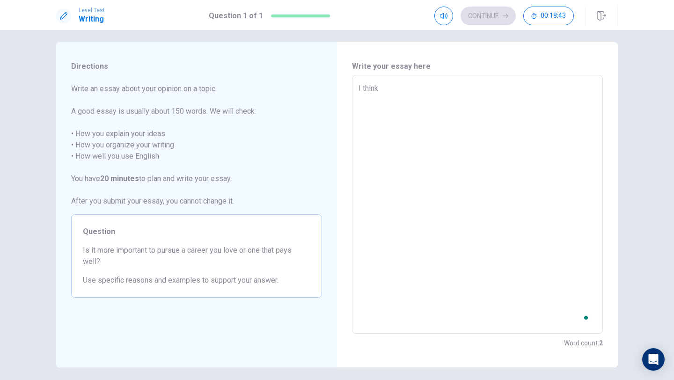
type textarea "I think"
type textarea "x"
type textarea "I think i"
type textarea "x"
type textarea "I think"
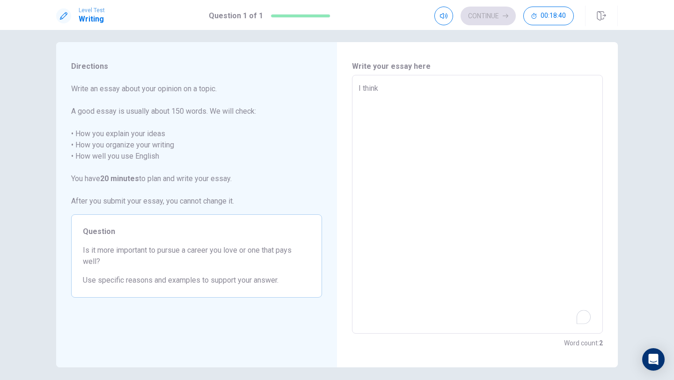
type textarea "x"
type textarea "I think o"
type textarea "x"
type textarea "I think on"
type textarea "x"
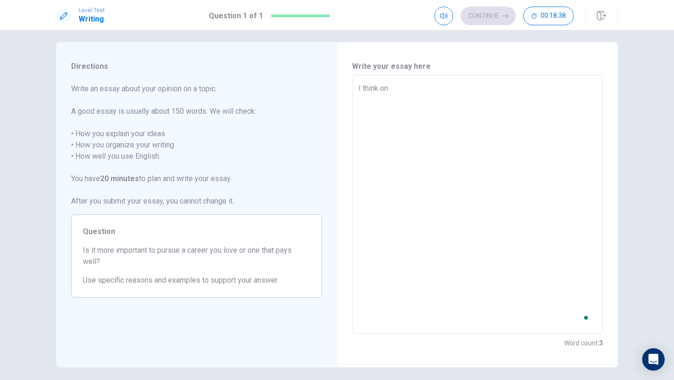
type textarea "I think one"
type textarea "x"
type textarea "I think one"
type textarea "x"
type textarea "I think one t"
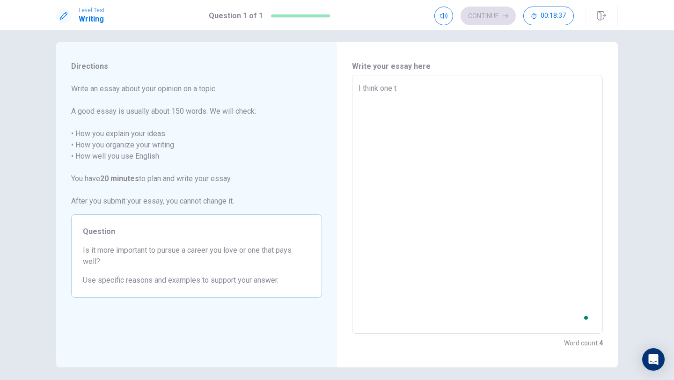
type textarea "x"
type textarea "I think one th"
type textarea "x"
type textarea "I think one tha"
type textarea "x"
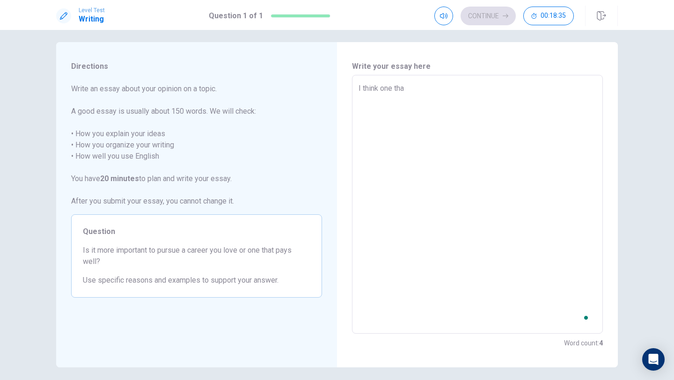
type textarea "I think one that"
type textarea "x"
type textarea "I think one thatg"
type textarea "x"
type textarea "I think one that"
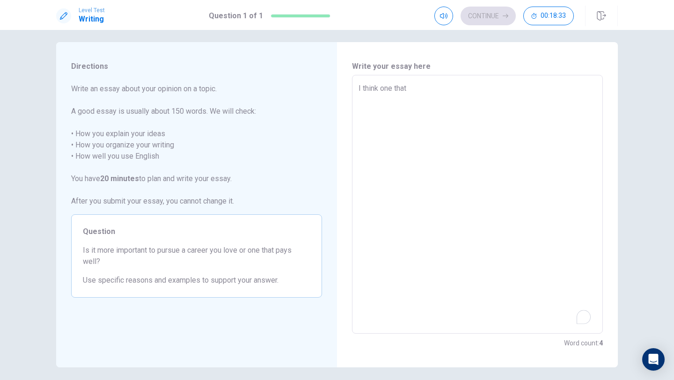
type textarea "x"
type textarea "I think one that"
type textarea "x"
type textarea "I think one that p"
type textarea "x"
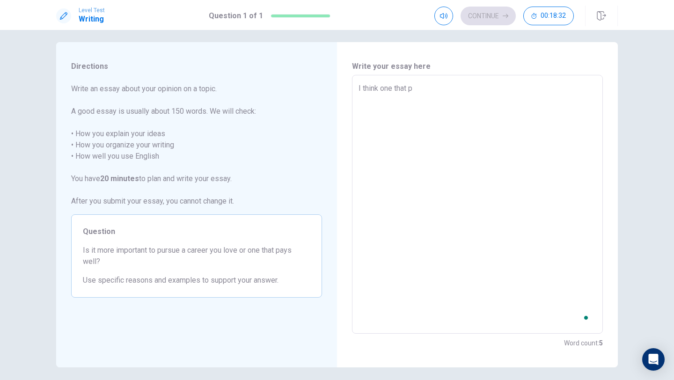
type textarea "I think one that pa"
type textarea "x"
type textarea "I think one that pay"
type textarea "x"
type textarea "I think one that pays"
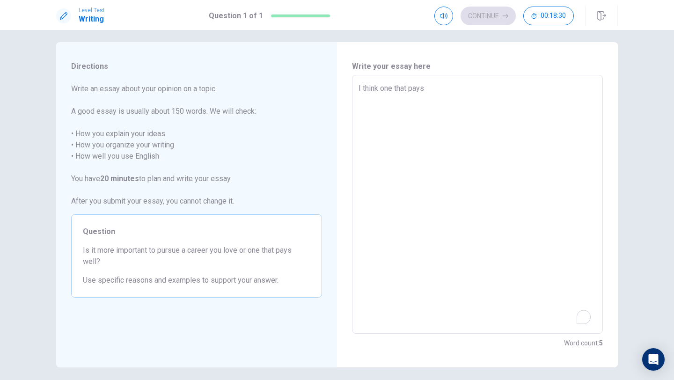
type textarea "x"
type textarea "I think one that pays"
type textarea "x"
type textarea "I think one that pays i"
type textarea "x"
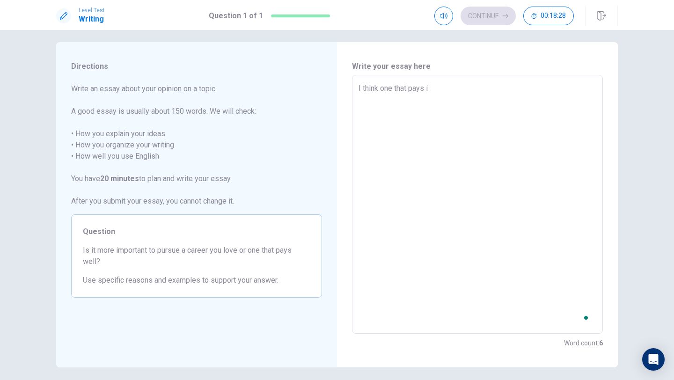
type textarea "I think one that pays is"
type textarea "x"
type textarea "I think one that pays is"
type textarea "x"
type textarea "I think one that pays is b"
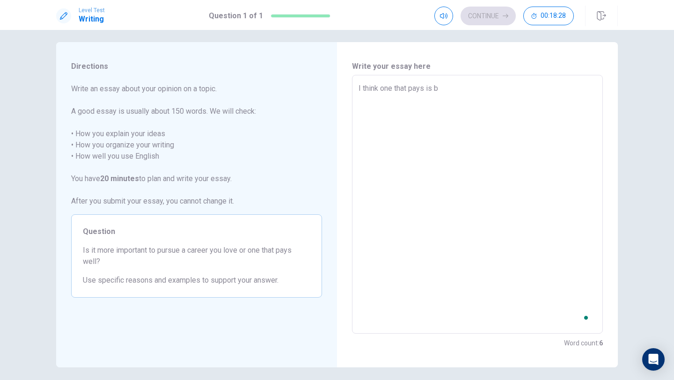
type textarea "x"
type textarea "I think one that pays is be"
type textarea "x"
type textarea "I think one that pays is bee"
type textarea "x"
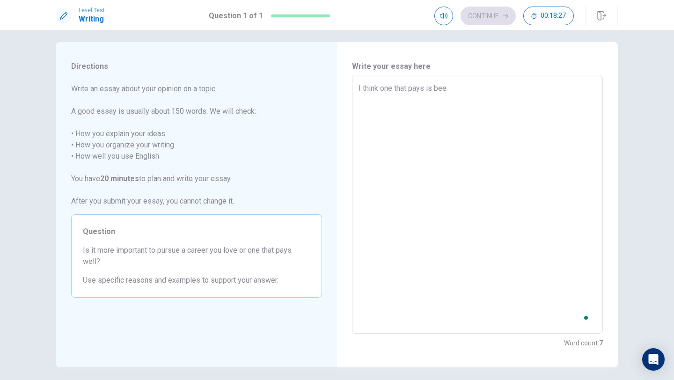
type textarea "I think one that pays is beet"
type textarea "x"
type textarea "I think one that pays is beete"
type textarea "x"
type textarea "I think one that pays is [PERSON_NAME]"
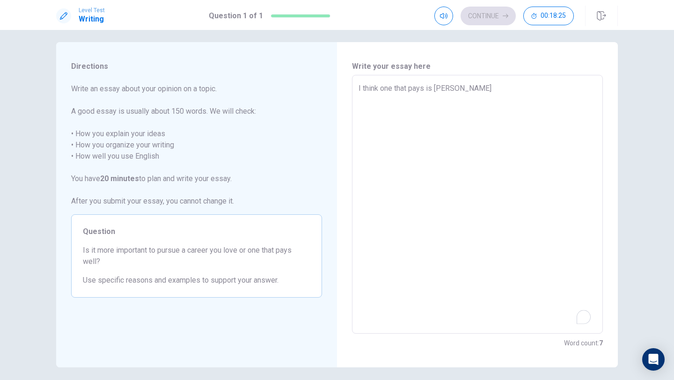
type textarea "x"
type textarea "I think one that pays is beete"
type textarea "x"
type textarea "I think one that pays is beet"
type textarea "x"
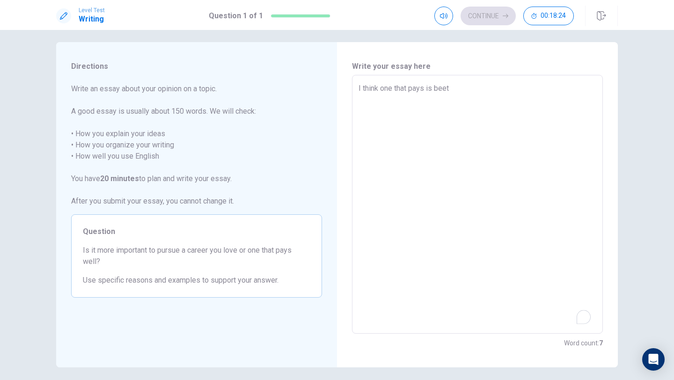
type textarea "I think one that pays is bee"
type textarea "x"
type textarea "I think one that pays is be"
type textarea "x"
type textarea "I think one that pays is bet"
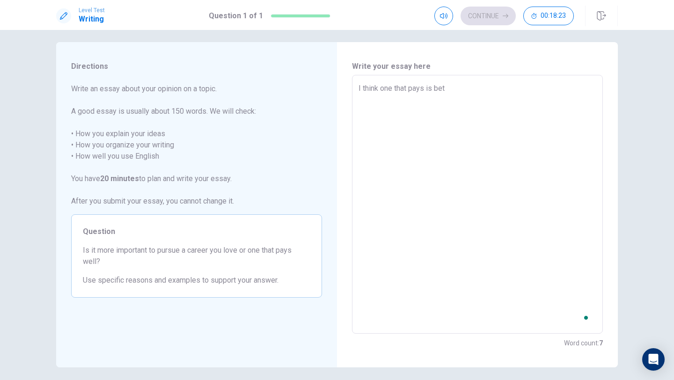
type textarea "x"
type textarea "I think one that pays is bett"
type textarea "x"
type textarea "I think one that pays is [PERSON_NAME]"
type textarea "x"
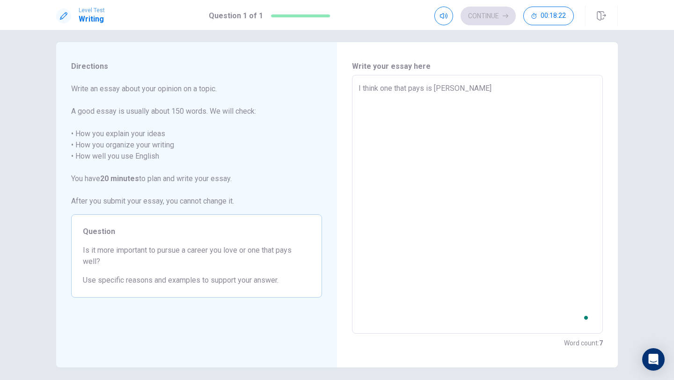
type textarea "I think one that pays is better"
type textarea "x"
type textarea "I think one that pays is better"
type textarea "x"
type textarea "I think one that pays is better t"
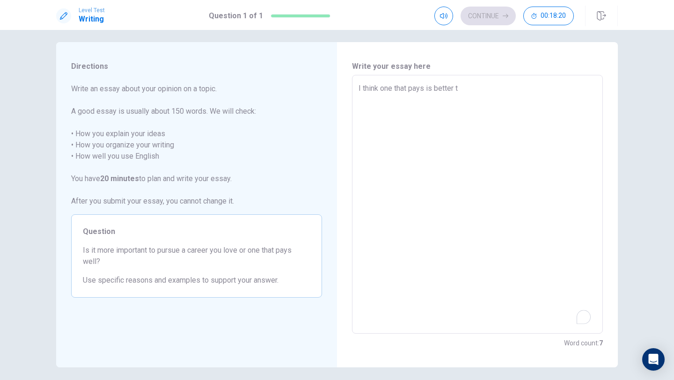
type textarea "x"
type textarea "I think one that pays is better th"
type textarea "x"
type textarea "I think one that pays is better tha"
type textarea "x"
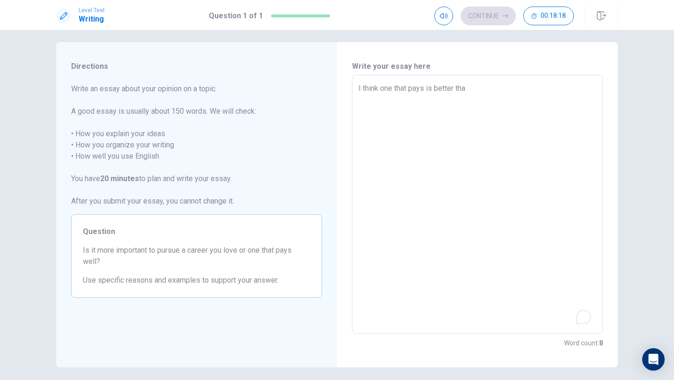
type textarea "I think one that pays is better than"
type textarea "x"
type textarea "I think one that pays is better than"
type textarea "x"
type textarea "I think one that pays is better than"
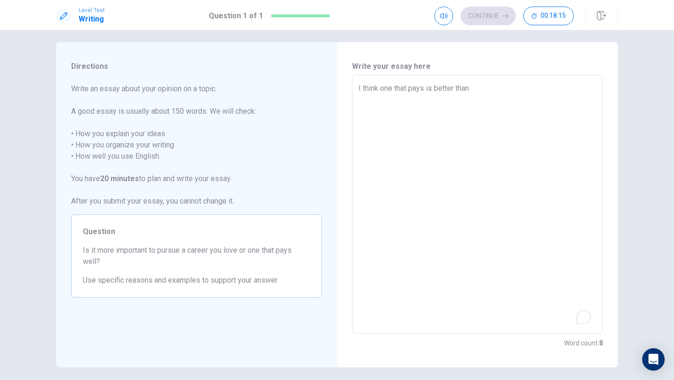
type textarea "x"
type textarea "I think one that pays is better than"
type textarea "x"
type textarea "I think one that pays is better than"
type textarea "x"
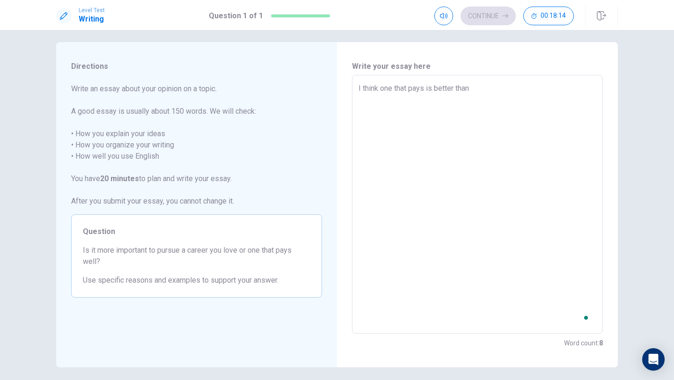
type textarea "I think one that pays is better than"
type textarea "x"
type textarea "I think one that pays is better than"
type textarea "x"
type textarea "I think one that pays is better than"
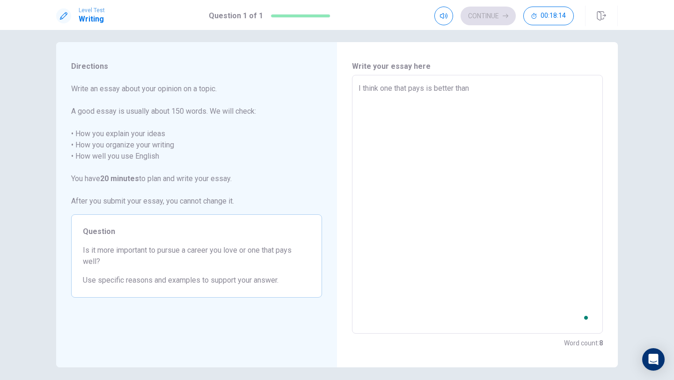
type textarea "x"
type textarea "I think one that pays is better than"
type textarea "x"
type textarea "I think one that pays is better than"
type textarea "x"
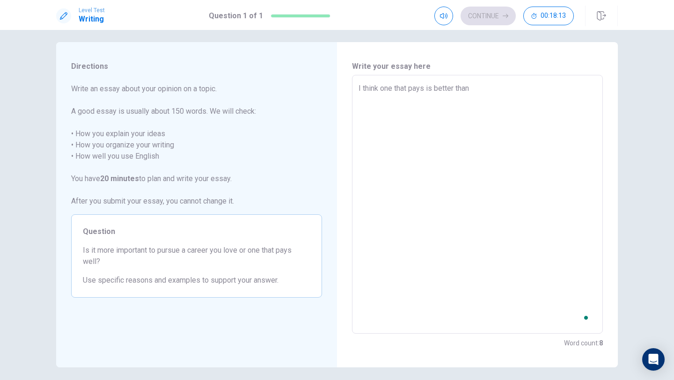
type textarea "I think one that pays is better than"
type textarea "x"
type textarea "I think one that pays is better than"
type textarea "x"
type textarea "I think one that pays is better than"
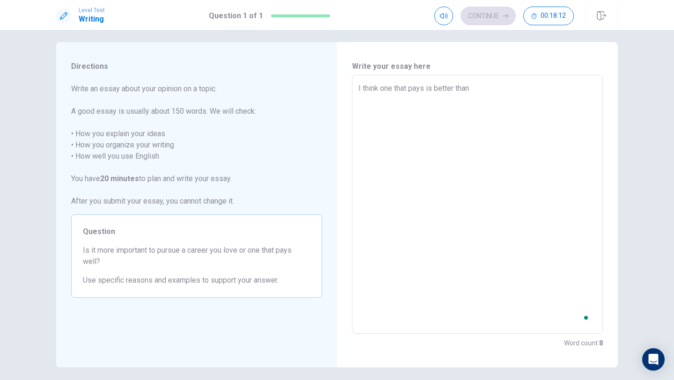
type textarea "x"
type textarea "I think one that pays is better than"
type textarea "x"
type textarea "I think one that pays is better than"
type textarea "x"
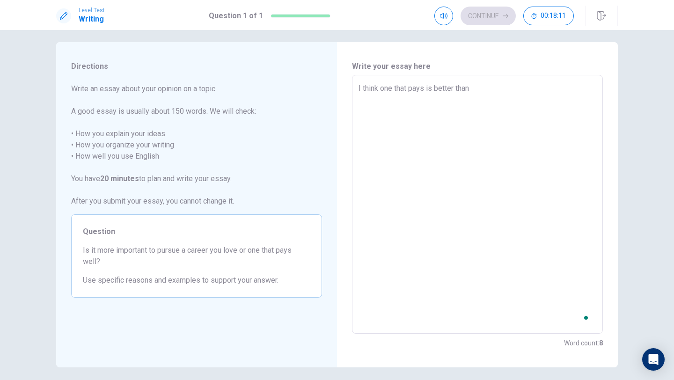
type textarea "I think one that pays is better than"
type textarea "x"
type textarea "I think one that pays is better than"
type textarea "x"
type textarea "I think one that pays is better tha"
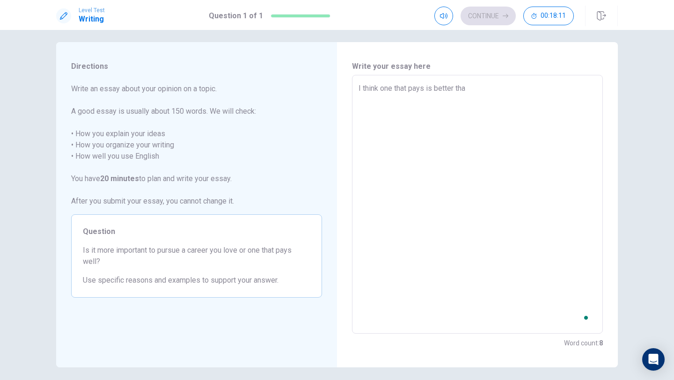
type textarea "x"
type textarea "I think one that pays is better th"
type textarea "x"
type textarea "I think one that pays is better t"
type textarea "x"
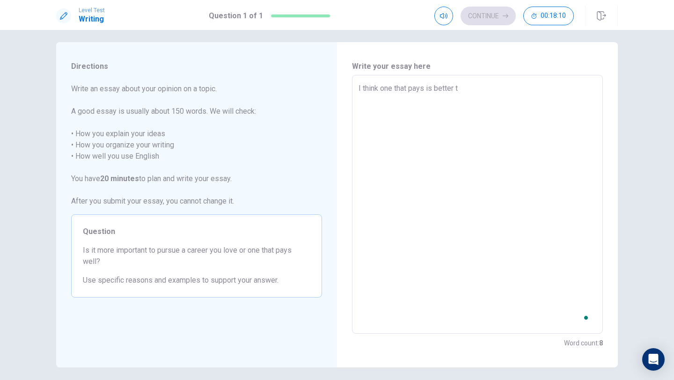
type textarea "I think one that pays is better"
type textarea "x"
type textarea "I think one that pays is better t"
type textarea "x"
type textarea "I think one that pays is better th"
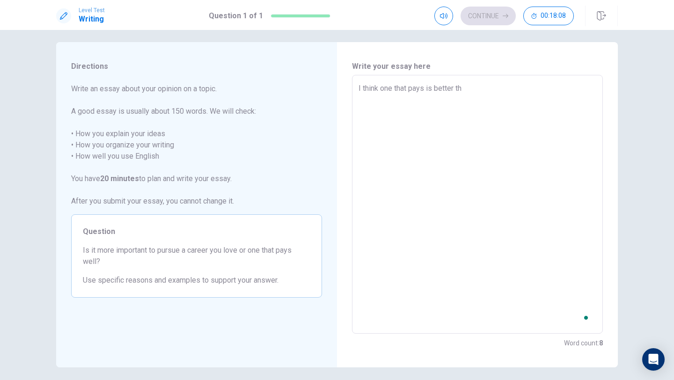
type textarea "x"
type textarea "I think one that pays is better tha"
type textarea "x"
type textarea "I think one that pays is better than"
type textarea "x"
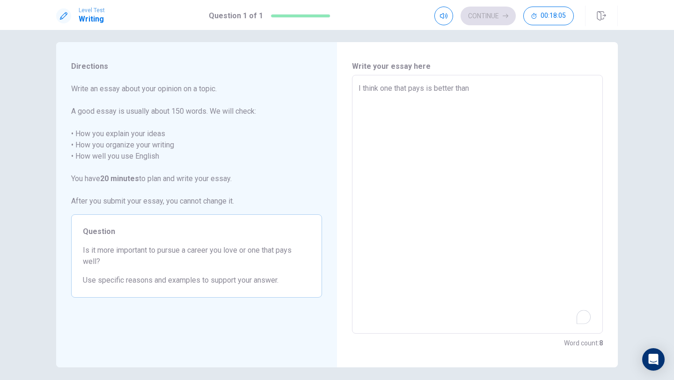
type textarea "I think one that pays is better than"
type textarea "x"
type textarea "I think one that pays is better than p"
type textarea "x"
type textarea "I think one that pays is better than pu"
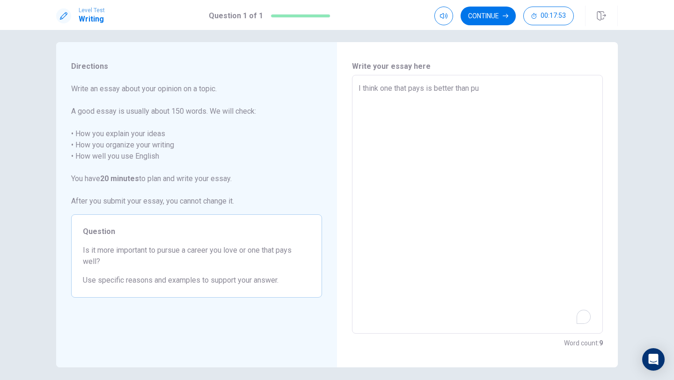
type textarea "x"
type textarea "I think one that pays is better than pur"
type textarea "x"
type textarea "I think one that pays is better than purs"
type textarea "x"
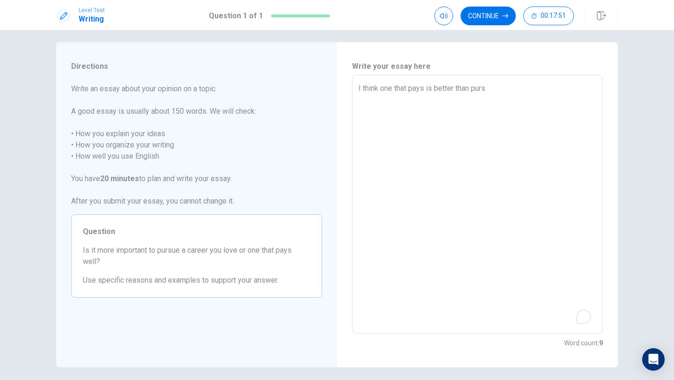
type textarea "I think one that pays is better than pursu"
type textarea "x"
type textarea "I think one that pays is better than pursue"
type textarea "x"
type textarea "I think one that pays is better than pursue"
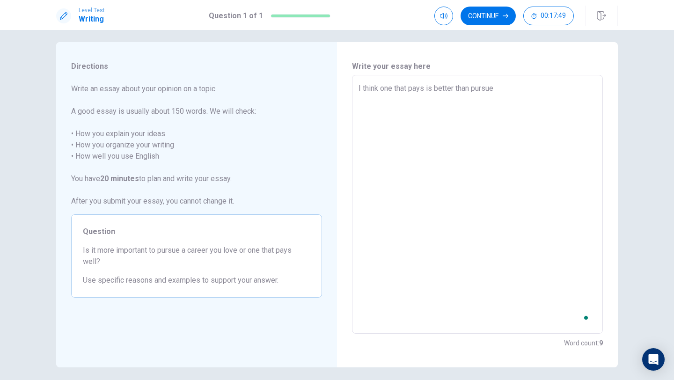
type textarea "x"
type textarea "I think one that pays is better than pursue a"
type textarea "x"
type textarea "I think one that pays is better than pursue a"
type textarea "x"
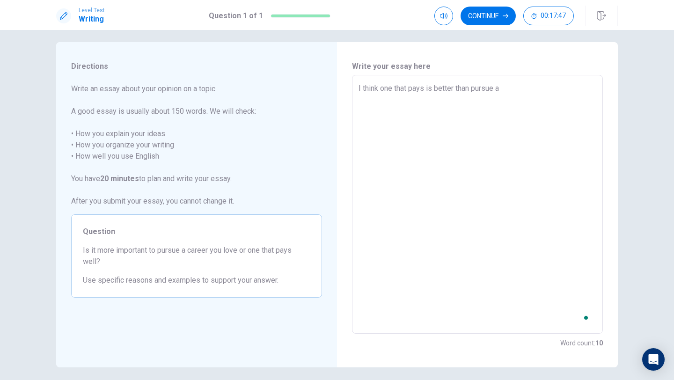
type textarea "I think one that pays is better than pursue a c"
type textarea "x"
type textarea "I think one that pays is better than pursue a ca"
type textarea "x"
type textarea "I think one that pays is better than pursue a car"
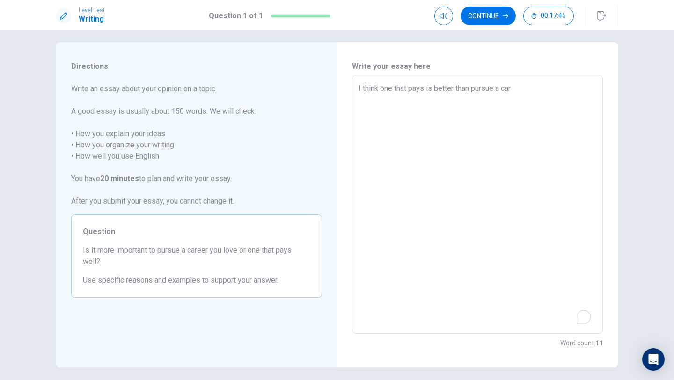
type textarea "x"
type textarea "I think one that pays is better than pursue a care"
type textarea "x"
type textarea "I think one that pays is better than pursue a caree"
type textarea "x"
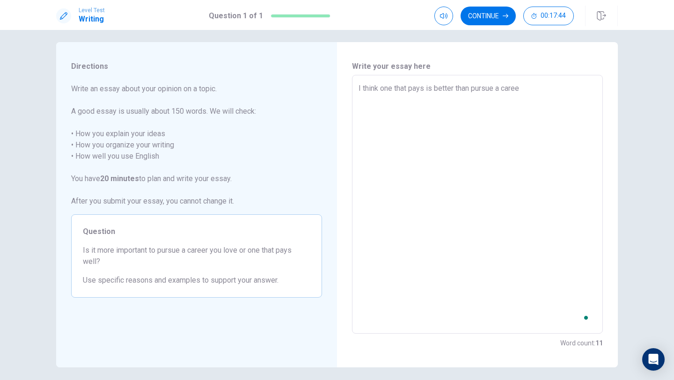
type textarea "I think one that pays is better than pursue a career"
type textarea "x"
type textarea "I think one that pays is better than pursue a career,"
type textarea "x"
type textarea "I think one that pays is better than pursue a career"
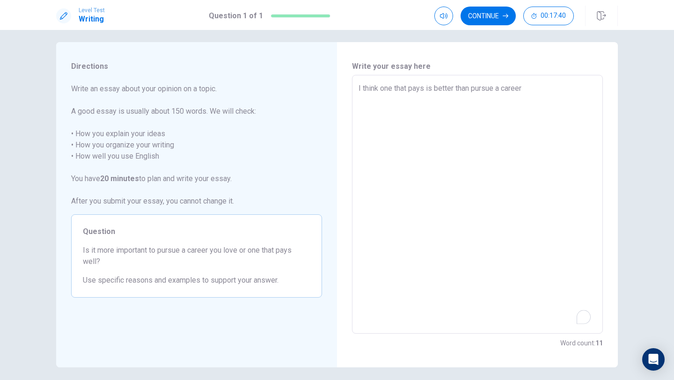
type textarea "x"
type textarea "I think one that pays is better than pursue a career."
type textarea "x"
type textarea "I think one that pays is better than pursue a career."
type textarea "x"
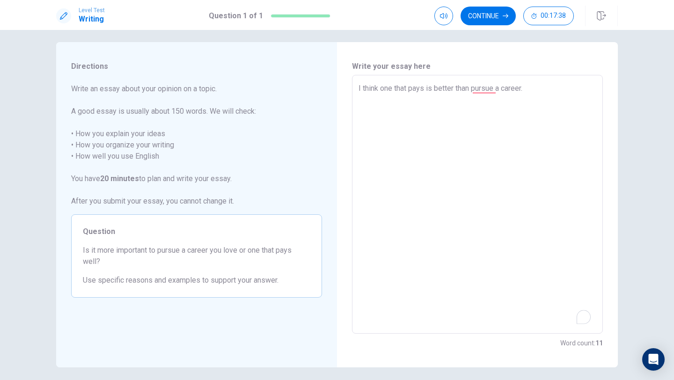
type textarea "I think one that pays is better than pursue a career."
type textarea "x"
type textarea "I think one that pays is better than pursue a career."
click at [584, 317] on html "Level Test Writing Question 1 of 1 Continue 00:17:32 Question 1 of 1 Continue 0…" at bounding box center [337, 190] width 674 height 380
click at [581, 320] on html "Level Test Writing Question 1 of 1 Continue 00:17:29 Question 1 of 1 Continue 0…" at bounding box center [337, 190] width 674 height 380
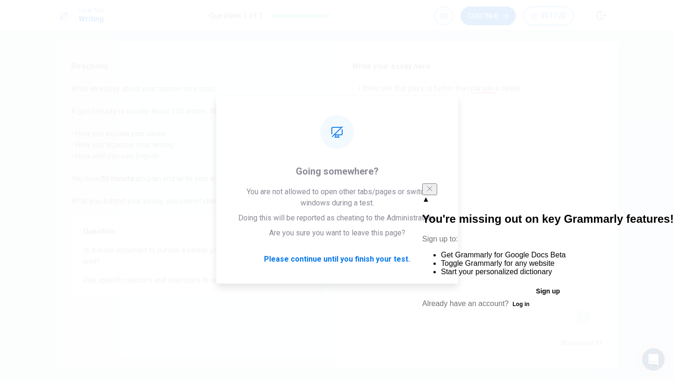
click at [434, 192] on icon "Close" at bounding box center [429, 188] width 7 height 7
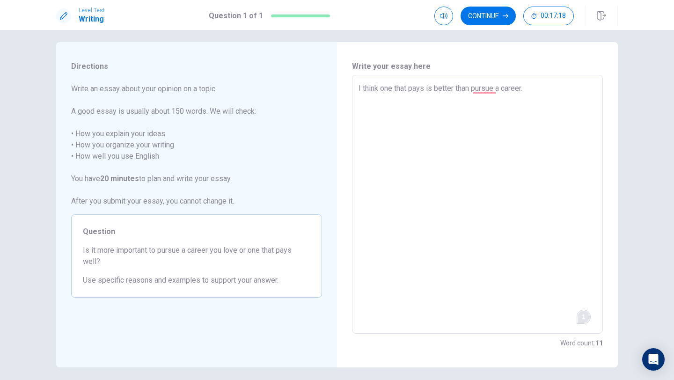
click at [578, 317] on div "1" at bounding box center [584, 317] width 12 height 12
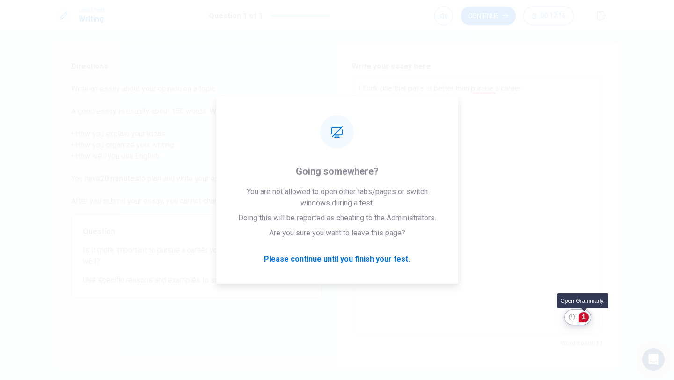
click at [582, 317] on div "1" at bounding box center [584, 317] width 10 height 10
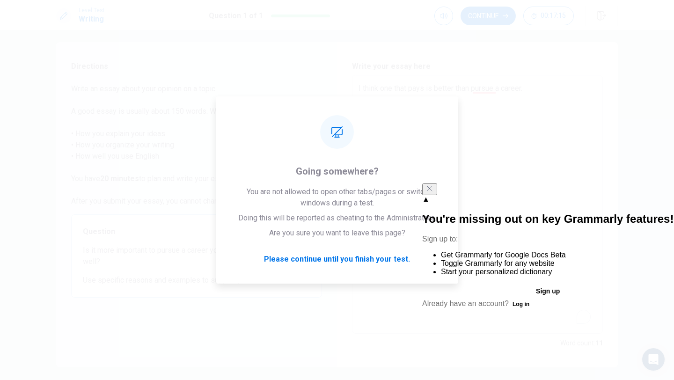
click at [535, 295] on button "Sign up" at bounding box center [547, 291] width 251 height 15
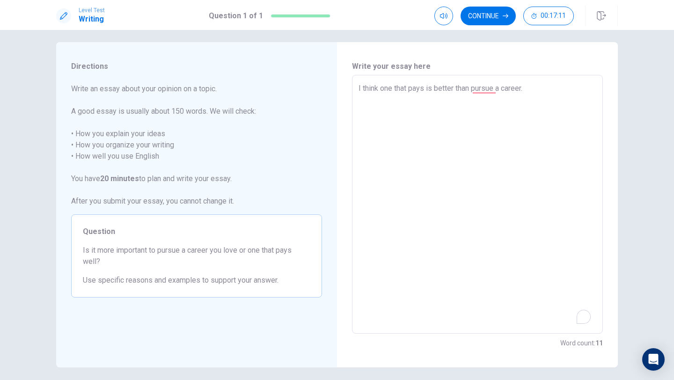
click at [585, 315] on div "1" at bounding box center [584, 317] width 10 height 10
click at [583, 317] on div "1" at bounding box center [584, 317] width 10 height 10
click at [583, 318] on div "1" at bounding box center [584, 317] width 10 height 10
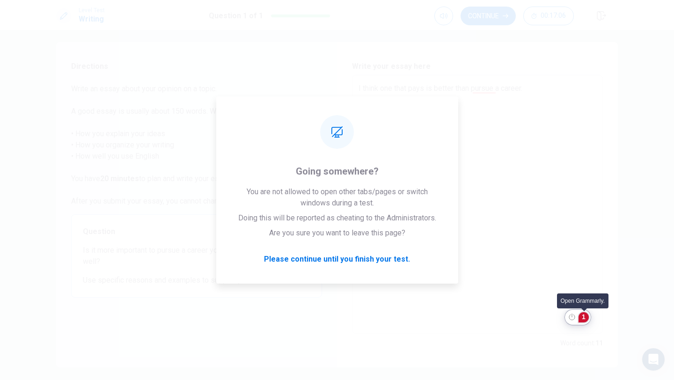
click at [583, 318] on div "1" at bounding box center [584, 317] width 10 height 10
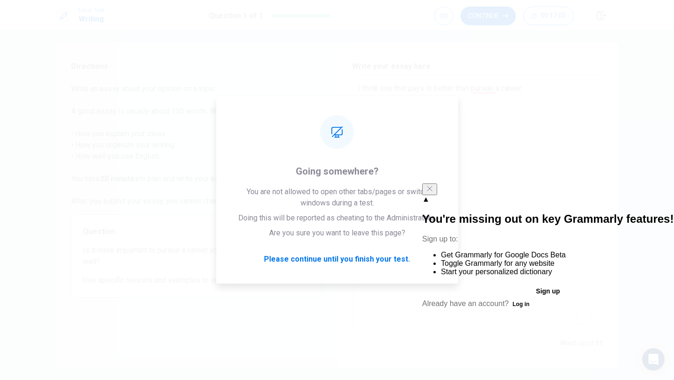
click at [521, 294] on button "Sign up" at bounding box center [547, 291] width 251 height 15
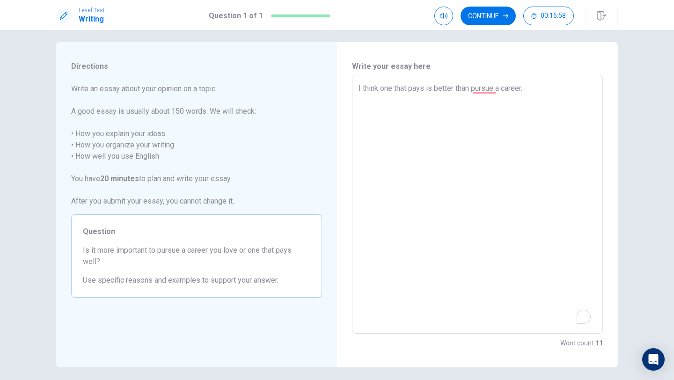
click at [583, 317] on div "1" at bounding box center [584, 317] width 10 height 10
click at [491, 85] on textarea "I think one that pays is better than pursue a career." at bounding box center [478, 204] width 238 height 243
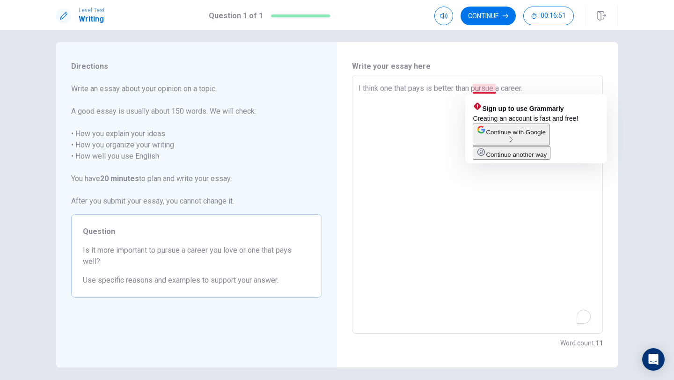
click at [488, 89] on textarea "I think one that pays is better than pursue a career." at bounding box center [478, 204] width 238 height 243
click at [552, 229] on textarea "I think one that pays is better than pursue a career." at bounding box center [478, 204] width 238 height 243
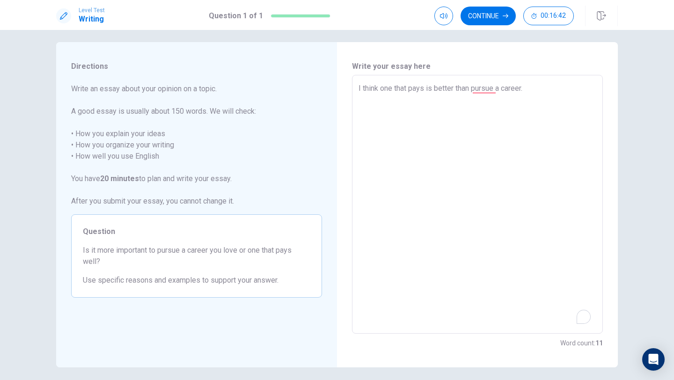
click at [583, 321] on div "1" at bounding box center [584, 317] width 10 height 10
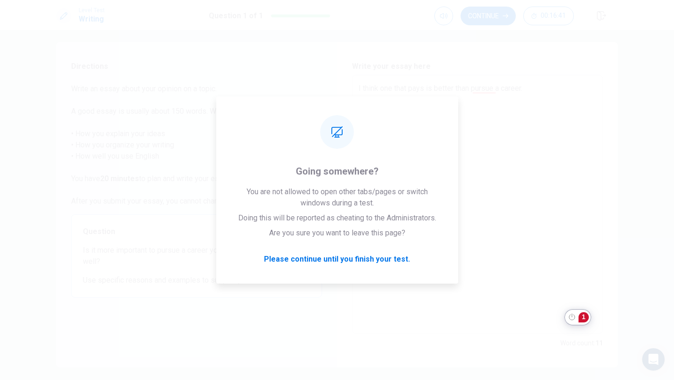
click at [575, 291] on textarea "I think one that pays is better than pursue a career." at bounding box center [478, 204] width 238 height 243
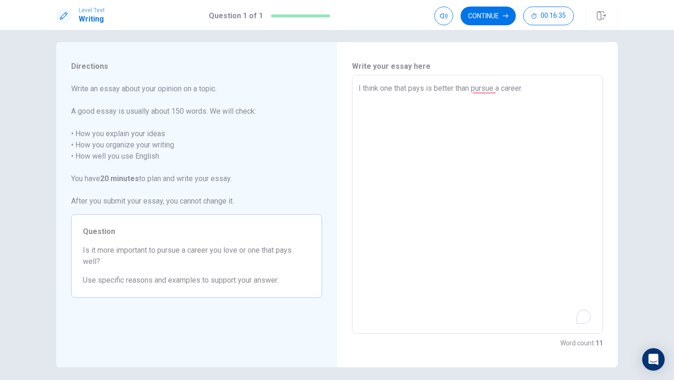
click at [528, 86] on textarea "I think one that pays is better than pursue a career." at bounding box center [478, 204] width 238 height 243
click at [525, 89] on textarea "I think one that pays is better than pursue a career." at bounding box center [478, 204] width 238 height 243
click at [525, 91] on textarea "I think one that pays is better than pursue a career." at bounding box center [478, 204] width 238 height 243
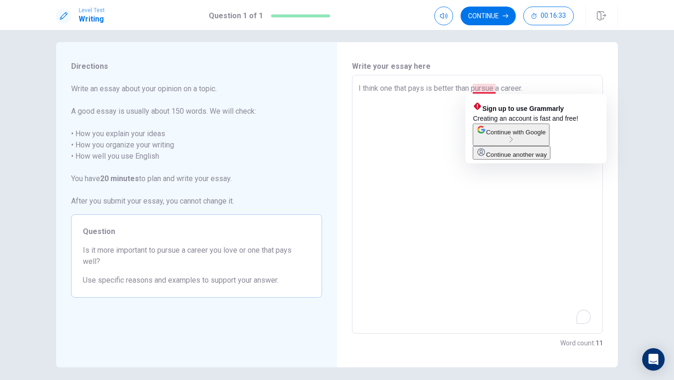
click at [494, 90] on textarea "I think one that pays is better than pursue a career." at bounding box center [478, 204] width 238 height 243
type textarea "x"
type textarea "I think one that pays is better than pursu a career."
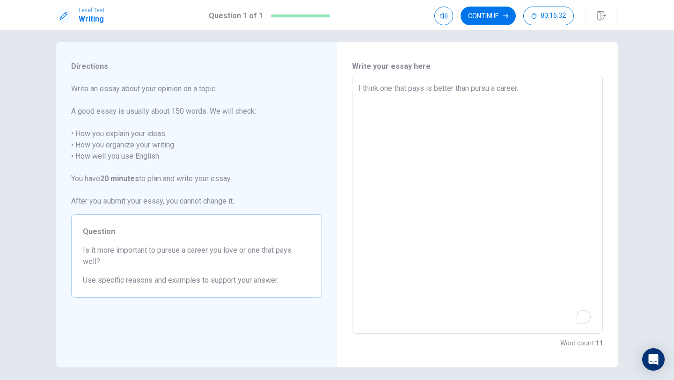
type textarea "x"
type textarea "I think one that pays is better than pursue a career."
click at [504, 131] on textarea "I think one that pays is better than pursue a career." at bounding box center [478, 204] width 238 height 243
click at [529, 90] on textarea "I think one that pays is better than pursue a career." at bounding box center [478, 204] width 238 height 243
click at [527, 87] on textarea "I think one that pays is better than pursue a career." at bounding box center [478, 204] width 238 height 243
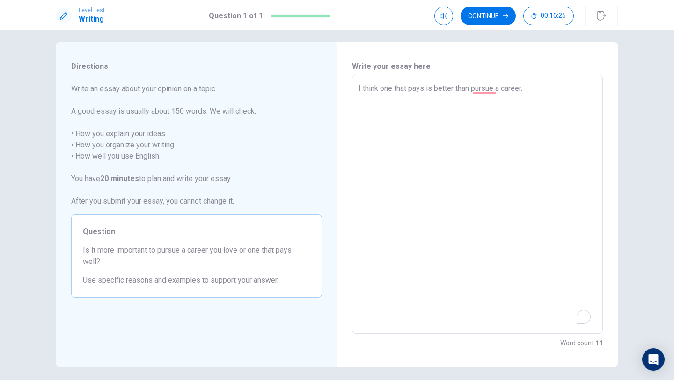
click at [583, 317] on div "1" at bounding box center [584, 317] width 10 height 10
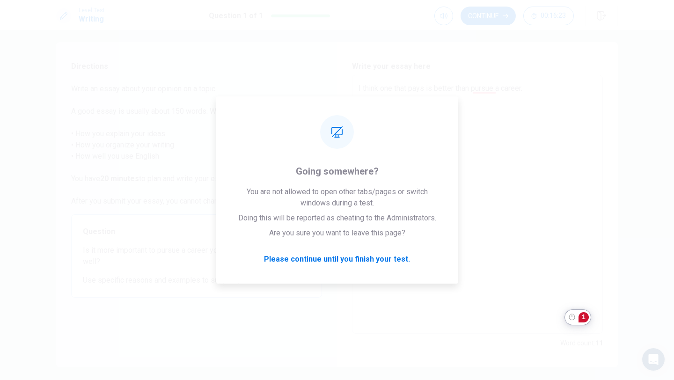
click at [529, 212] on textarea "I think one that pays is better than pursue a career." at bounding box center [478, 204] width 238 height 243
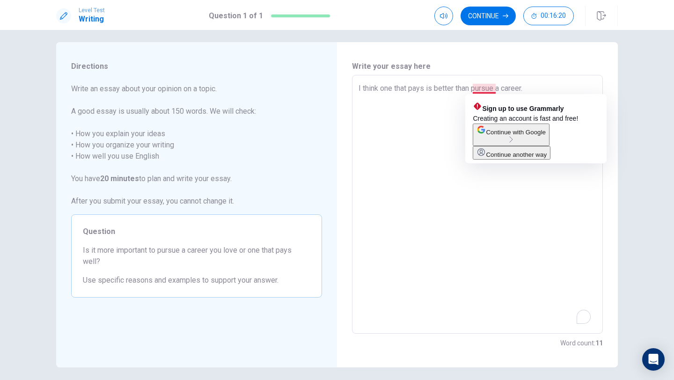
click at [494, 91] on textarea "I think one that pays is better than pursue a career." at bounding box center [478, 204] width 238 height 243
type textarea "x"
type textarea "I think one that pays is better than pursu a career."
type textarea "x"
type textarea "I think one that pays is better than purs a career."
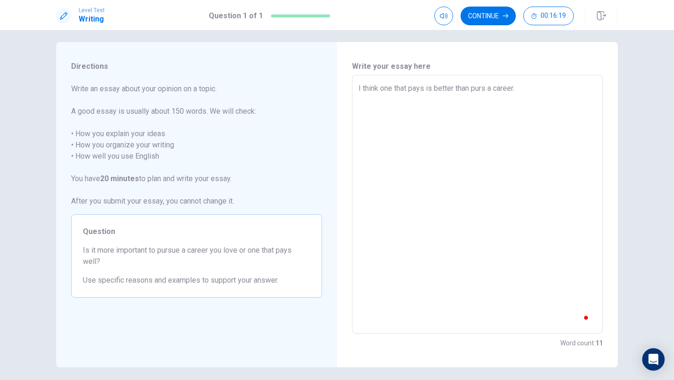
type textarea "x"
type textarea "I think one that pays is better than pur a career."
type textarea "x"
type textarea "I think one that pays is better than pu a career."
type textarea "x"
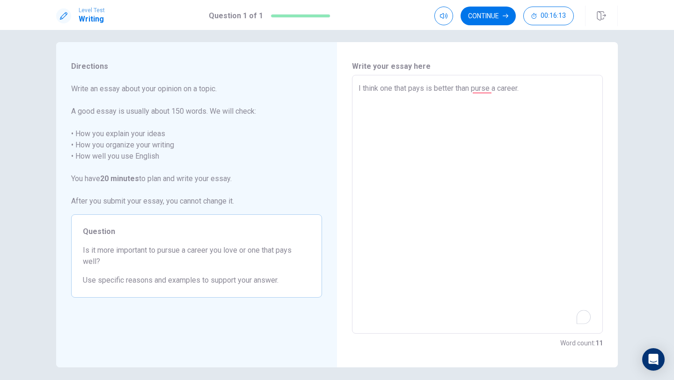
click at [523, 90] on textarea "I think one that pays is better than purse a career." at bounding box center [478, 204] width 238 height 243
click at [411, 117] on textarea "I think one that pays is better than purse a career.First" at bounding box center [478, 204] width 238 height 243
click at [433, 88] on textarea "Is it more important tp pursue a career you love or one that pays well.I think …" at bounding box center [478, 204] width 238 height 243
click at [468, 100] on textarea "Is it more important to pursue a career you love or one that pays well.I think …" at bounding box center [478, 204] width 238 height 243
click at [588, 87] on textarea "Is it more important to pursue a career you love or one that pays well.I think …" at bounding box center [478, 204] width 238 height 243
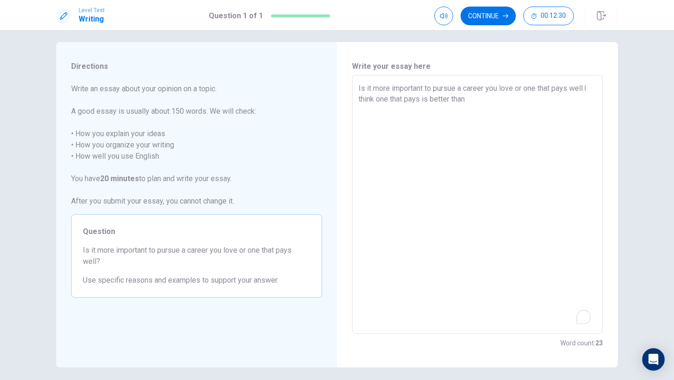
click at [590, 88] on textarea "Is it more important to pursue a career you love or one that pays well.I think …" at bounding box center [478, 204] width 238 height 243
click at [473, 103] on textarea "Is it more important to pursue a career you love or one that pays well.I think …" at bounding box center [478, 204] width 238 height 243
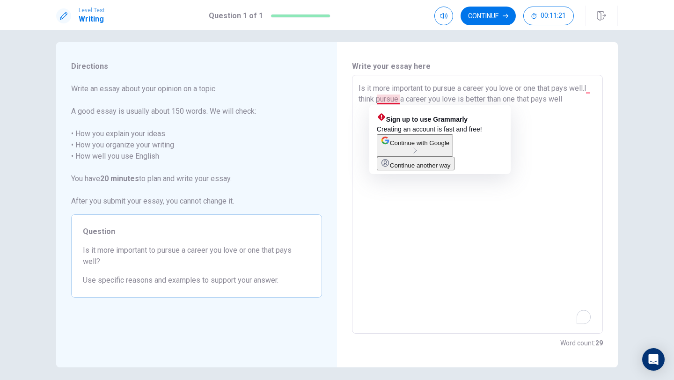
click at [376, 100] on textarea "Is it more important to pursue a career you love or one that pays well.I think …" at bounding box center [478, 204] width 238 height 243
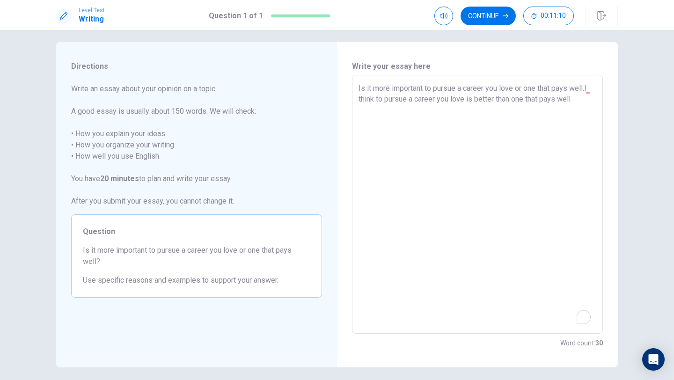
click at [417, 103] on textarea "Is it more important to pursue a career you love or one that pays well.I think …" at bounding box center [478, 204] width 238 height 243
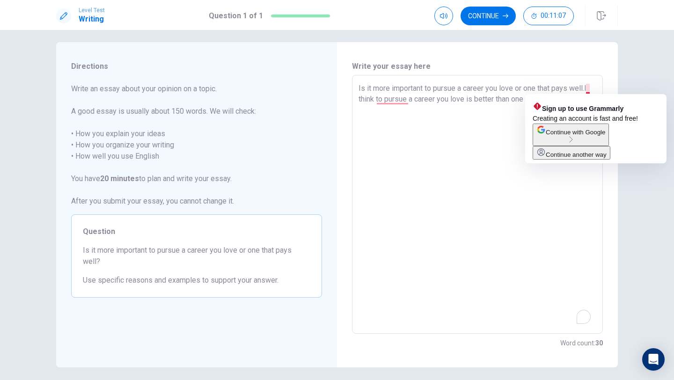
click at [590, 88] on textarea "Is it more important to pursue a career you love or one that pays well.I think …" at bounding box center [478, 204] width 238 height 243
click at [592, 88] on textarea "Is it more important to pursue a career you love or one that pays well.I think …" at bounding box center [478, 204] width 238 height 243
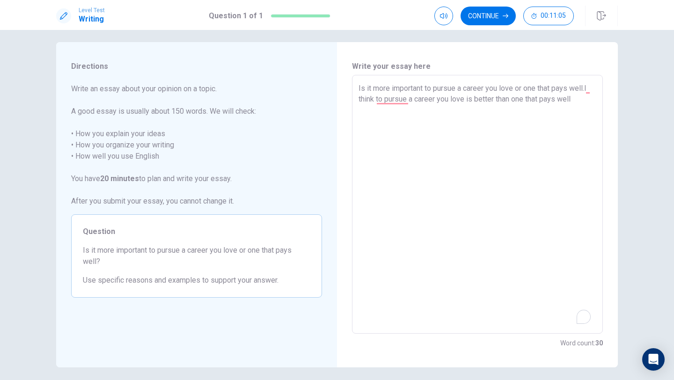
click at [591, 88] on textarea "Is it more important to pursue a career you love or one that pays well.I think …" at bounding box center [478, 204] width 238 height 243
click at [359, 99] on textarea "Is it more important to pursue a career you love or one that pays well,[PERSON_…" at bounding box center [478, 204] width 238 height 243
click at [376, 99] on textarea "Is it more important to pursue a career you love or one that pays well,[PERSON_…" at bounding box center [478, 204] width 238 height 243
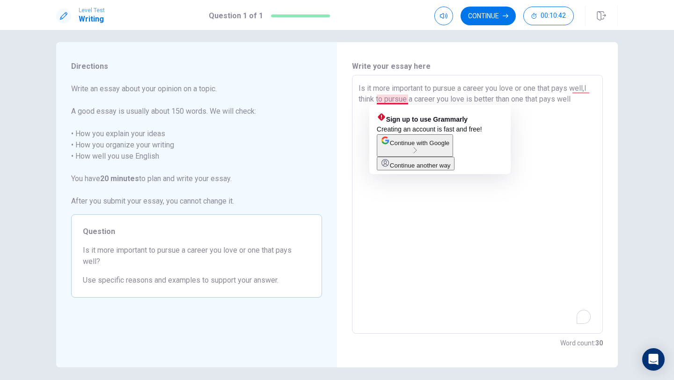
click at [384, 102] on textarea "Is it more important to pursue a career you love or one that pays well,I think …" at bounding box center [478, 204] width 238 height 243
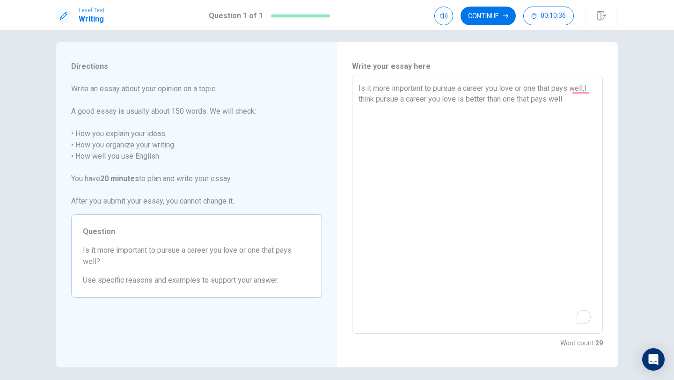
click at [377, 101] on textarea "Is it more important to pursue a career you love or one that pays well,I think …" at bounding box center [478, 204] width 238 height 243
click at [437, 205] on textarea "Is it more important to pursue a career you love or one that pays well,I think …" at bounding box center [478, 204] width 238 height 243
click at [558, 100] on textarea "Is it more important to pursue a career you love or one that pays well,I think …" at bounding box center [478, 204] width 238 height 243
click at [566, 98] on textarea "Is it more important to pursue a career you love or one that pays well,I think …" at bounding box center [478, 204] width 238 height 243
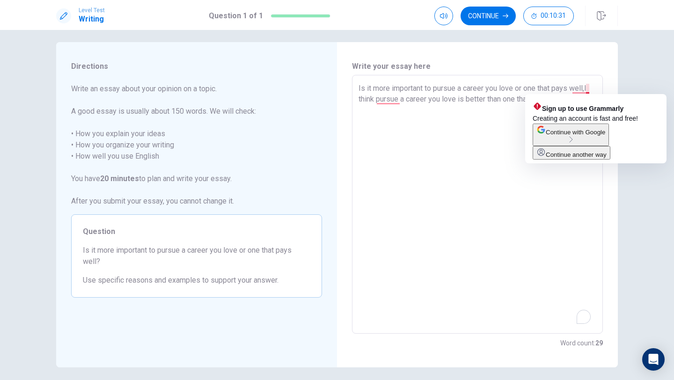
click at [588, 88] on textarea "Is it more important to pursue a career you love or one that pays well,I think …" at bounding box center [478, 204] width 238 height 243
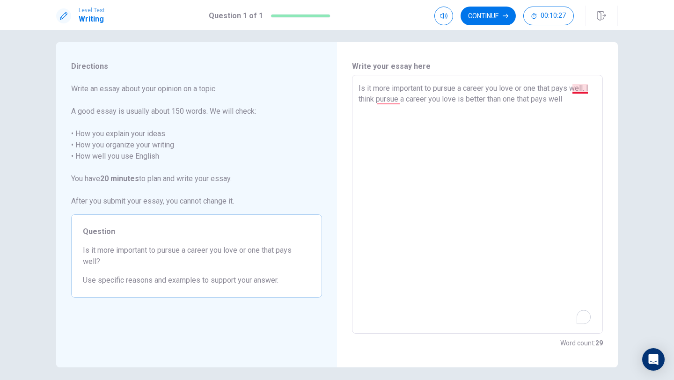
click at [586, 90] on textarea "Is it more important to pursue a career you love or one that pays well. I think…" at bounding box center [478, 204] width 238 height 243
click at [534, 290] on textarea "Is it more important to pursue a career you love or one that pays well. I think…" at bounding box center [478, 204] width 238 height 243
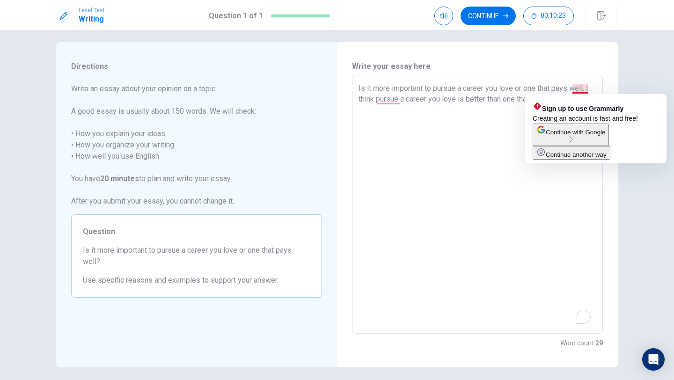
click at [585, 88] on textarea "Is it more important to pursue a career you love or one that pays well. I think…" at bounding box center [478, 204] width 238 height 243
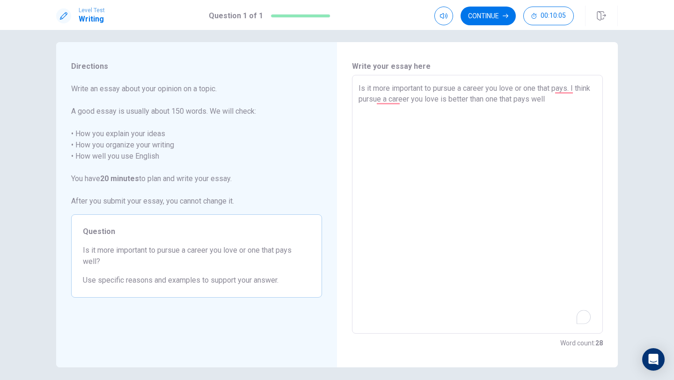
click at [575, 90] on textarea "Is it more important to pursue a career you love or one that pays. I think purs…" at bounding box center [478, 204] width 238 height 243
click at [568, 95] on textarea "Is it more important to pursue a career you love or one that pays.I think pursu…" at bounding box center [478, 204] width 238 height 243
click at [549, 100] on textarea "Is it more important to pursue a career you love or one that pays.I think pursu…" at bounding box center [478, 204] width 238 height 243
click at [565, 102] on textarea "Is it more important to pursue a career you love or one that pays.I think pursu…" at bounding box center [478, 204] width 238 height 243
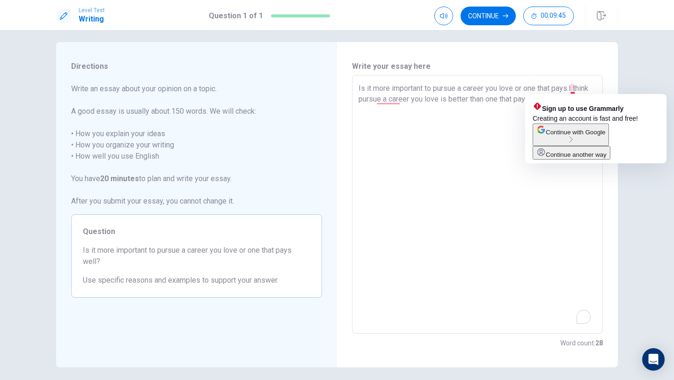
click at [573, 88] on textarea "Is it more important to pursue a career you love or one that pays.I think pursu…" at bounding box center [478, 204] width 238 height 243
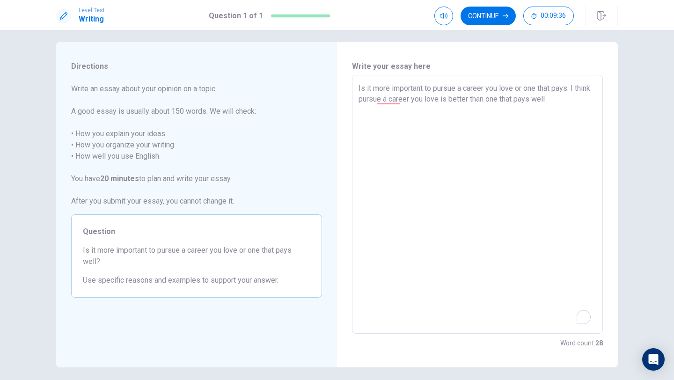
click at [508, 107] on textarea "Is it more important to pursue a career you love or one that pays. I think purs…" at bounding box center [478, 204] width 238 height 243
drag, startPoint x: 573, startPoint y: 88, endPoint x: 355, endPoint y: 87, distance: 217.3
click at [355, 87] on div "Is it more important to pursue a career you love or one that pays. I think purs…" at bounding box center [477, 204] width 251 height 259
click at [286, 118] on span "Write an essay about your opinion on a topic. A good essay is usually about 150…" at bounding box center [196, 145] width 251 height 124
click at [491, 16] on button "Continue" at bounding box center [488, 16] width 55 height 19
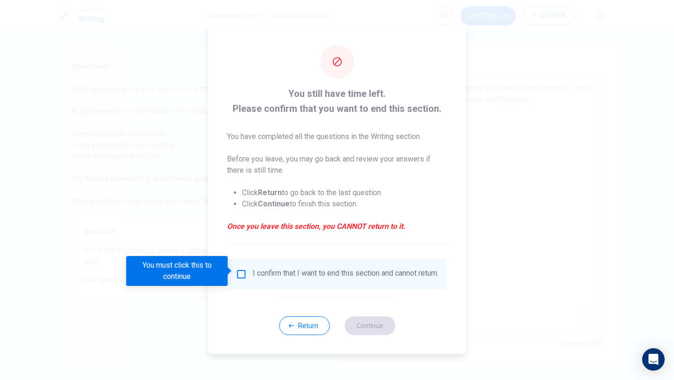
click at [243, 272] on input "You must click this to continue" at bounding box center [241, 274] width 11 height 11
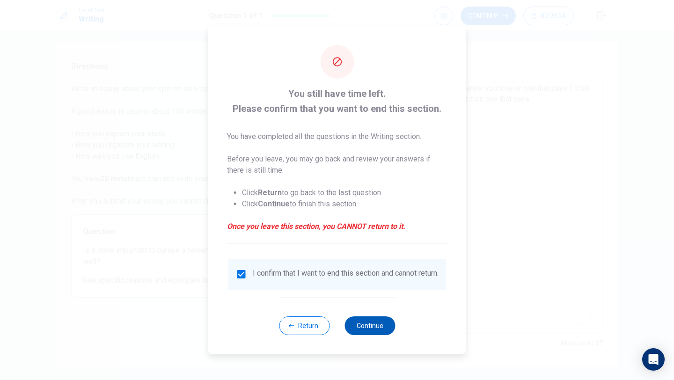
click at [362, 322] on button "Continue" at bounding box center [370, 326] width 51 height 19
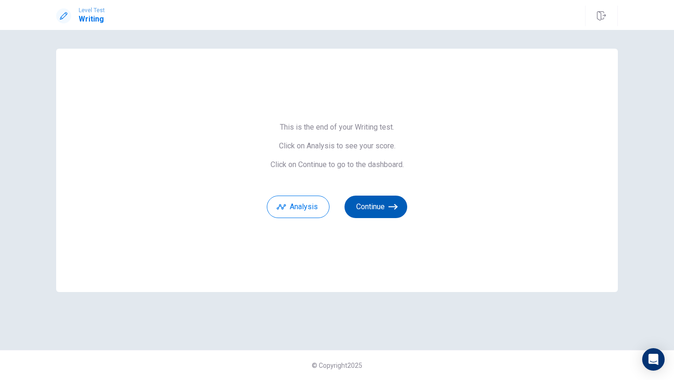
click at [382, 205] on button "Continue" at bounding box center [376, 207] width 63 height 22
